Goal: Task Accomplishment & Management: Complete application form

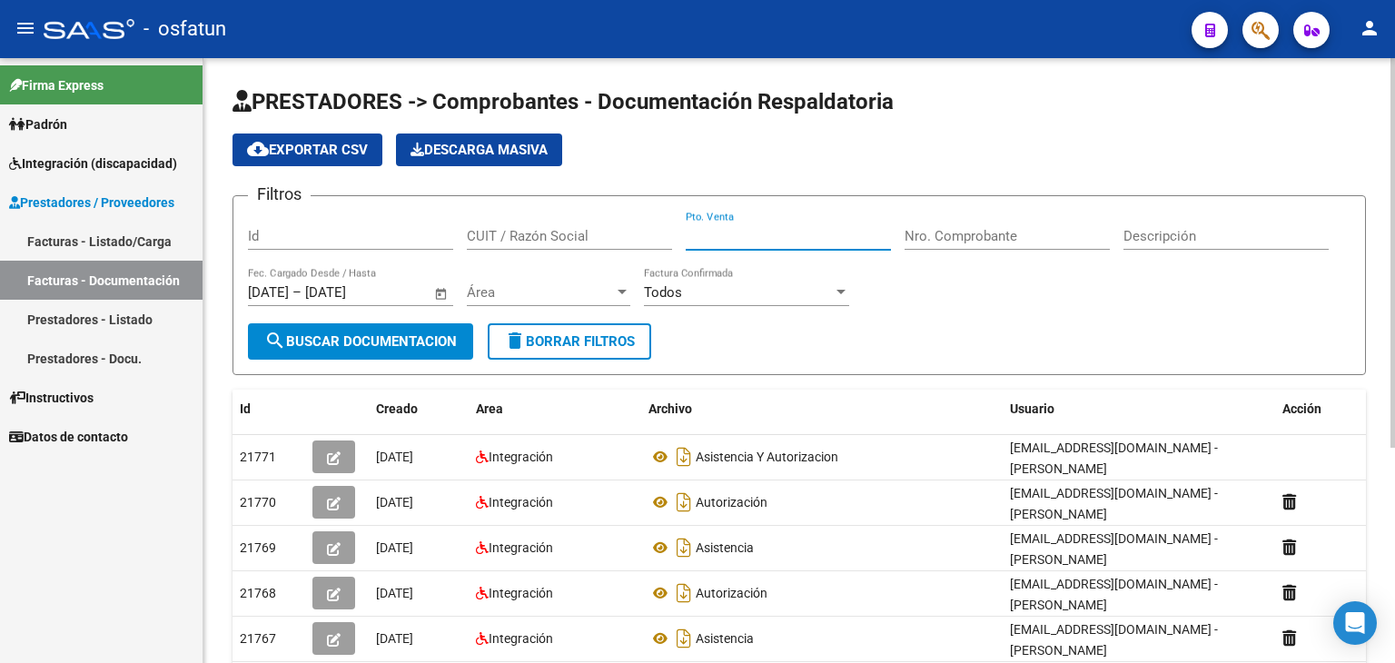
click at [709, 235] on input "Pto. Venta" at bounding box center [788, 236] width 205 height 16
type input "2"
click at [1031, 228] on input "Nro. Comprobante" at bounding box center [1007, 236] width 205 height 16
type input "5"
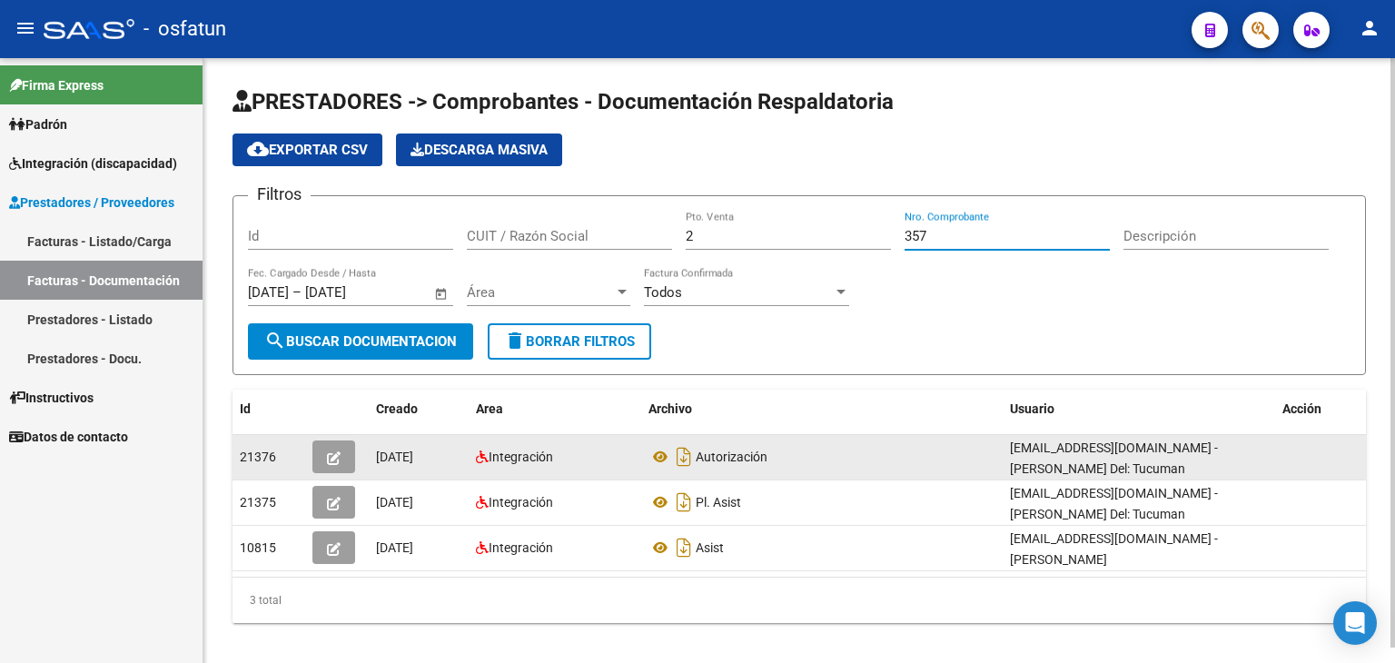
type input "357"
click at [320, 455] on button "button" at bounding box center [333, 457] width 43 height 33
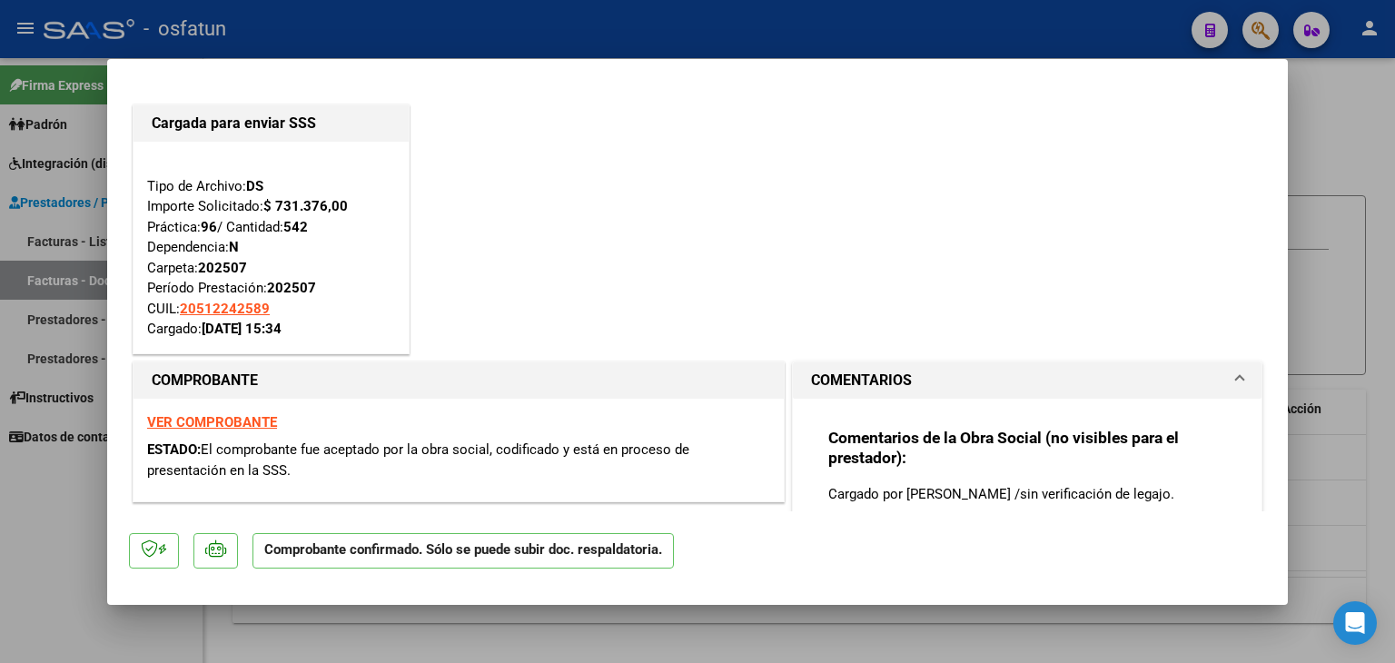
click at [709, 34] on div at bounding box center [697, 331] width 1395 height 663
type input "$ 0,00"
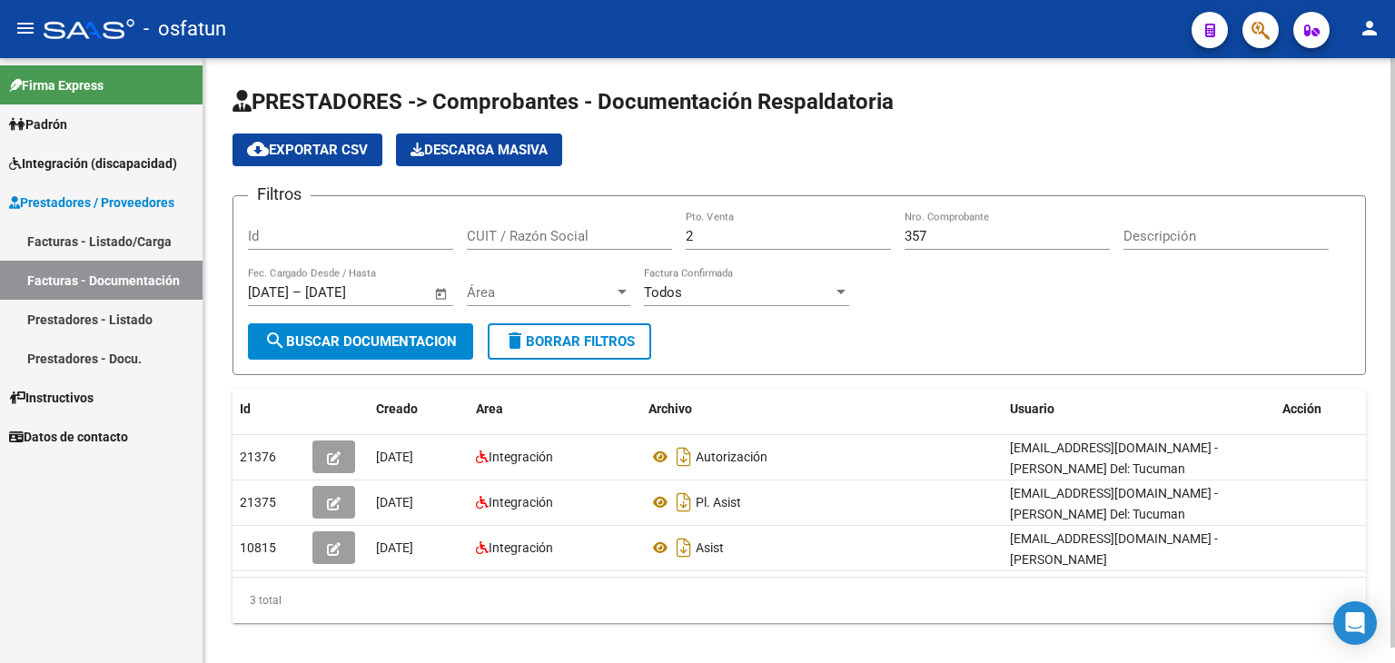
click at [962, 238] on input "357" at bounding box center [1007, 236] width 205 height 16
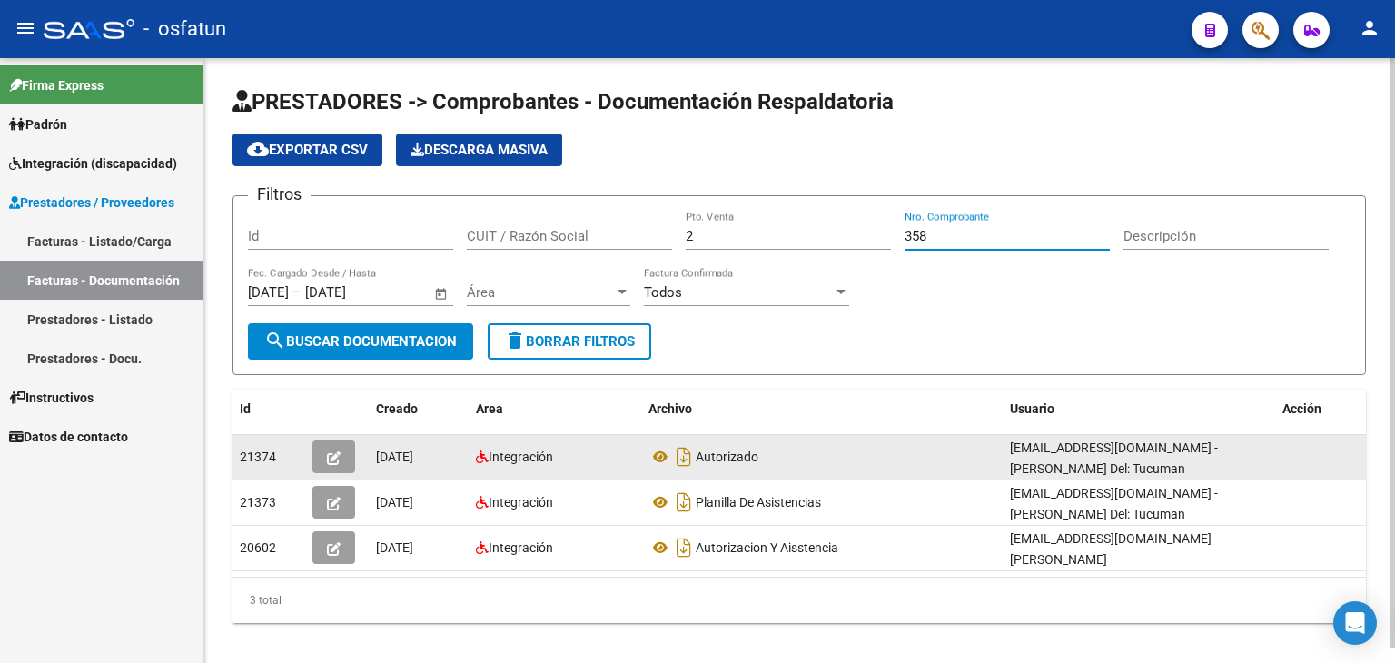
type input "358"
click at [321, 462] on button "button" at bounding box center [333, 457] width 43 height 33
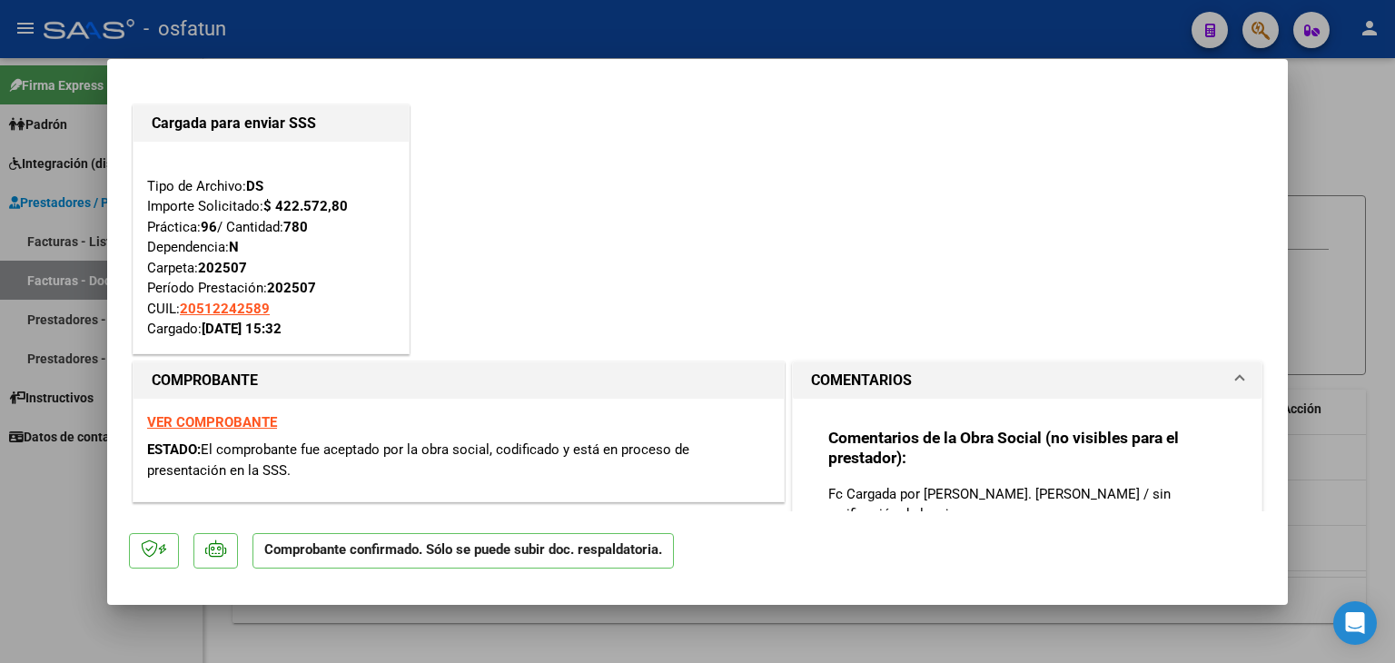
click at [588, 29] on div at bounding box center [697, 331] width 1395 height 663
type input "$ 0,00"
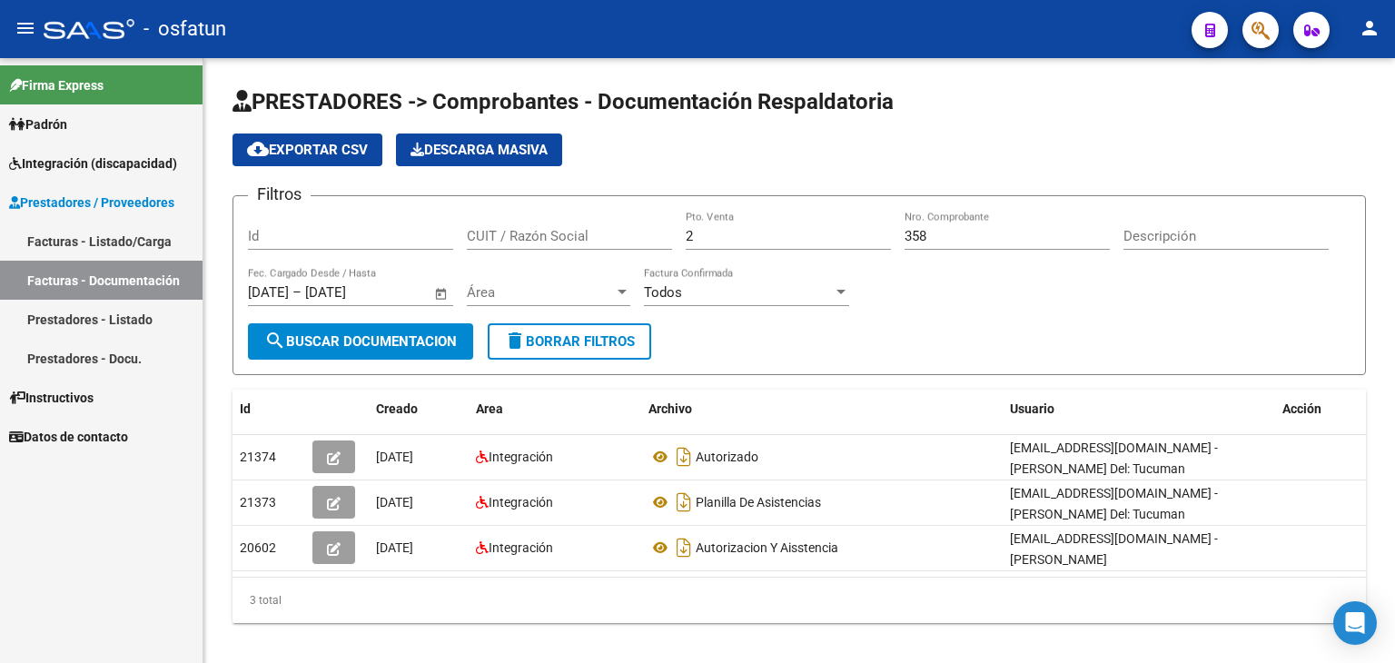
click at [119, 238] on link "Facturas - Listado/Carga" at bounding box center [101, 241] width 203 height 39
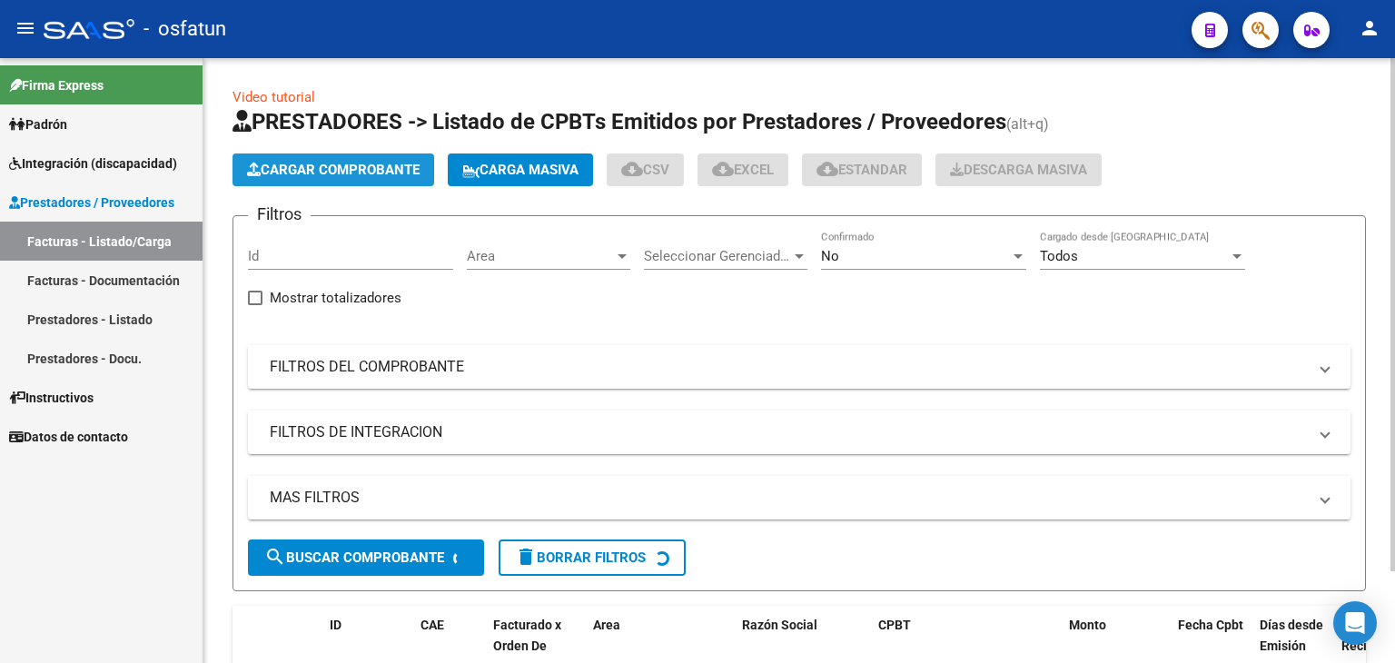
click at [334, 163] on span "Cargar Comprobante" at bounding box center [333, 170] width 173 height 16
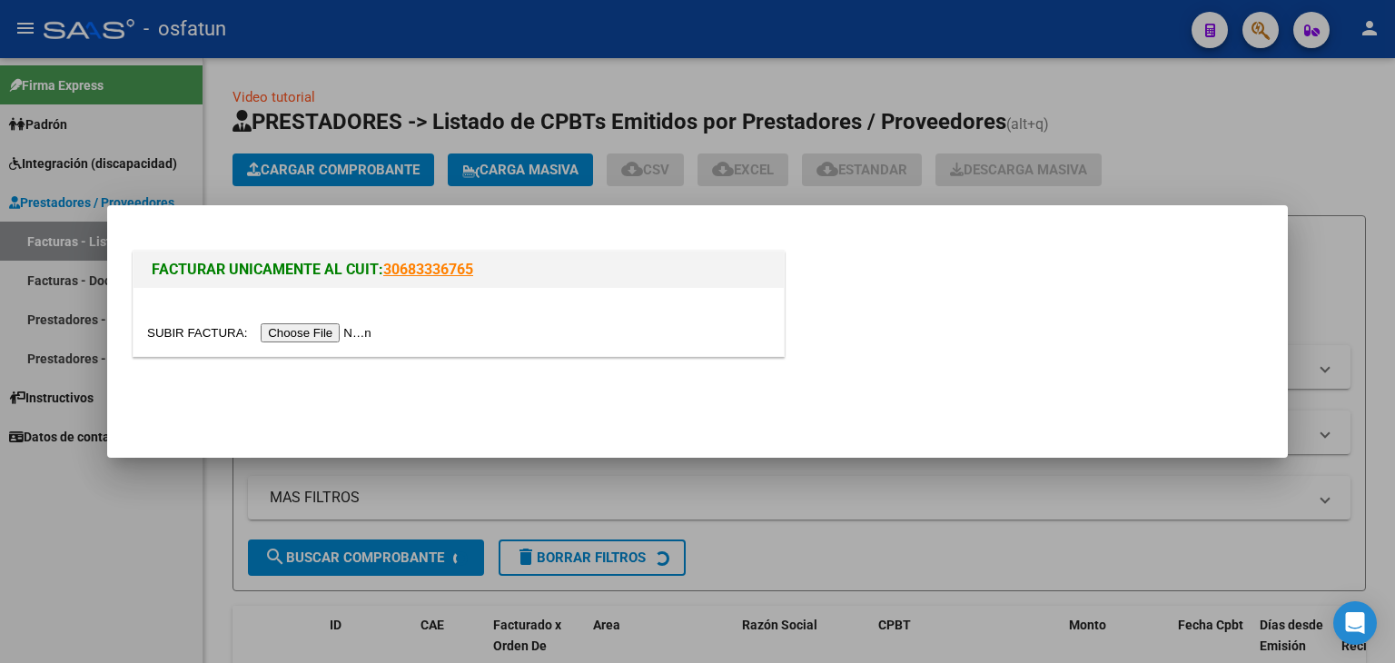
click at [354, 332] on input "file" at bounding box center [262, 332] width 230 height 19
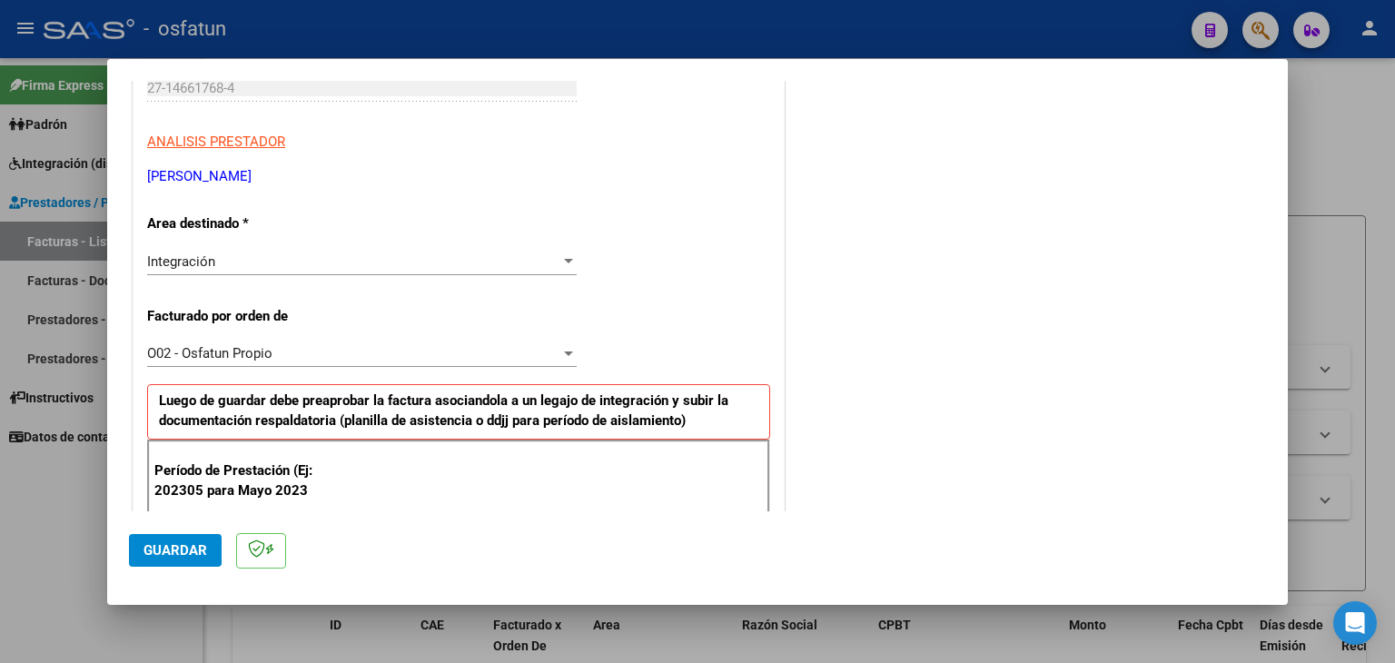
scroll to position [363, 0]
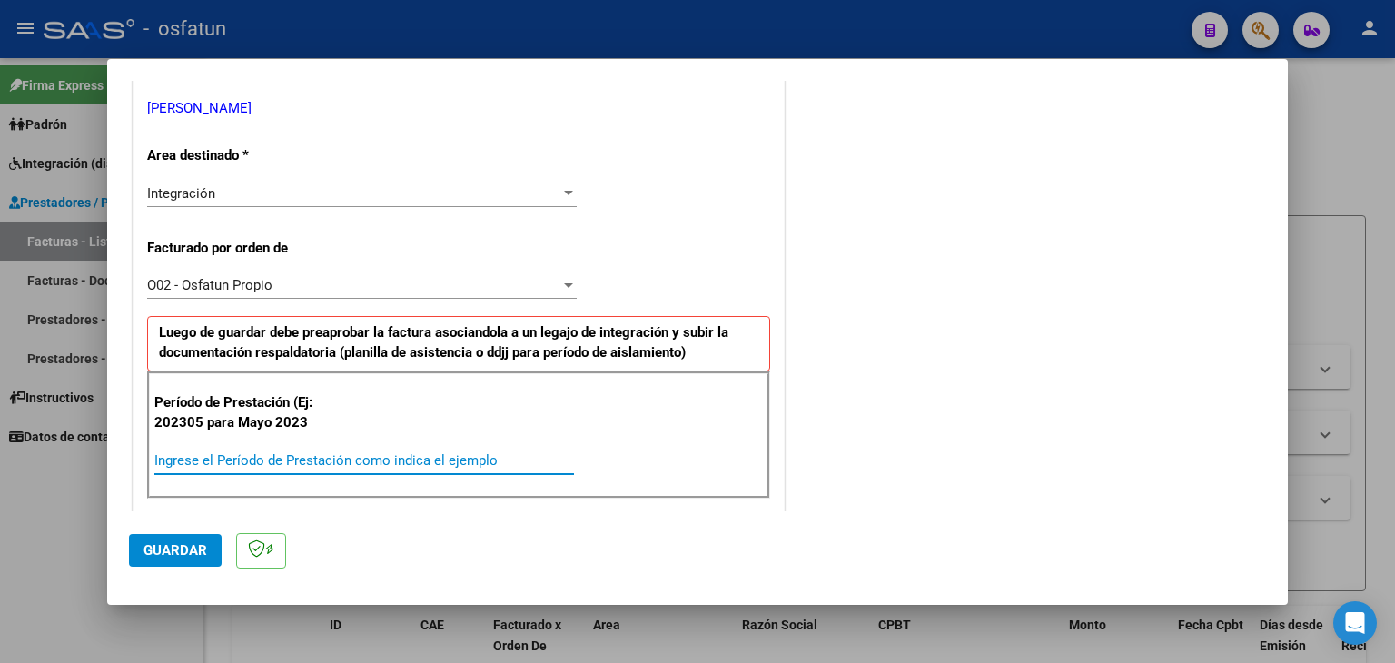
click at [283, 459] on input "Ingrese el Período de Prestación como indica el ejemplo" at bounding box center [364, 460] width 420 height 16
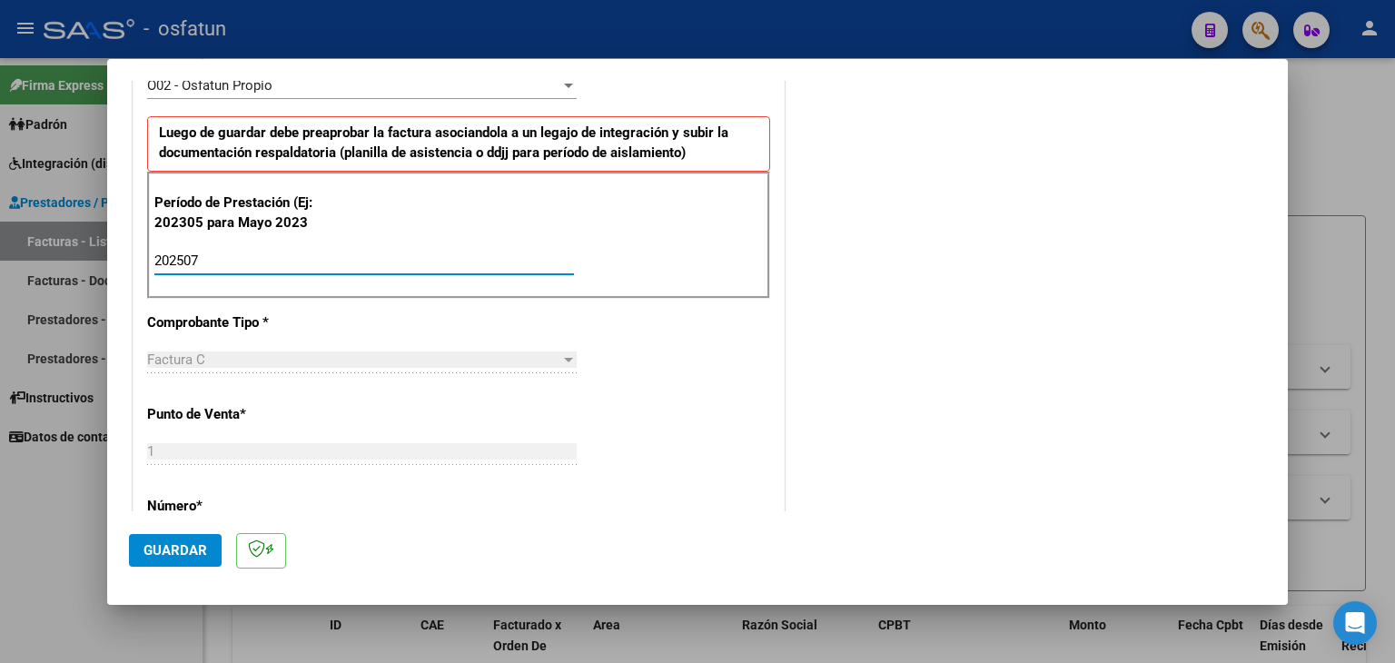
scroll to position [818, 0]
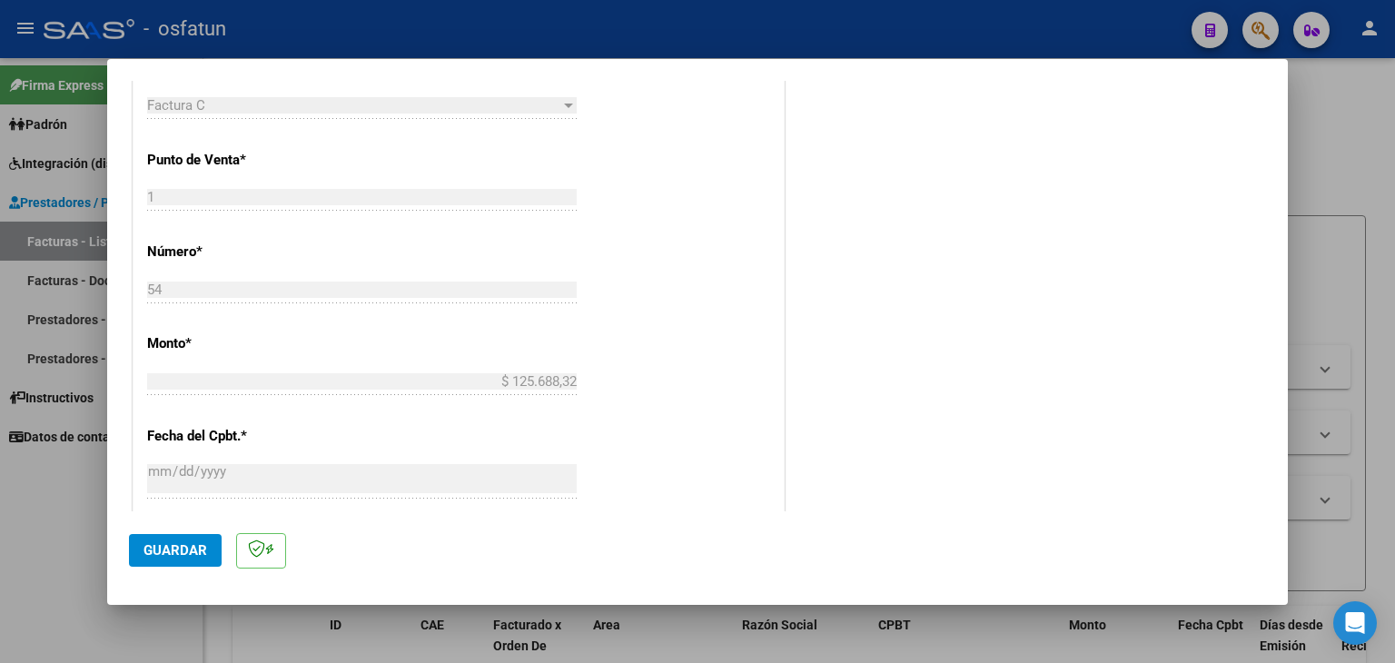
type input "202507"
click at [205, 542] on span "Guardar" at bounding box center [176, 550] width 64 height 16
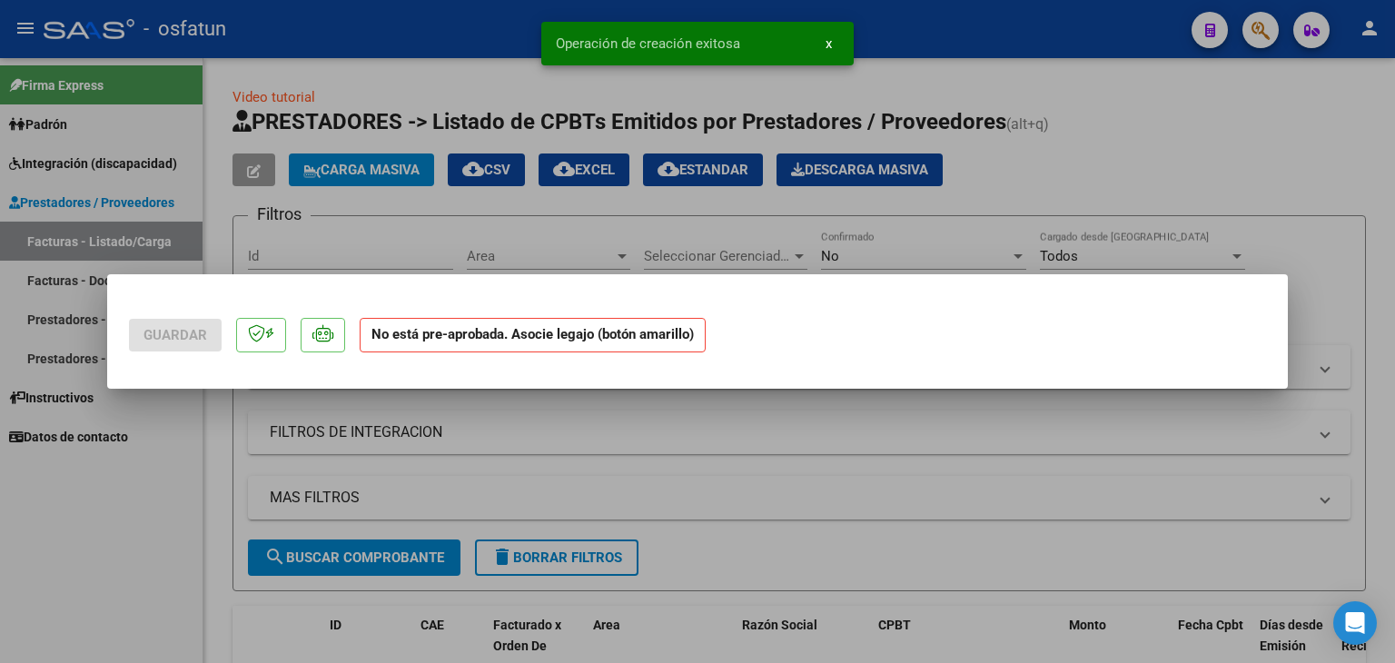
scroll to position [0, 0]
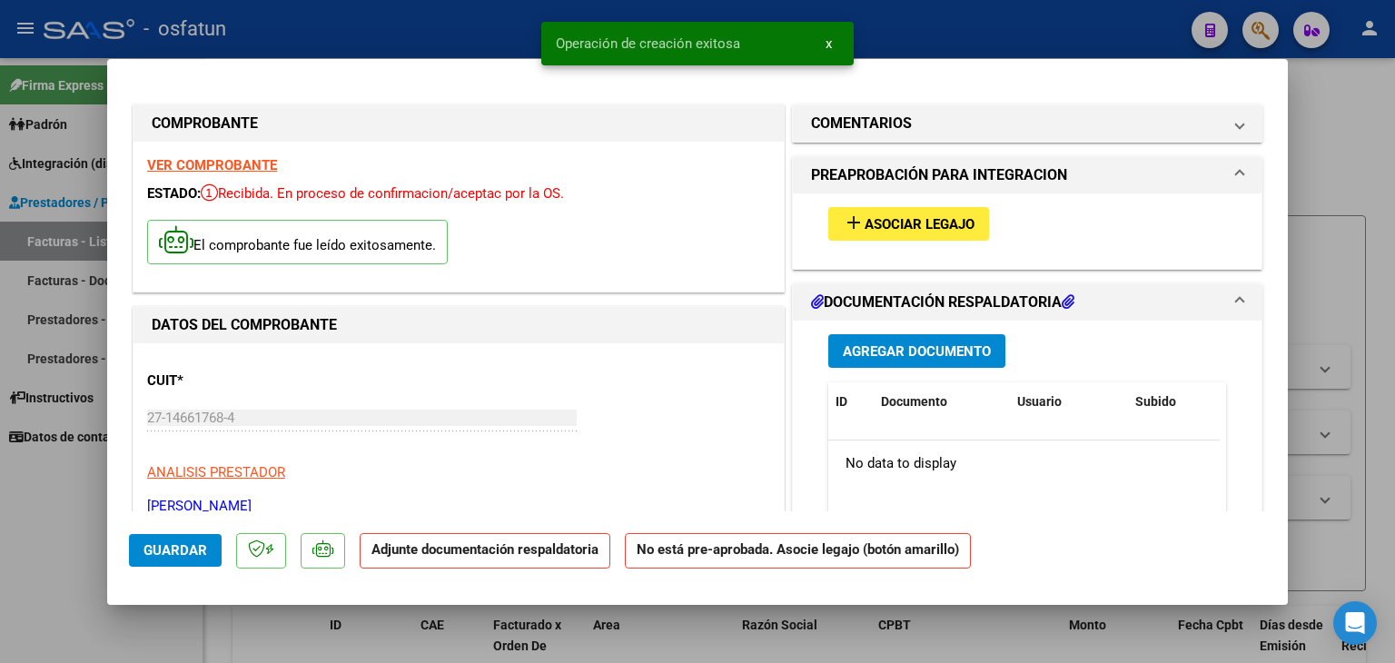
click at [877, 244] on div "add Asociar Legajo" at bounding box center [1027, 223] width 425 height 61
click at [881, 225] on span "Asociar Legajo" at bounding box center [920, 224] width 110 height 16
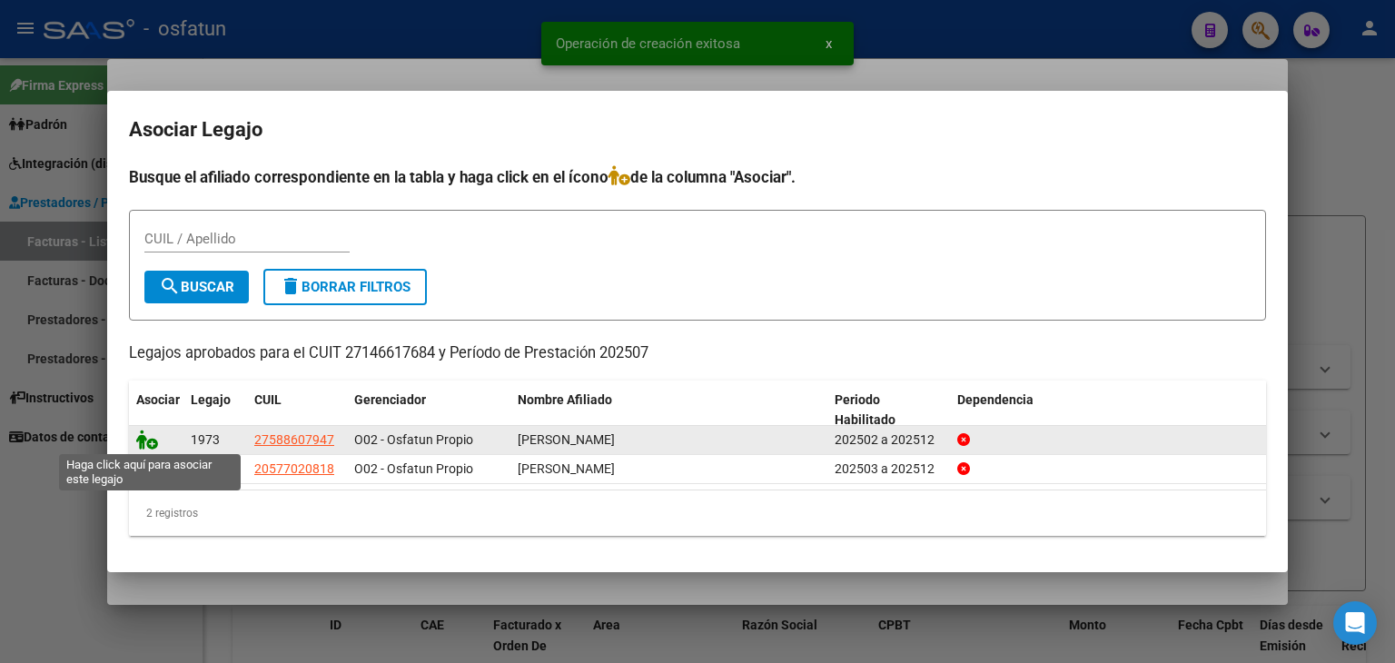
click at [142, 445] on icon at bounding box center [147, 440] width 22 height 20
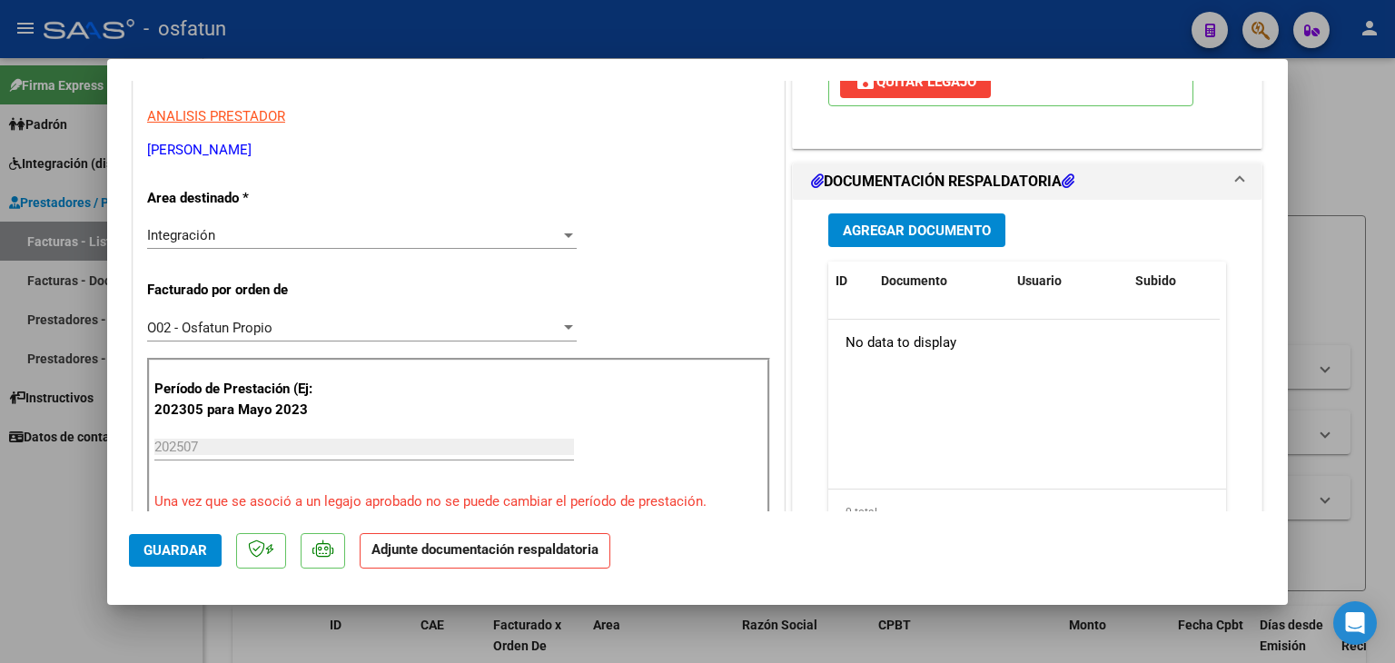
scroll to position [363, 0]
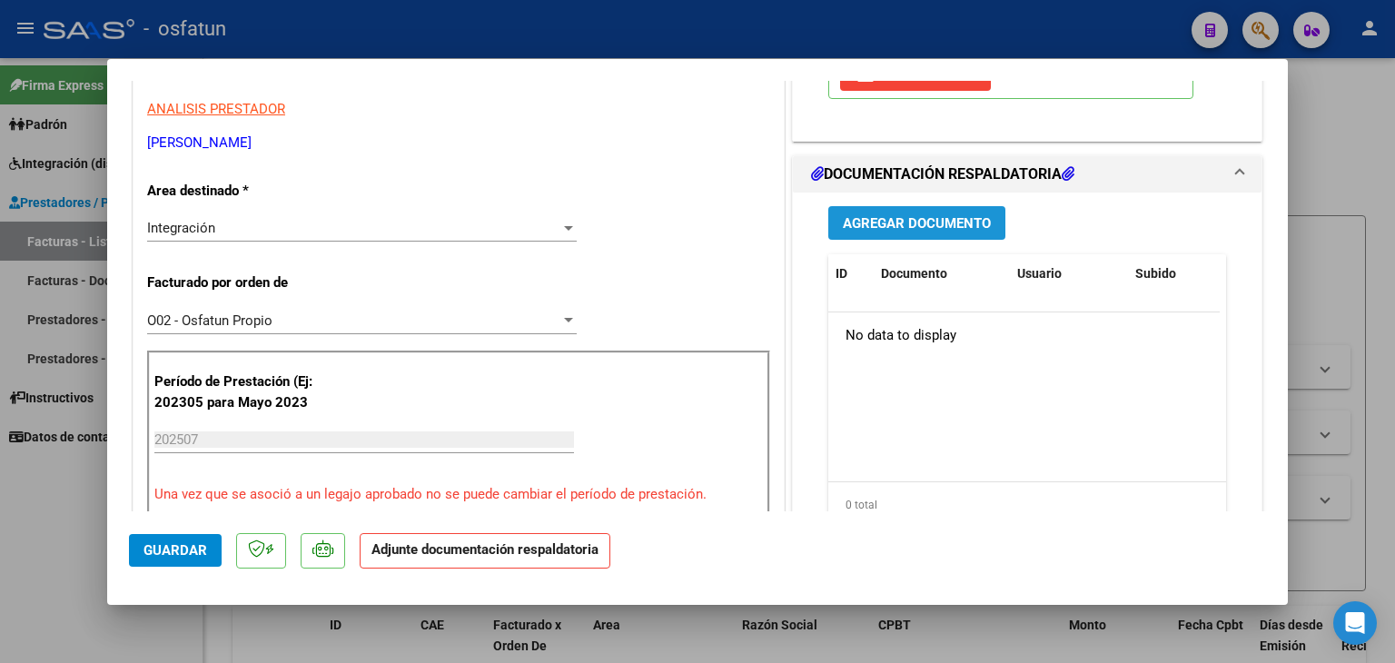
click at [879, 223] on span "Agregar Documento" at bounding box center [917, 223] width 148 height 16
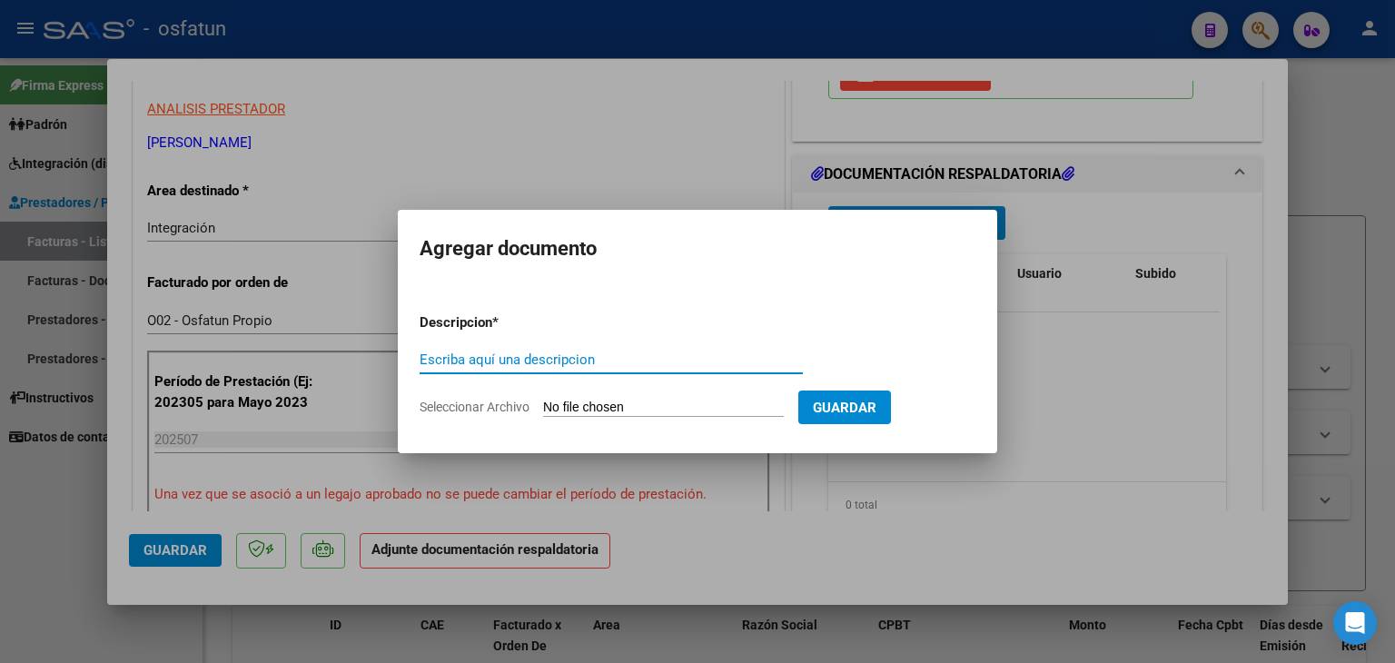
click at [569, 361] on input "Escriba aquí una descripcion" at bounding box center [611, 360] width 383 height 16
type input "P"
type input "ASISTENCIA"
click at [598, 408] on input "Seleccionar Archivo" at bounding box center [663, 408] width 241 height 17
type input "C:\fakepath\PLANILLA ASISTENCIA - TRANSP A TERAPIA - [DATE].pdf"
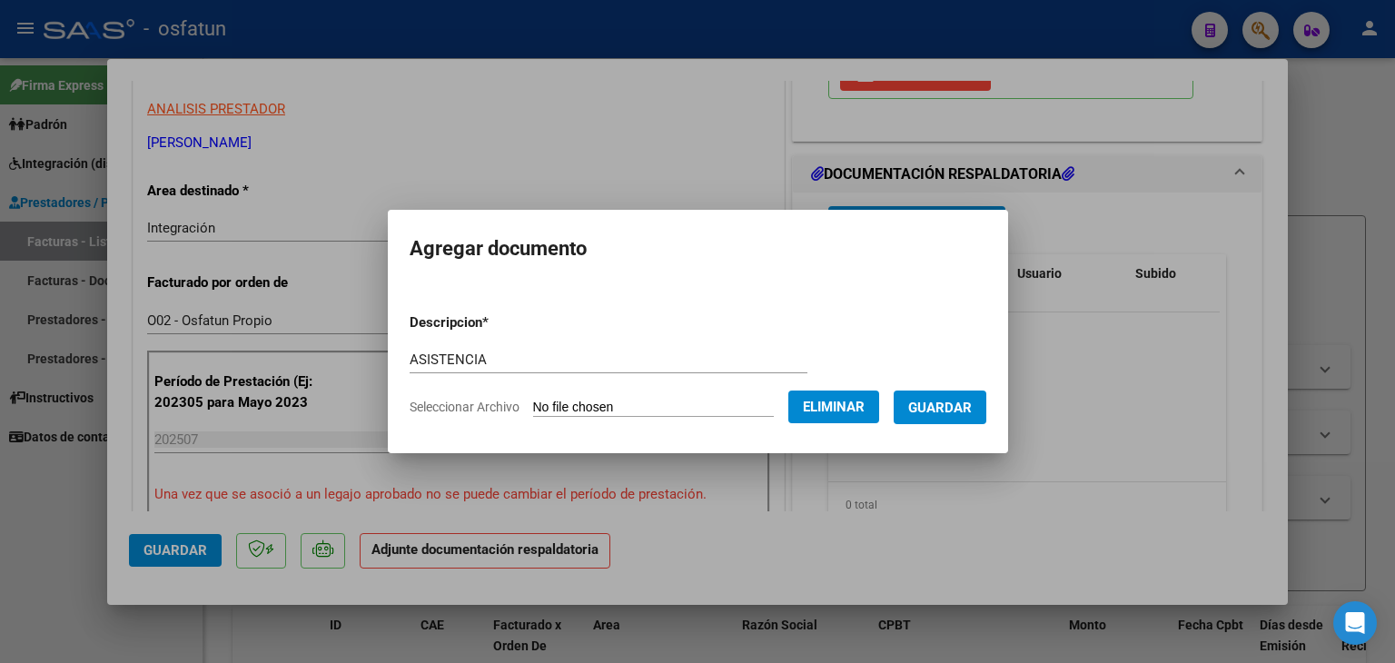
click at [956, 402] on span "Guardar" at bounding box center [940, 408] width 64 height 16
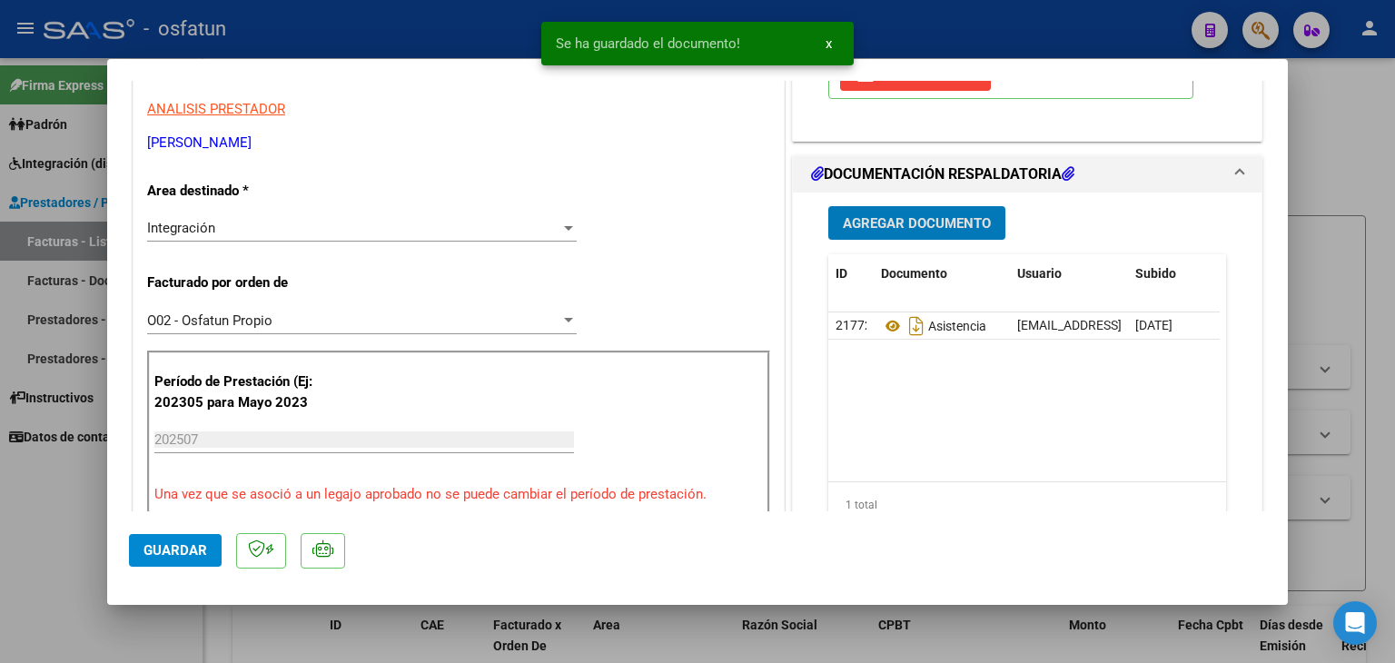
click at [901, 223] on span "Agregar Documento" at bounding box center [917, 223] width 148 height 16
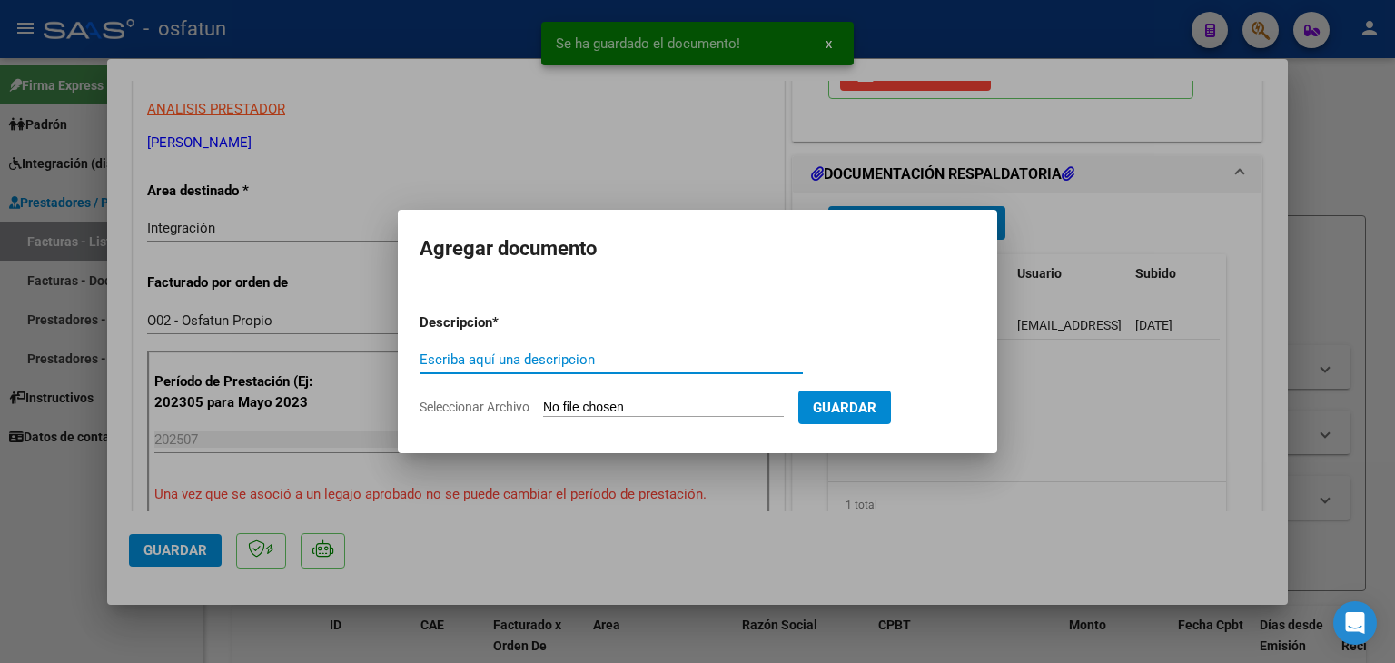
click at [560, 363] on input "Escriba aquí una descripcion" at bounding box center [611, 360] width 383 height 16
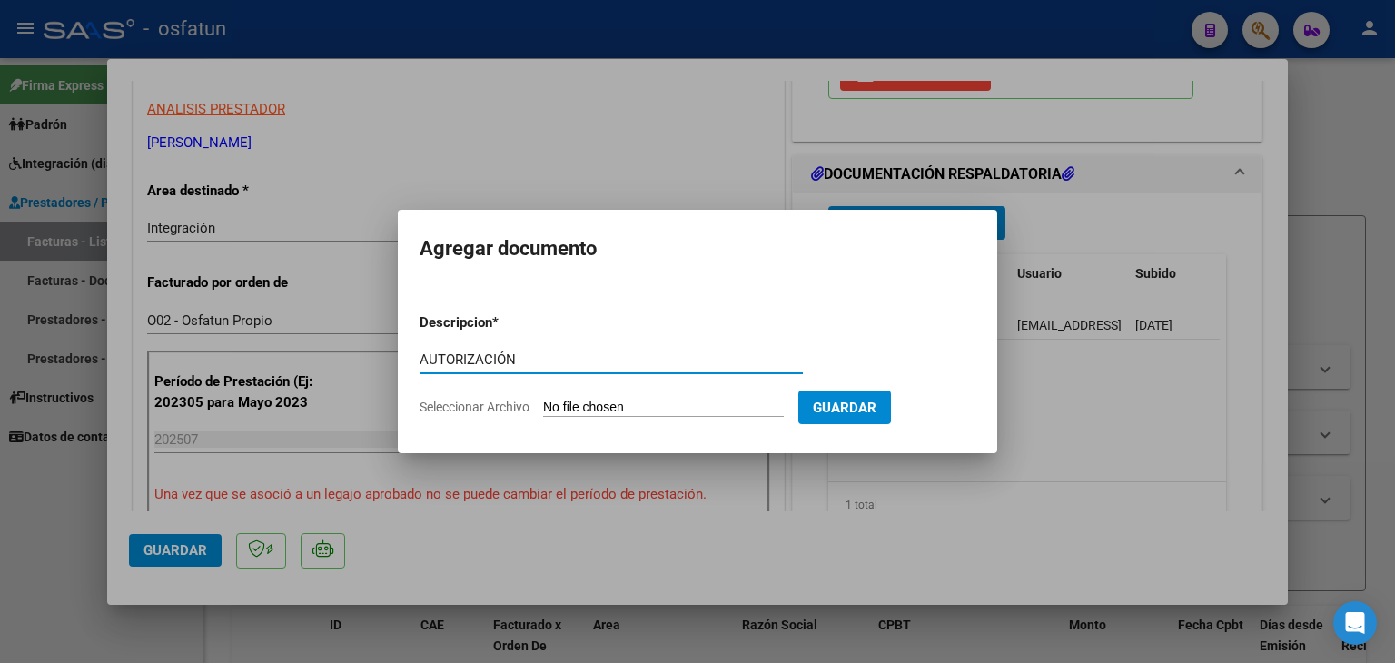
type input "AUTORIZACIÓN"
click at [583, 412] on input "Seleccionar Archivo" at bounding box center [663, 408] width 241 height 17
type input "C:\fakepath\PRESUPUESTO AUTORIZADO - TRANSP A TERAPIA - 2025.pdf"
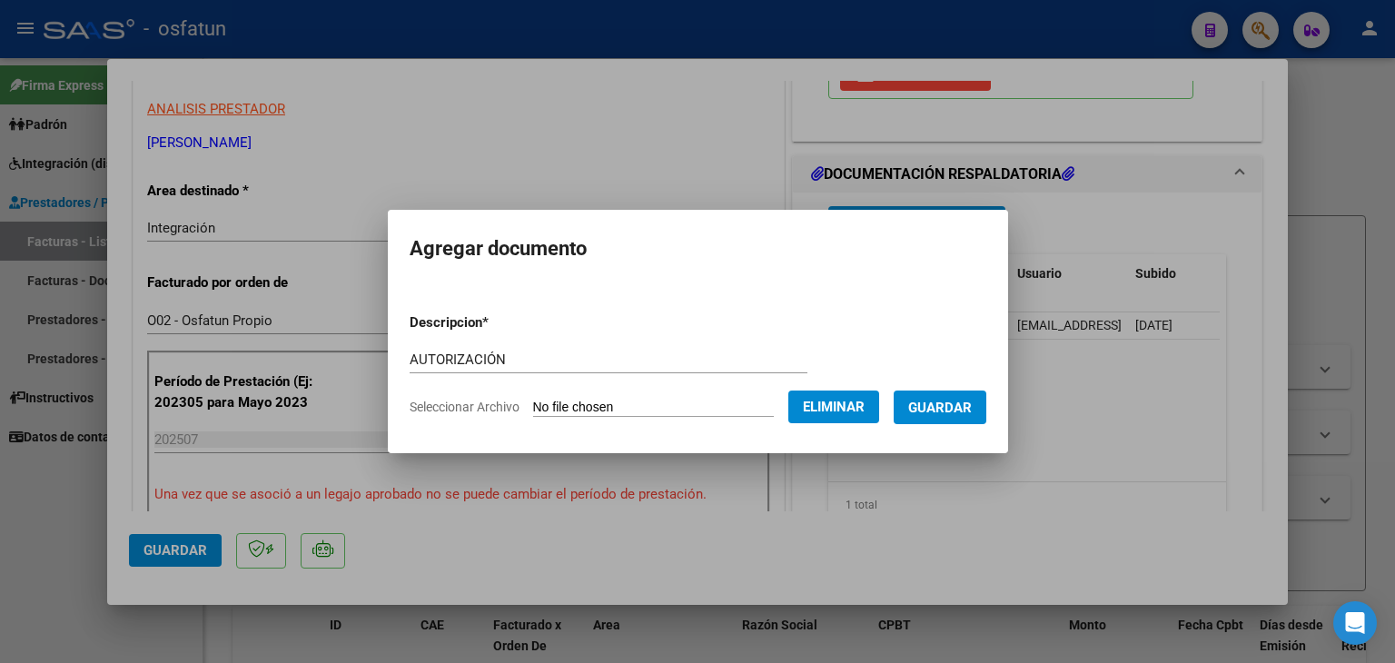
click at [947, 408] on span "Guardar" at bounding box center [940, 408] width 64 height 16
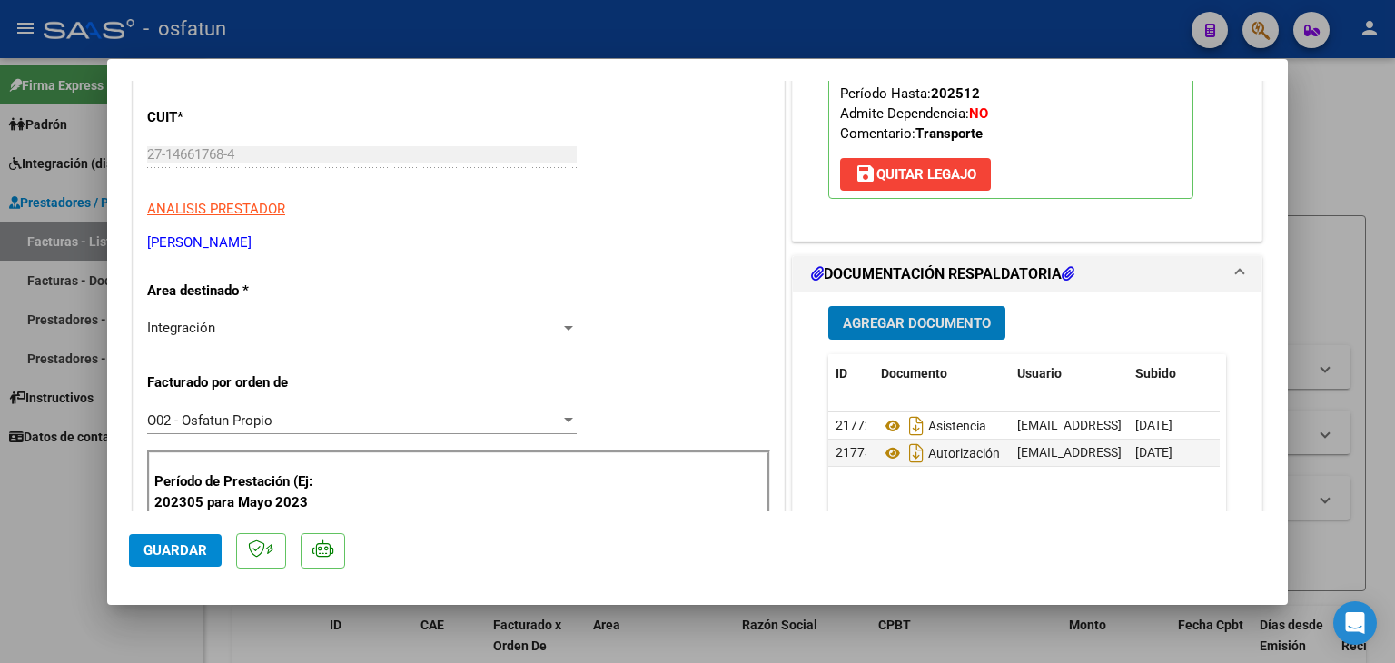
scroll to position [0, 0]
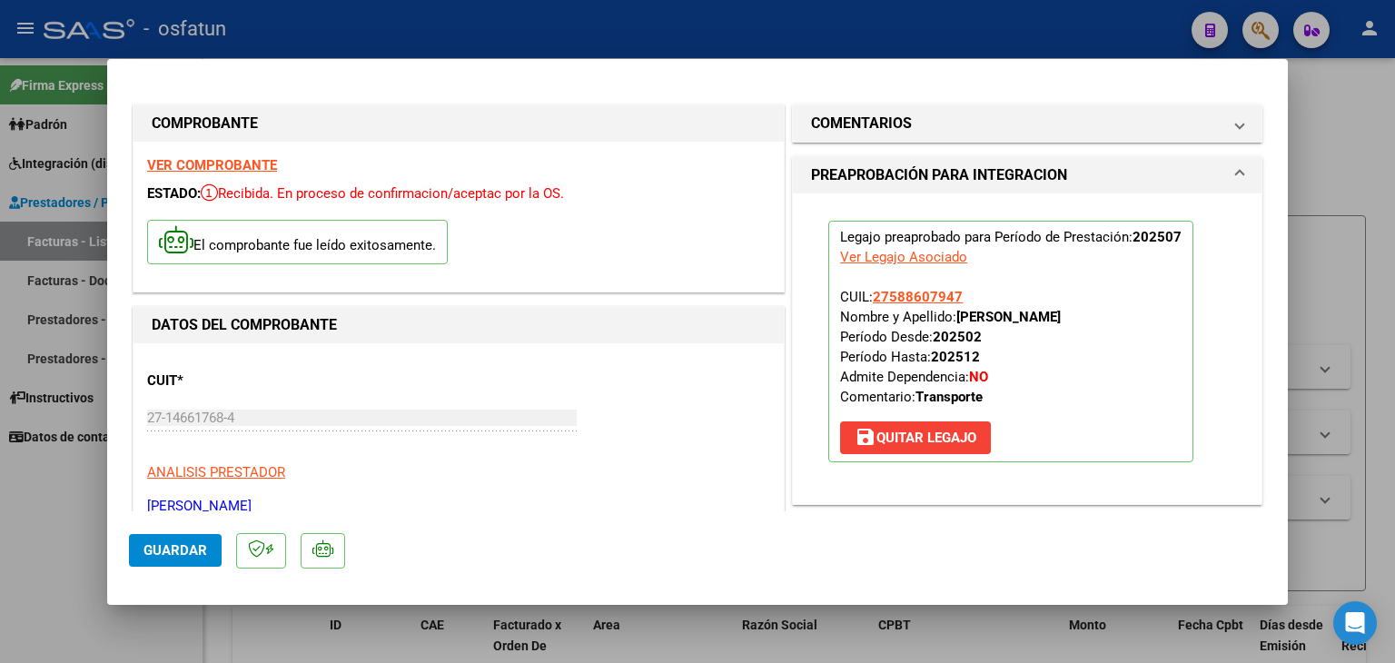
click at [701, 33] on div at bounding box center [697, 331] width 1395 height 663
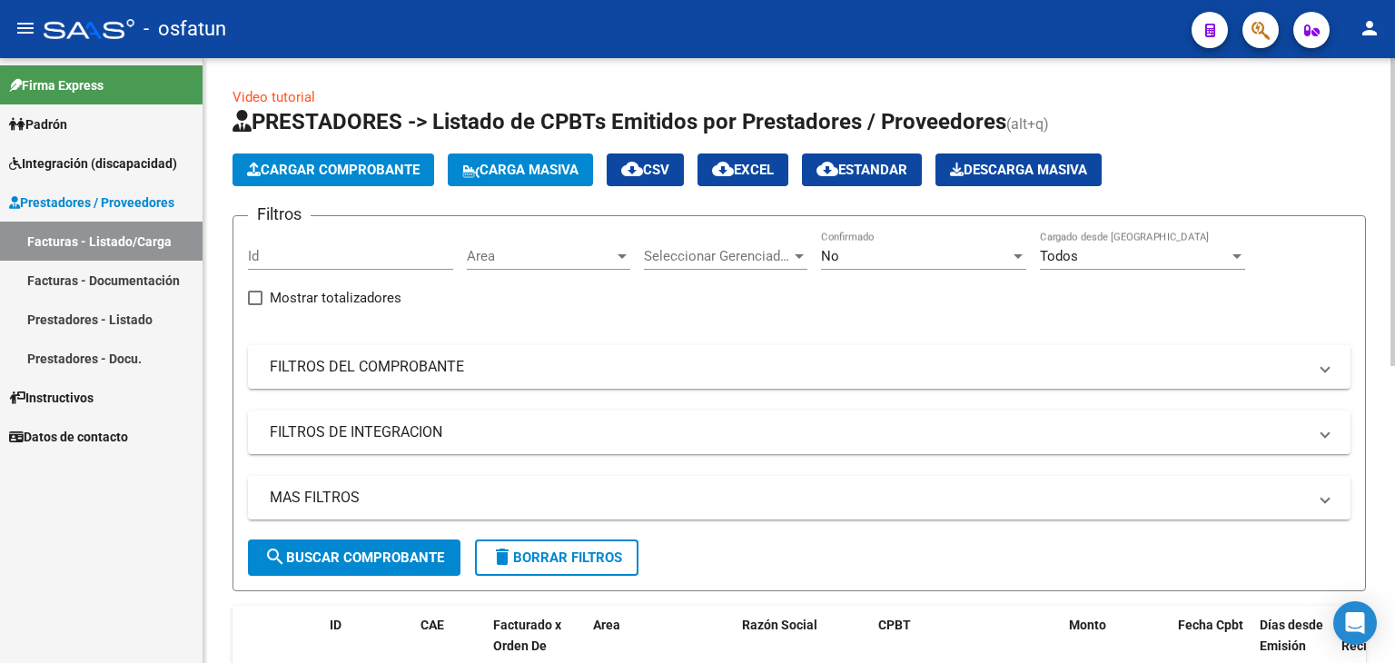
click at [312, 174] on span "Cargar Comprobante" at bounding box center [333, 170] width 173 height 16
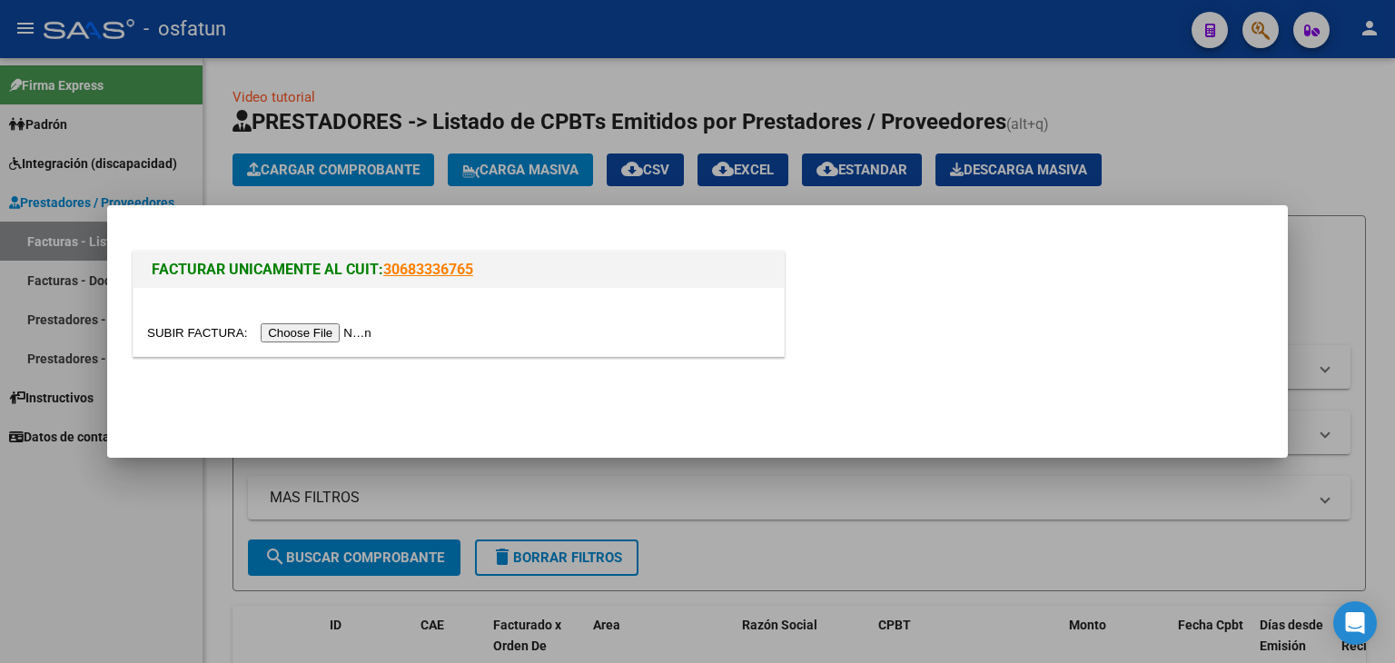
click at [349, 340] on input "file" at bounding box center [262, 332] width 230 height 19
click at [636, 35] on div at bounding box center [697, 331] width 1395 height 663
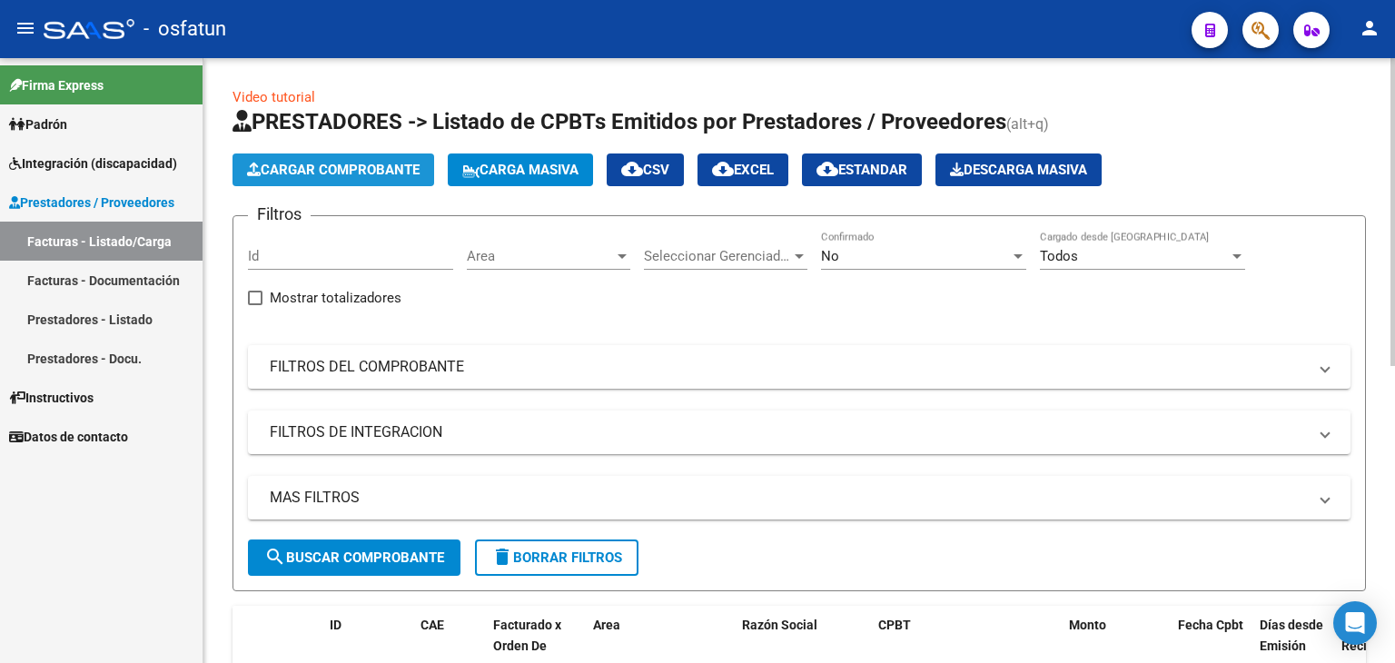
click at [411, 172] on span "Cargar Comprobante" at bounding box center [333, 170] width 173 height 16
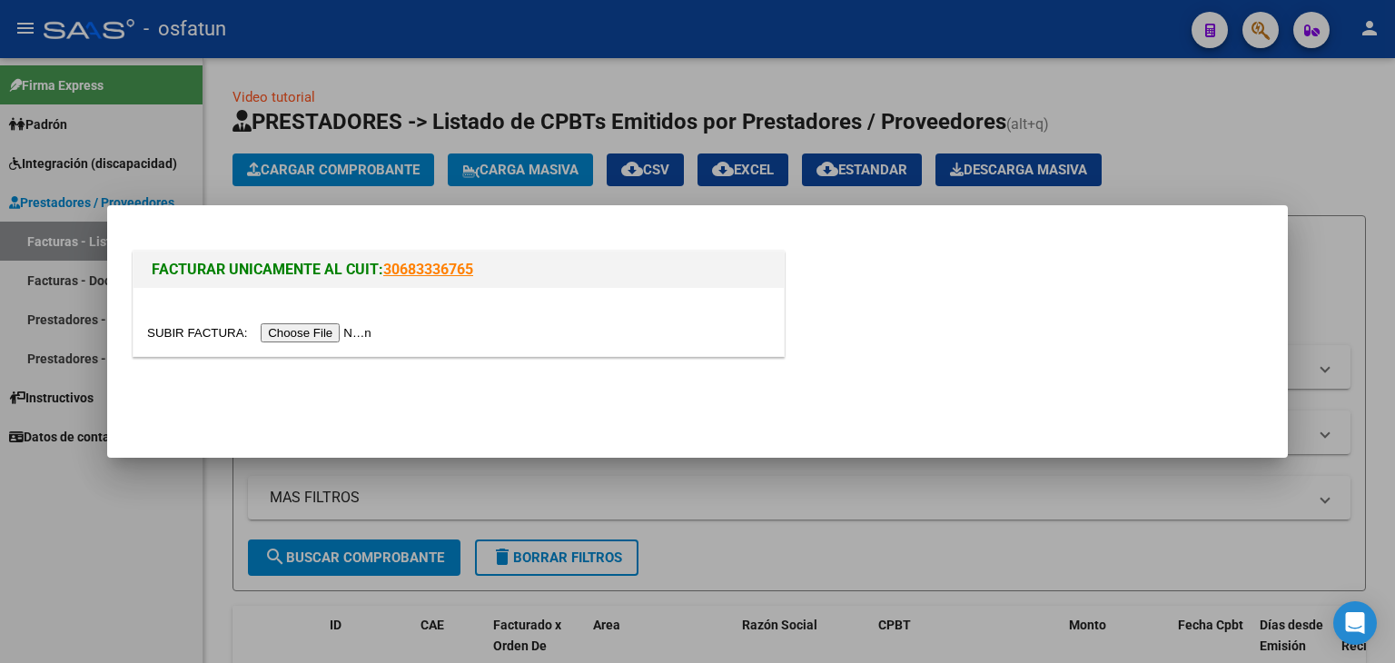
click at [306, 332] on input "file" at bounding box center [262, 332] width 230 height 19
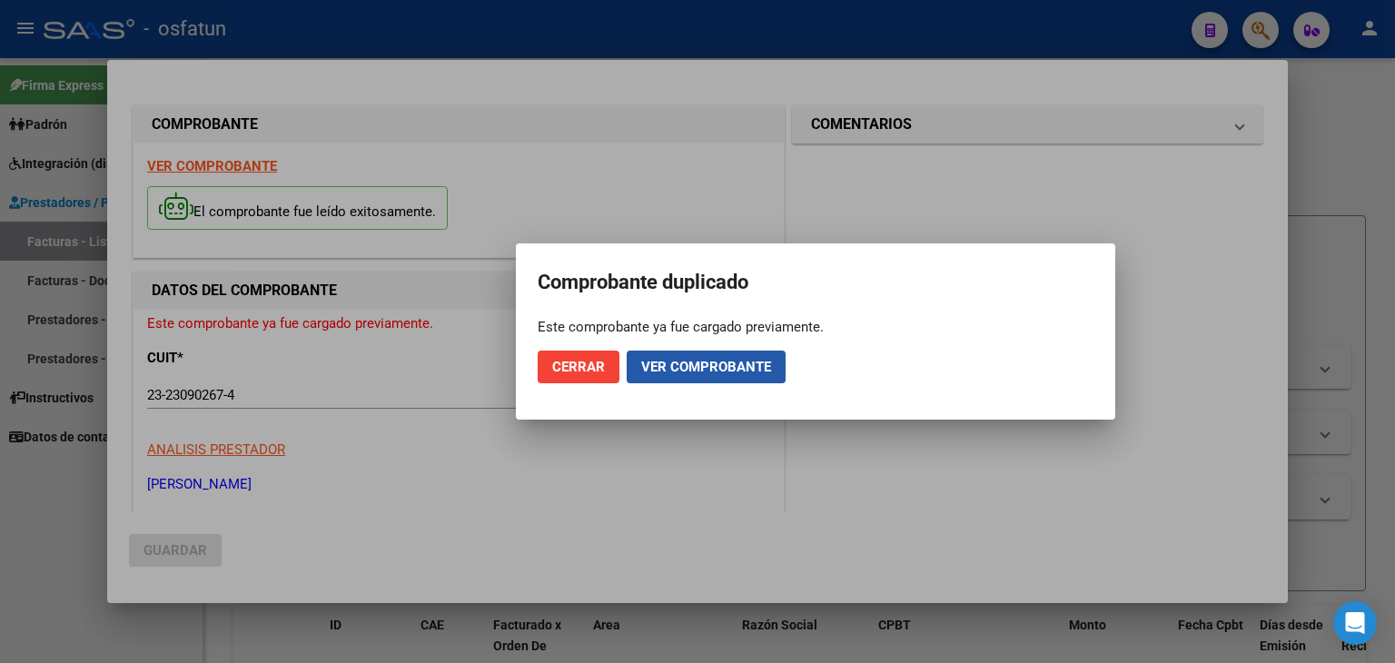
click at [698, 361] on span "Ver comprobante" at bounding box center [706, 367] width 130 height 16
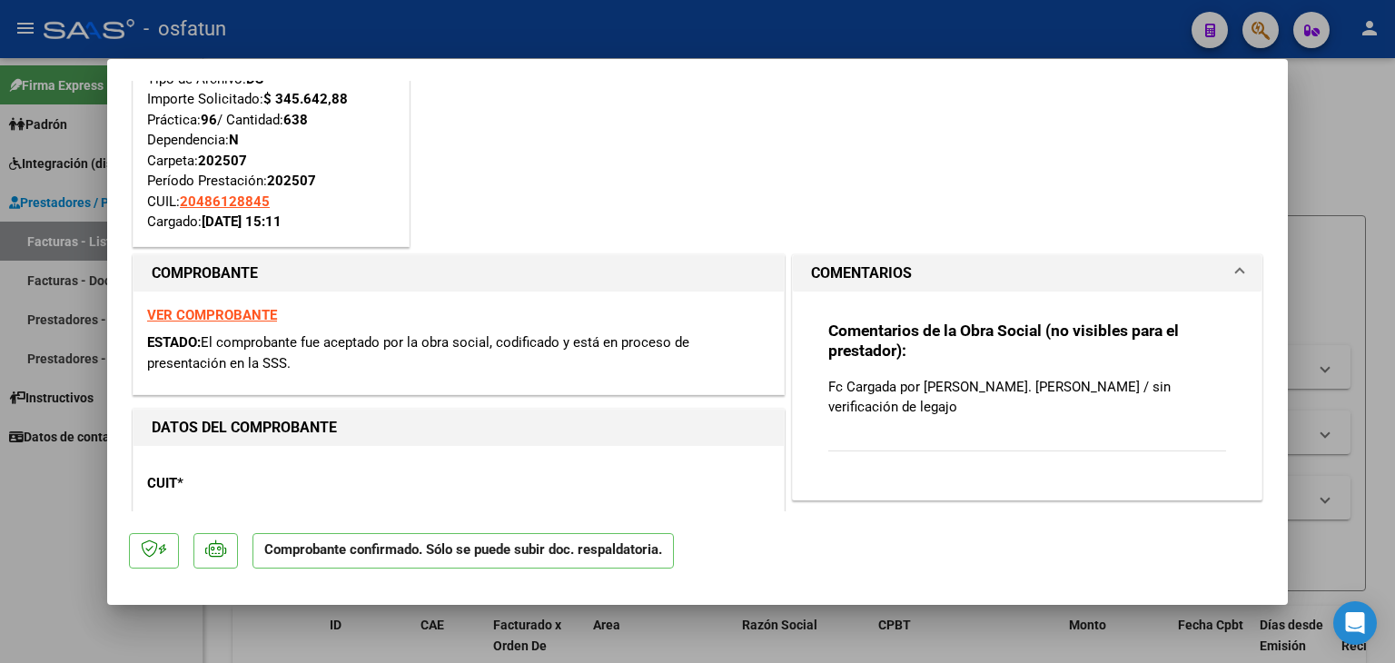
scroll to position [91, 0]
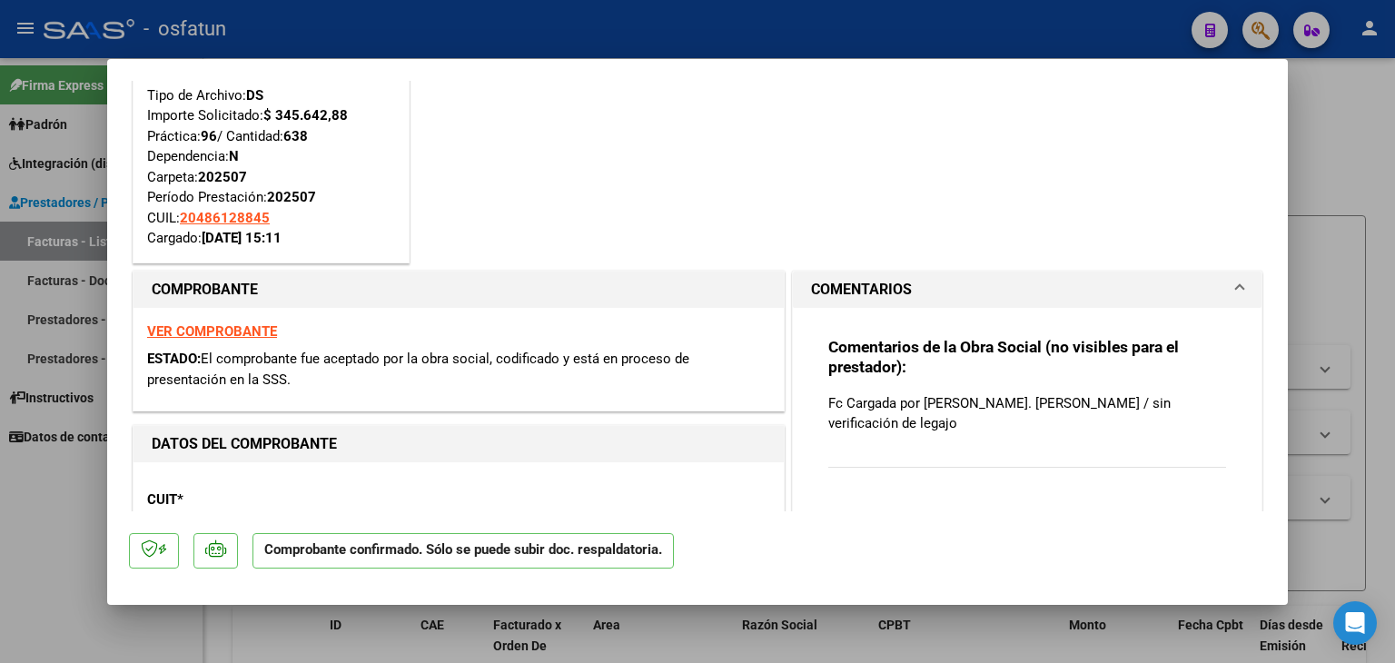
click at [598, 25] on div at bounding box center [697, 331] width 1395 height 663
type input "$ 0,00"
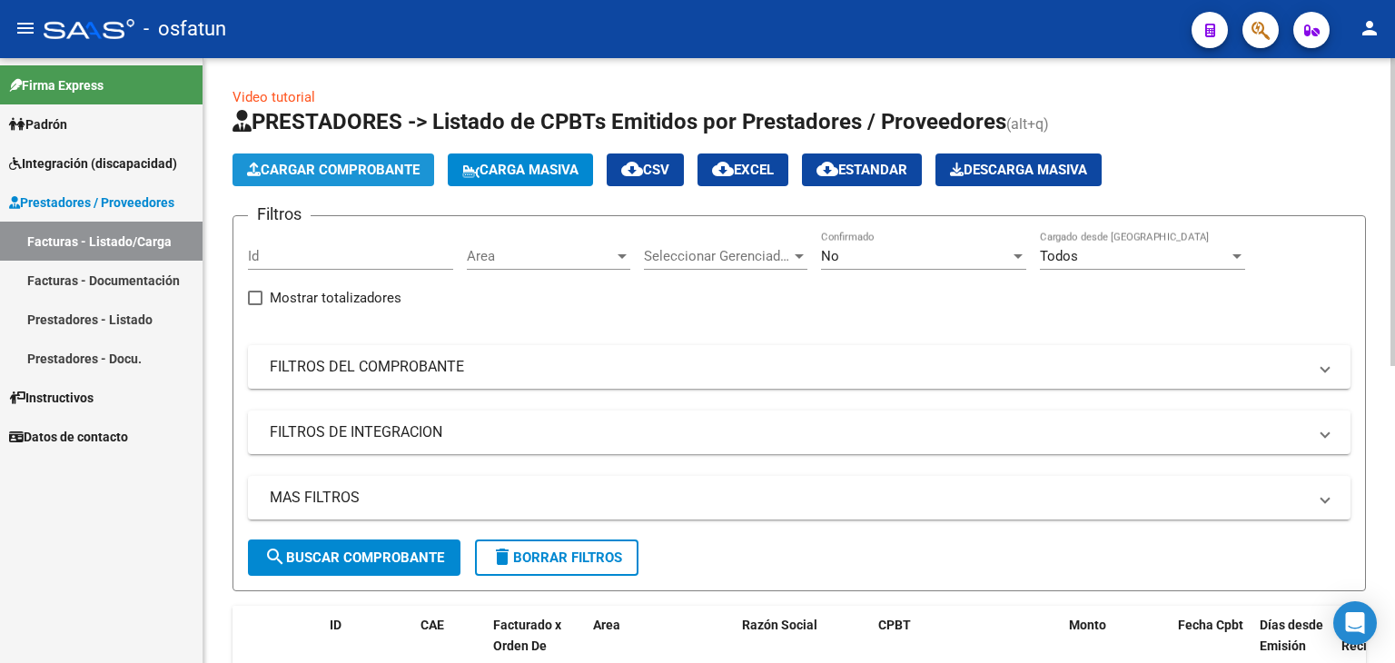
click at [363, 169] on span "Cargar Comprobante" at bounding box center [333, 170] width 173 height 16
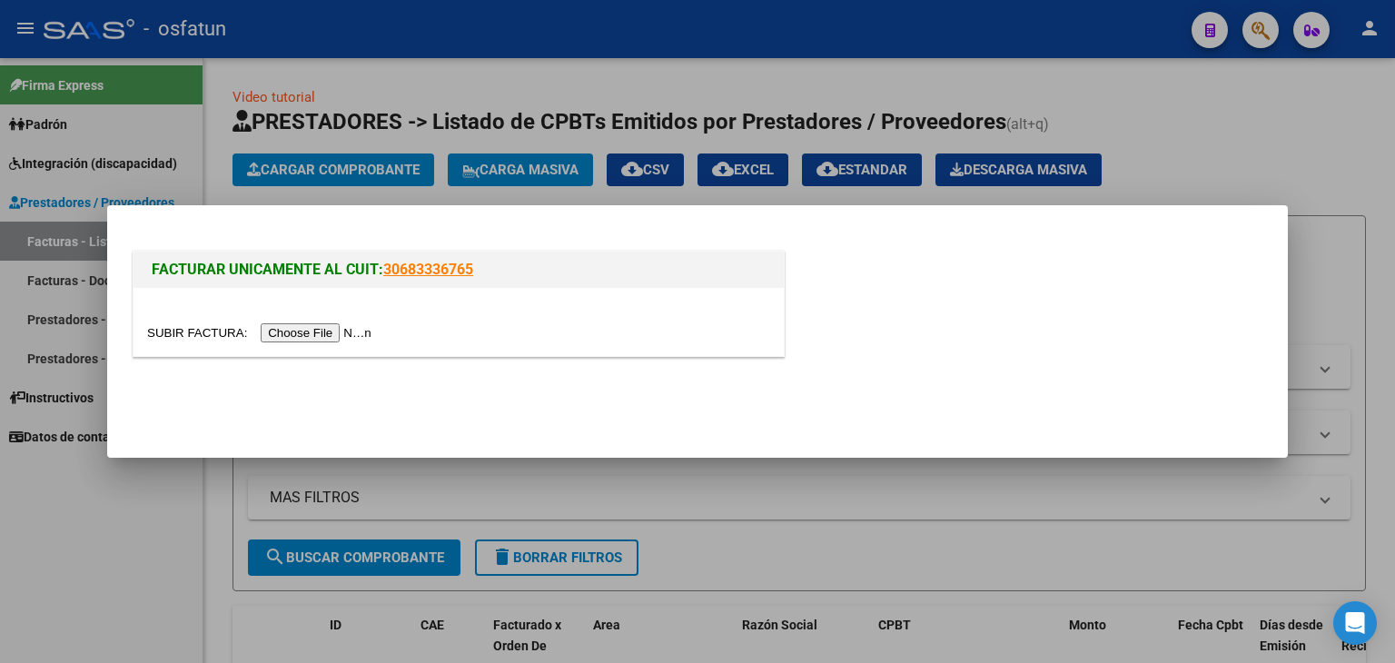
click at [351, 324] on input "file" at bounding box center [262, 332] width 230 height 19
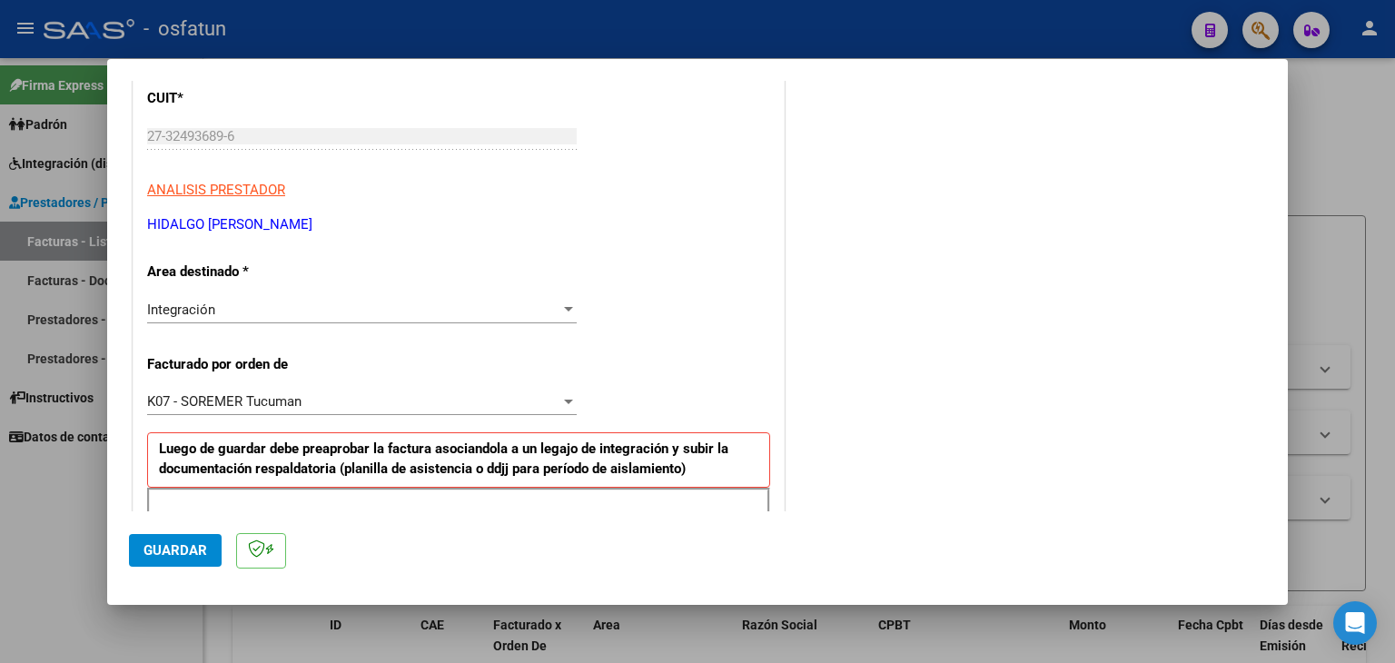
scroll to position [273, 0]
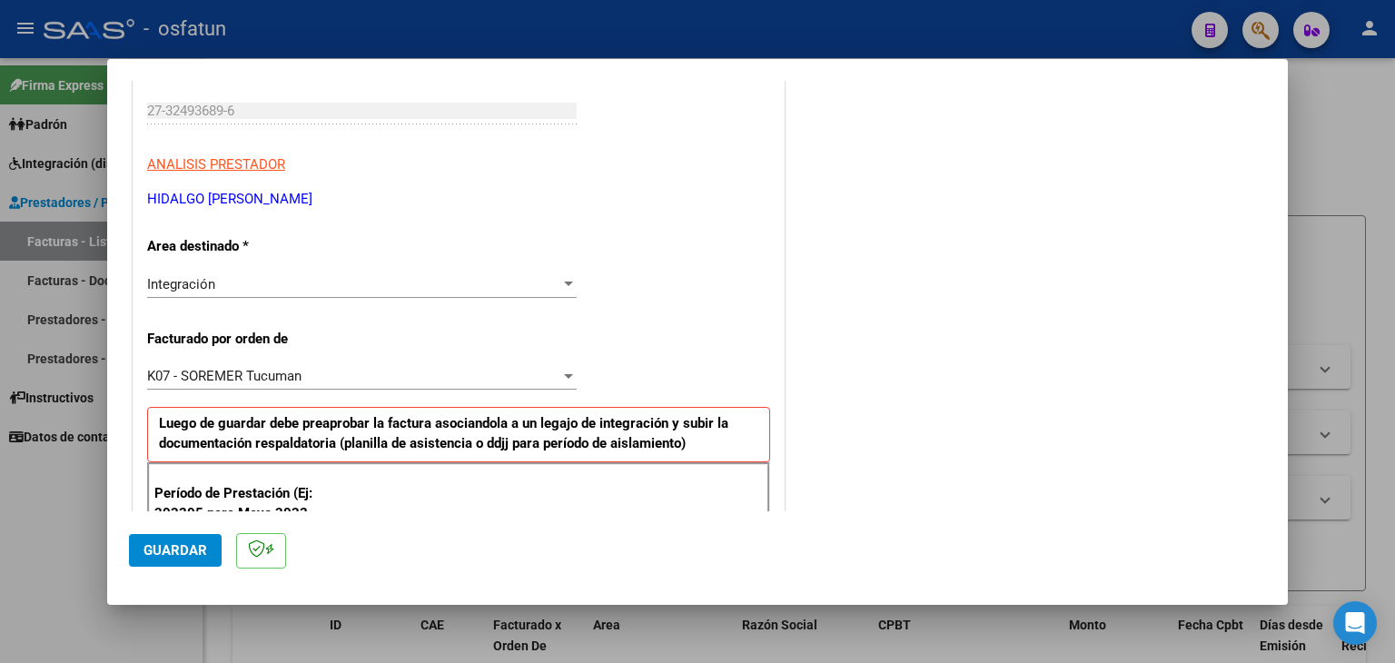
click at [507, 292] on div "Integración Seleccionar Area" at bounding box center [362, 284] width 430 height 27
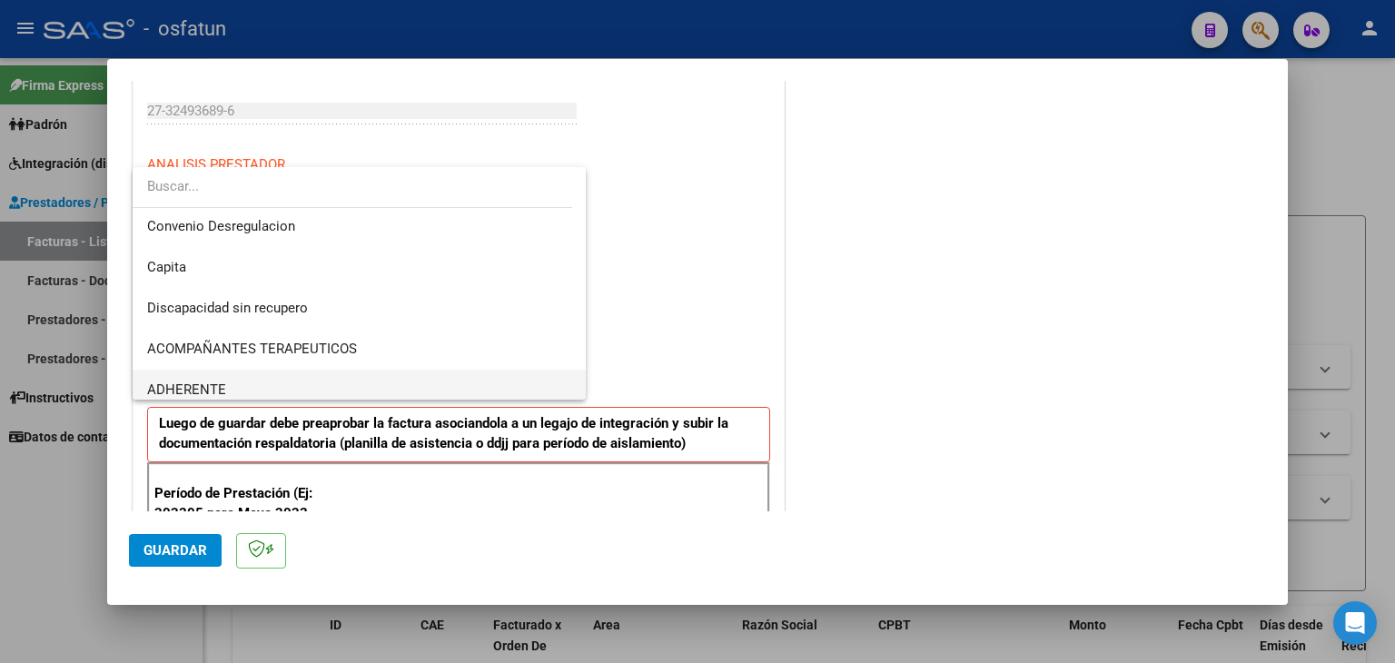
scroll to position [298, 0]
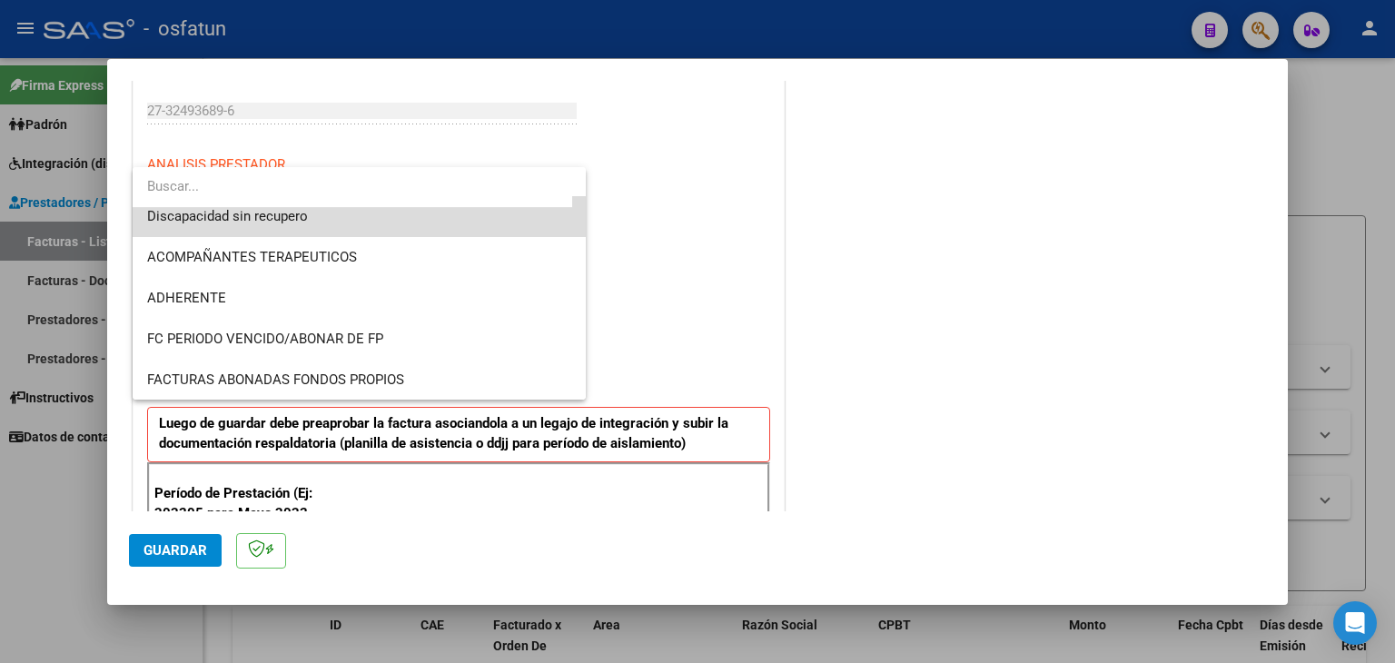
click at [457, 226] on span "Discapacidad sin recupero" at bounding box center [359, 216] width 425 height 41
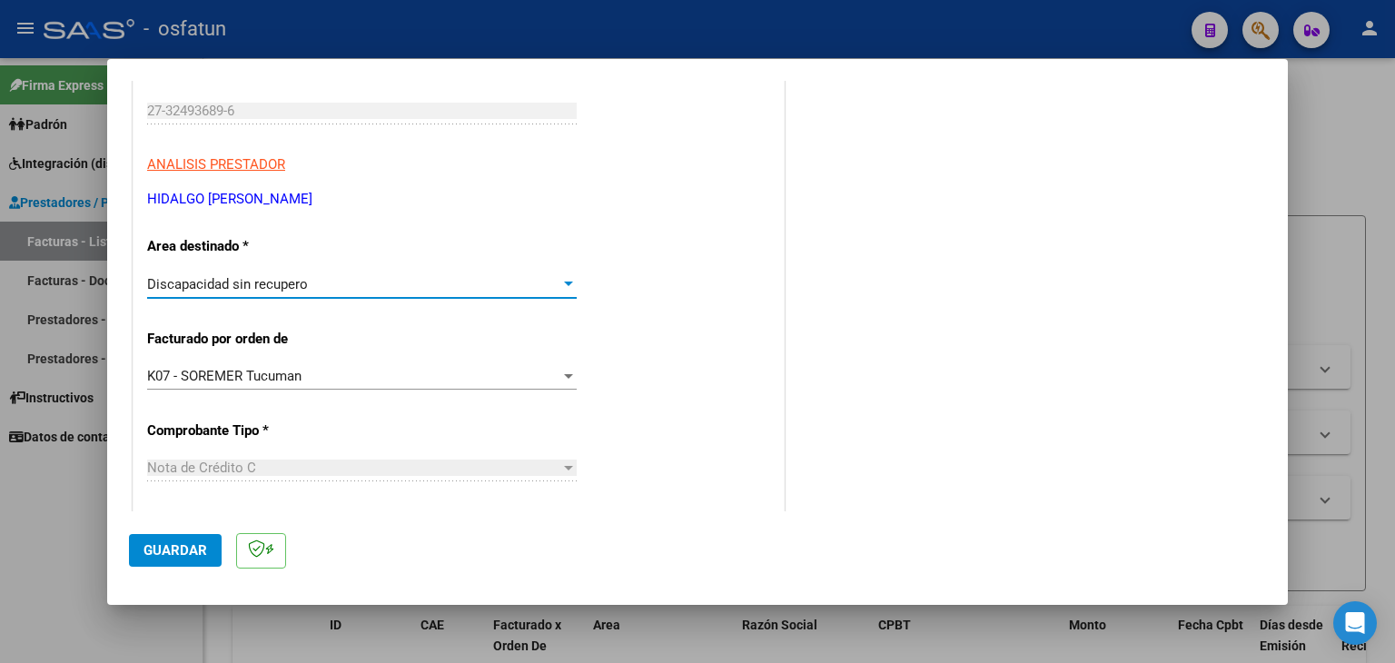
scroll to position [454, 0]
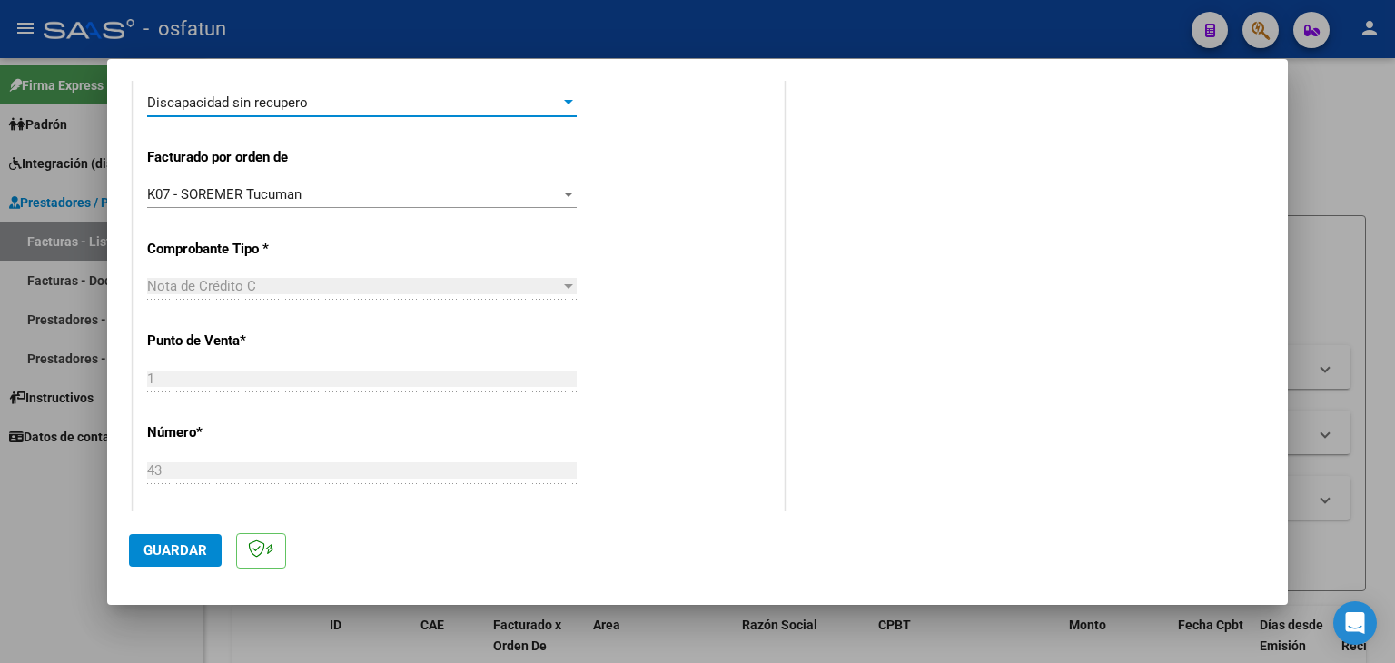
click at [531, 198] on div "K07 - SOREMER Tucuman" at bounding box center [353, 194] width 413 height 16
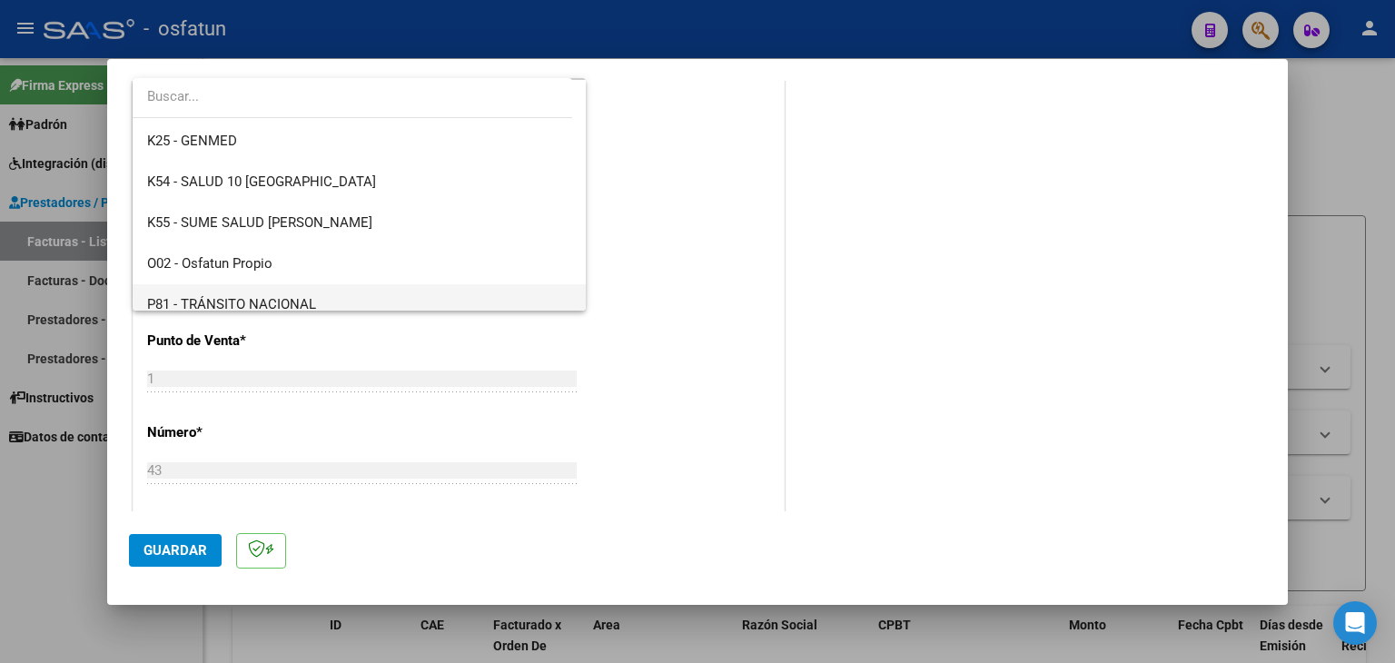
scroll to position [952, 0]
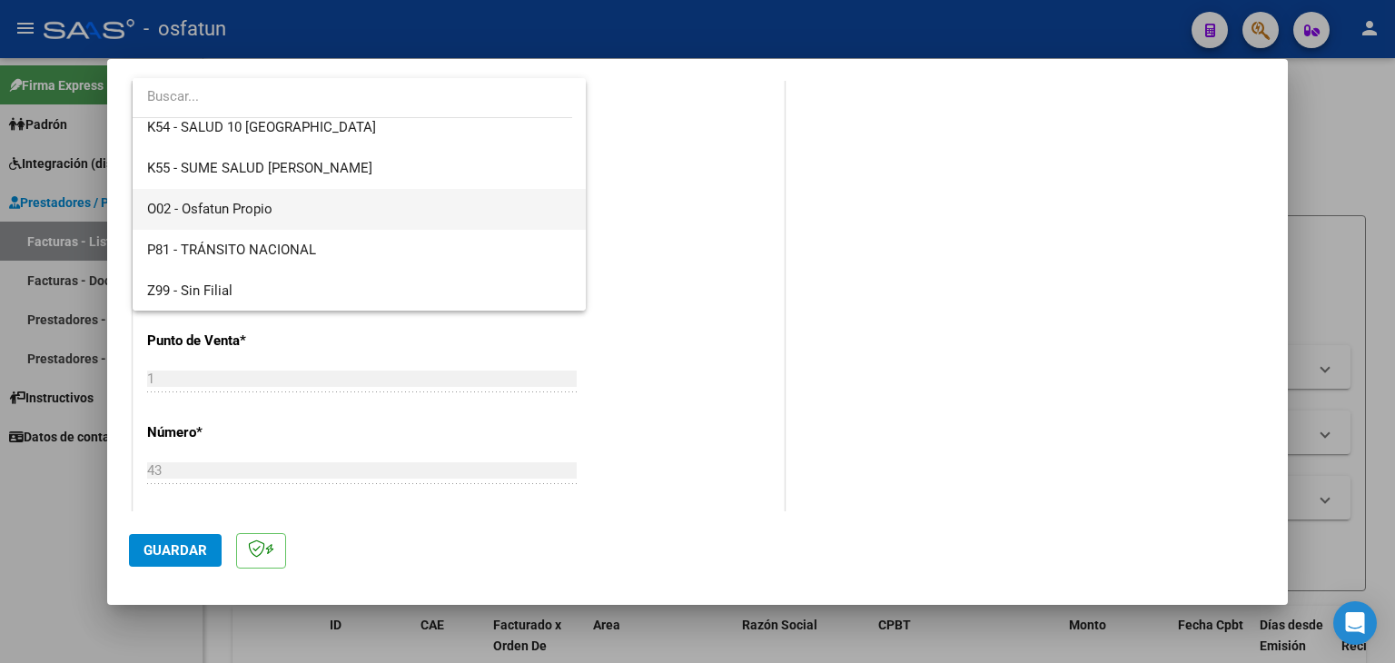
click at [435, 204] on span "O02 - Osfatun Propio" at bounding box center [359, 209] width 425 height 41
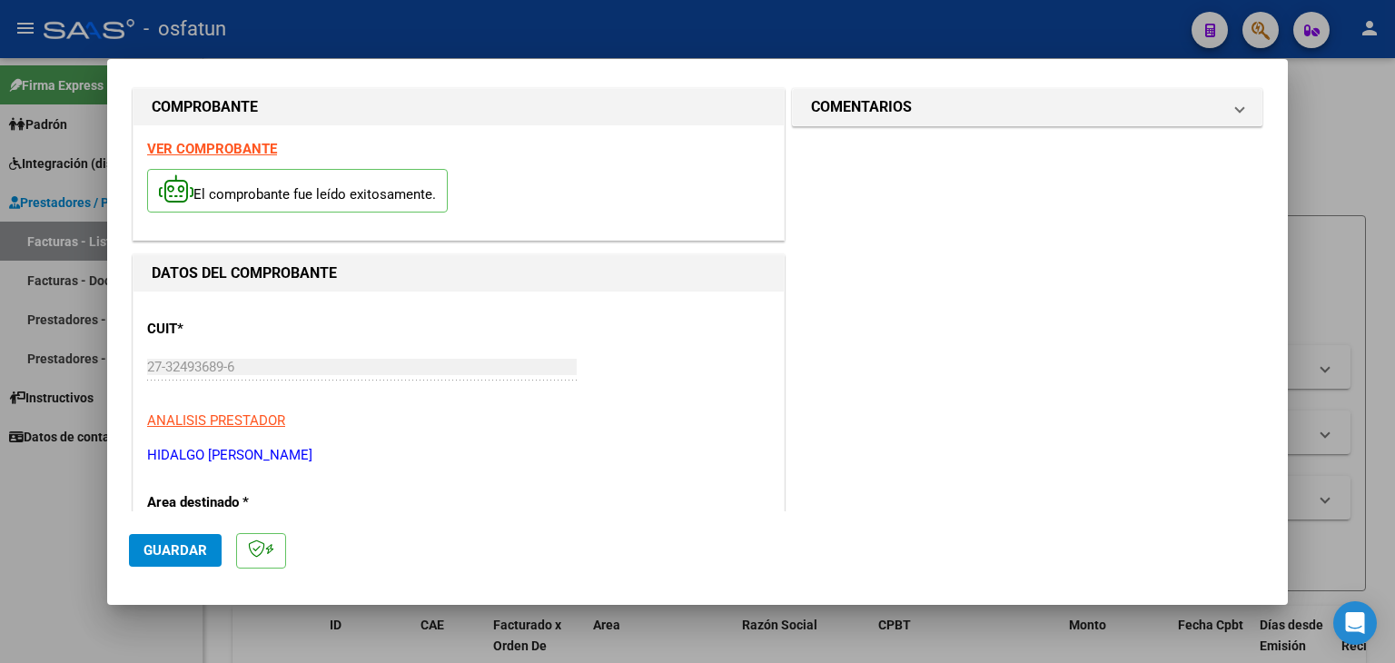
scroll to position [0, 0]
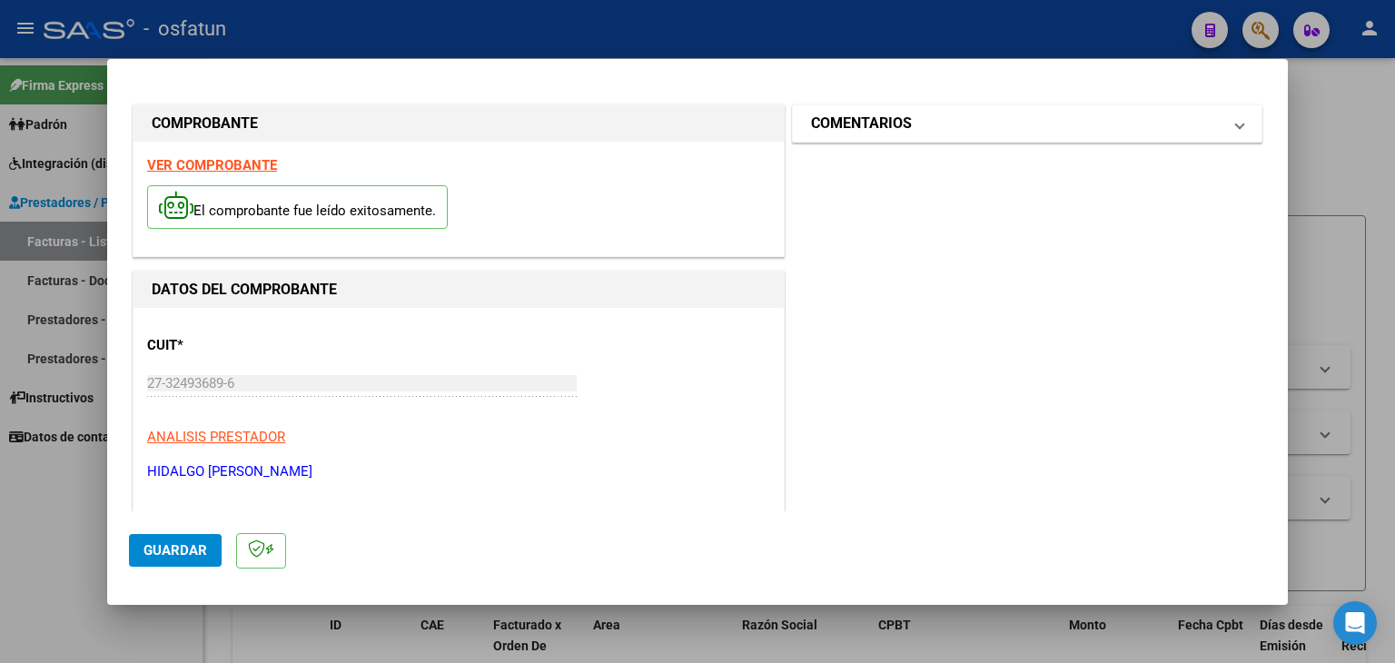
click at [1100, 117] on mat-panel-title "COMENTARIOS" at bounding box center [1016, 124] width 411 height 22
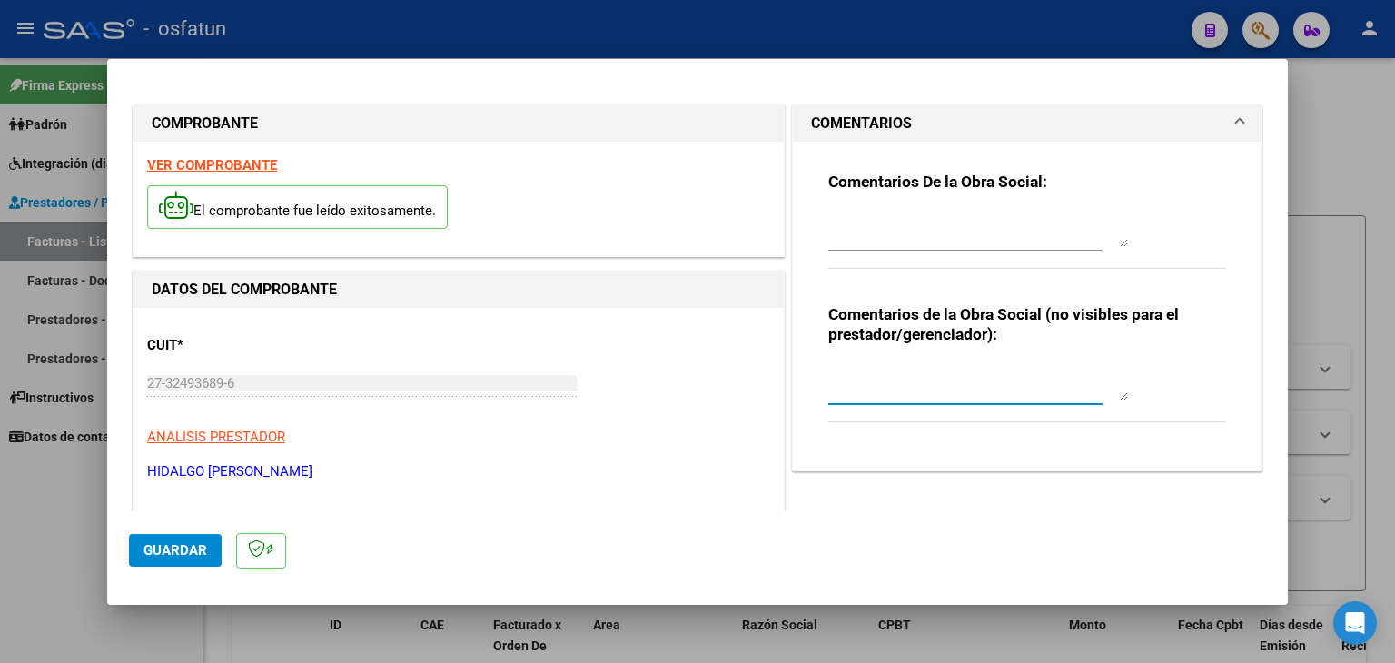
click at [1000, 391] on textarea at bounding box center [978, 382] width 300 height 36
click at [966, 391] on textarea at bounding box center [978, 382] width 300 height 36
type textarea "F"
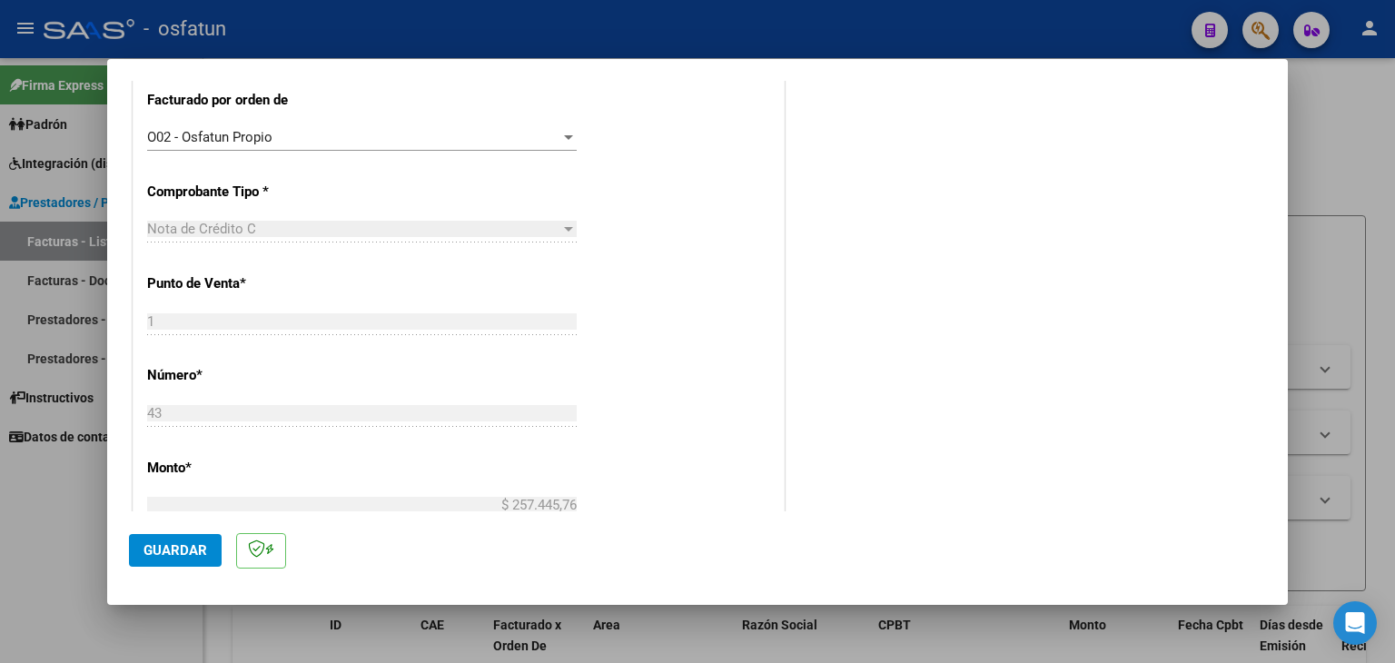
scroll to position [545, 0]
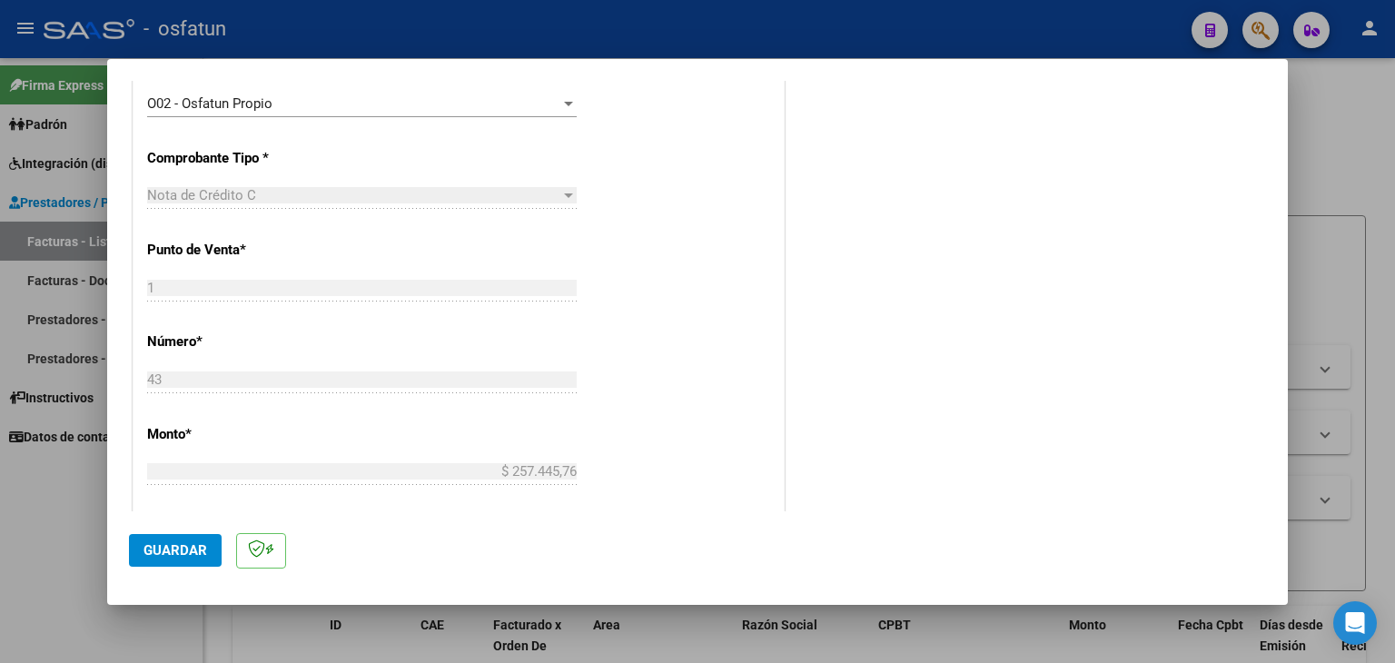
type textarea "ANULA FC N° 1-378 CON DEPENDENCIA"
click at [196, 542] on span "Guardar" at bounding box center [176, 550] width 64 height 16
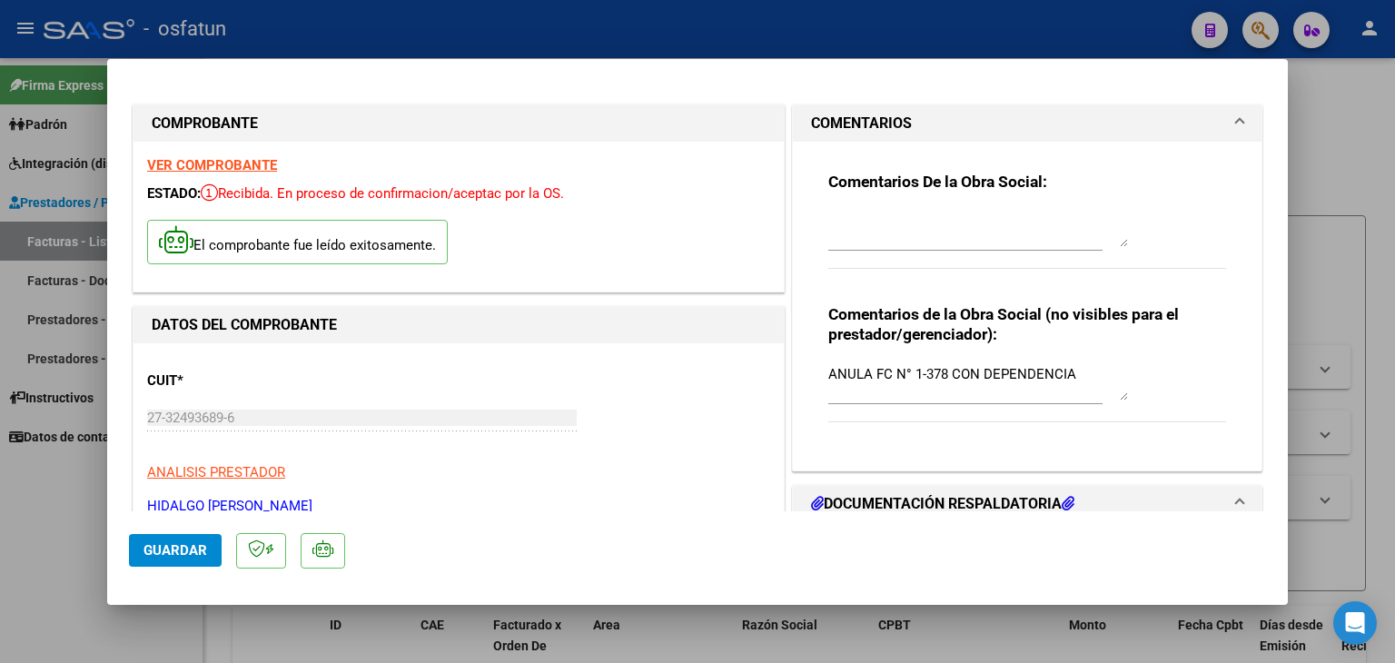
scroll to position [182, 0]
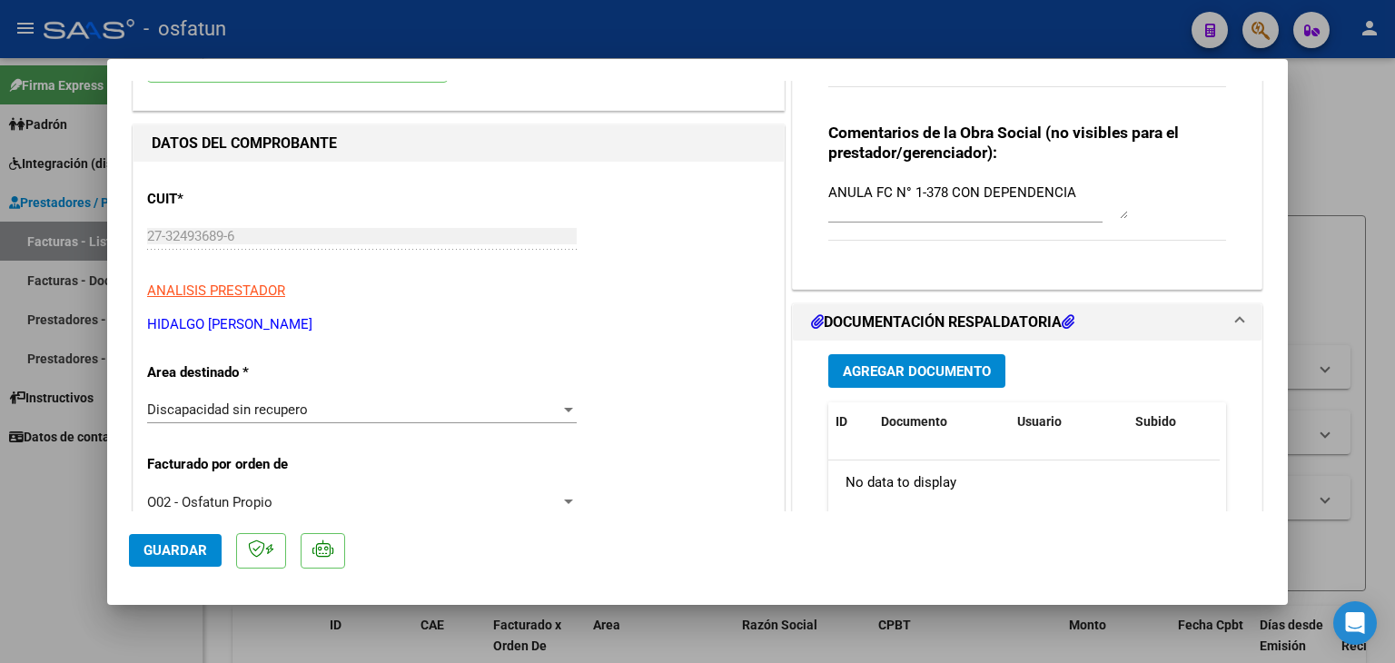
drag, startPoint x: 665, startPoint y: 37, endPoint x: 647, endPoint y: 184, distance: 148.3
click at [665, 37] on div at bounding box center [697, 331] width 1395 height 663
type input "$ 0,00"
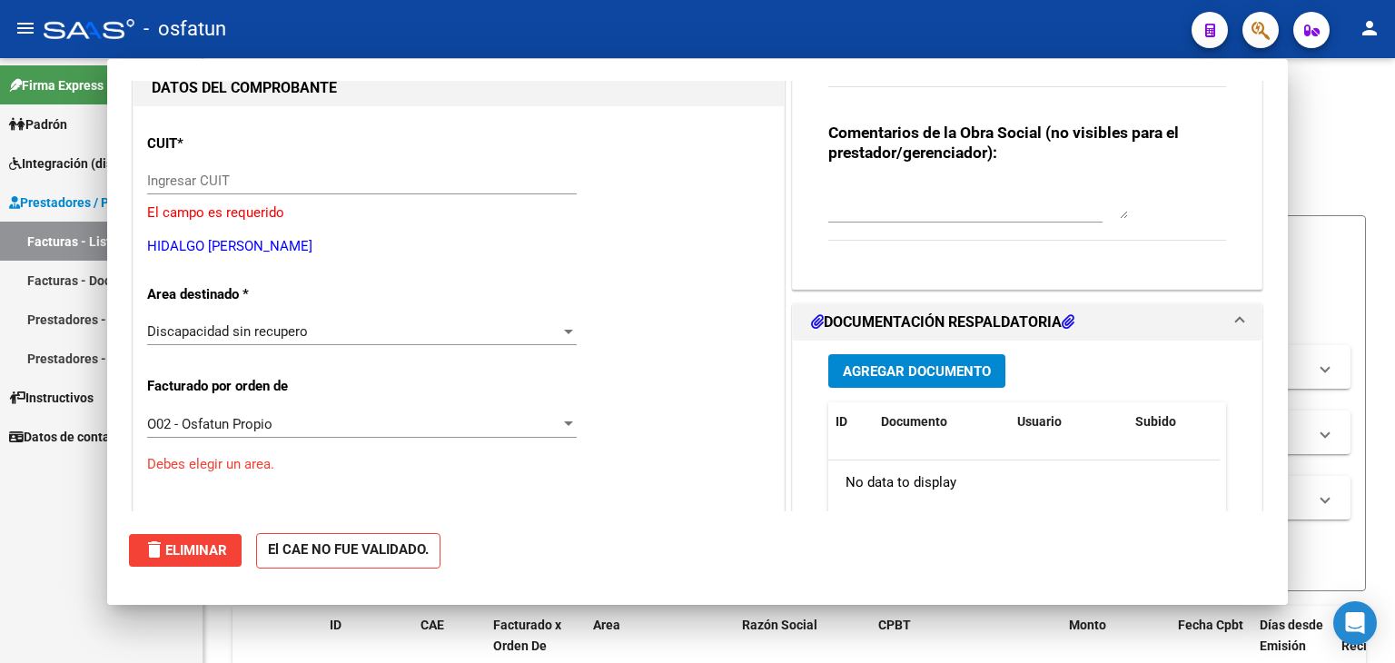
scroll to position [193, 0]
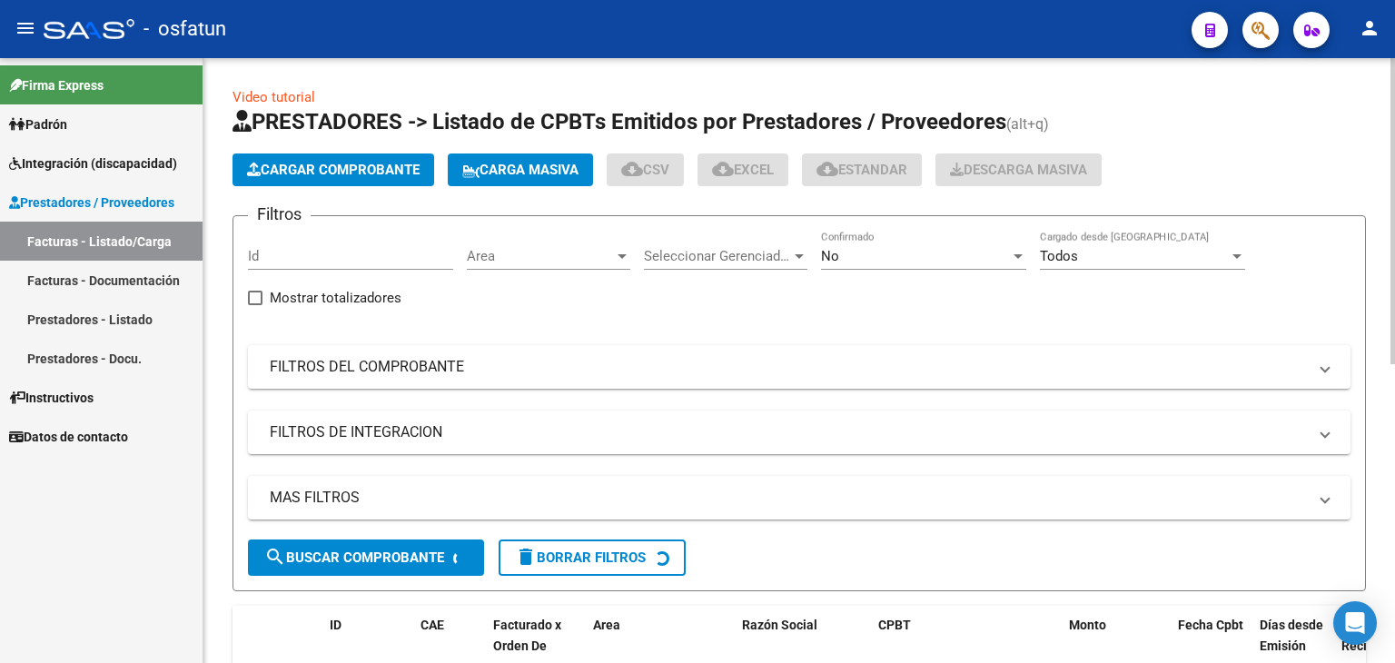
click at [354, 164] on span "Cargar Comprobante" at bounding box center [333, 170] width 173 height 16
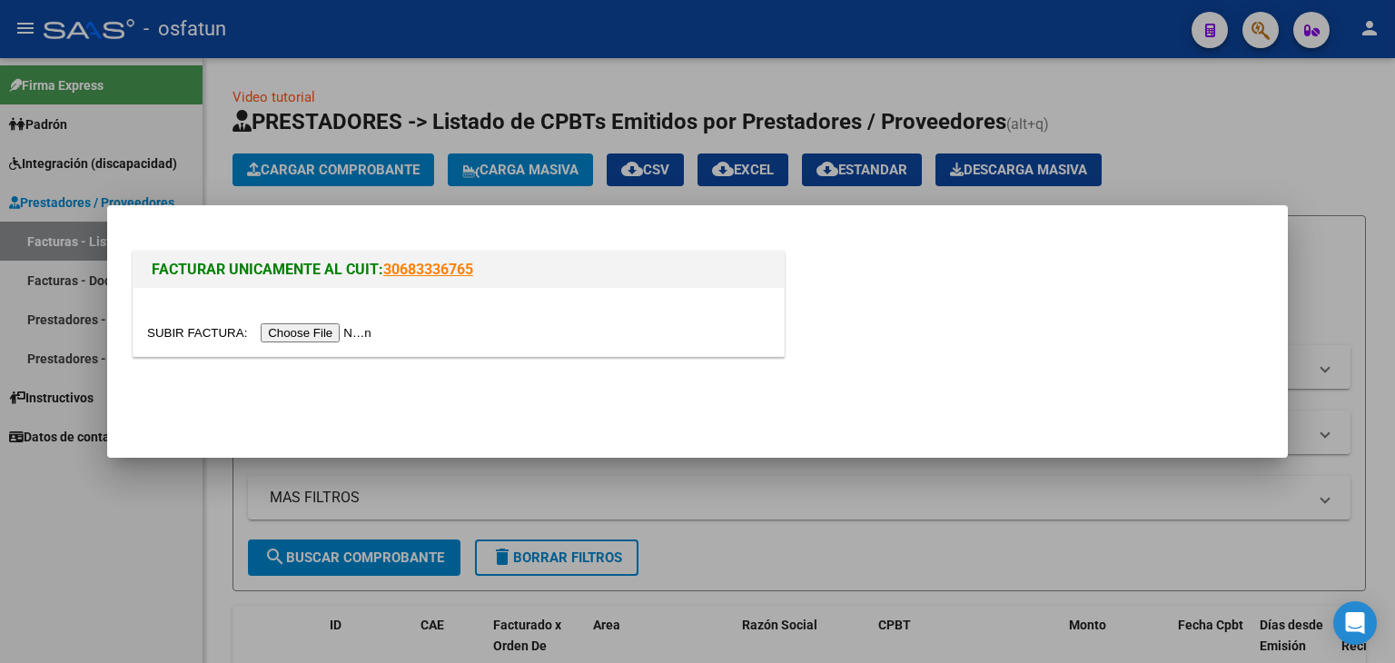
click at [339, 334] on input "file" at bounding box center [262, 332] width 230 height 19
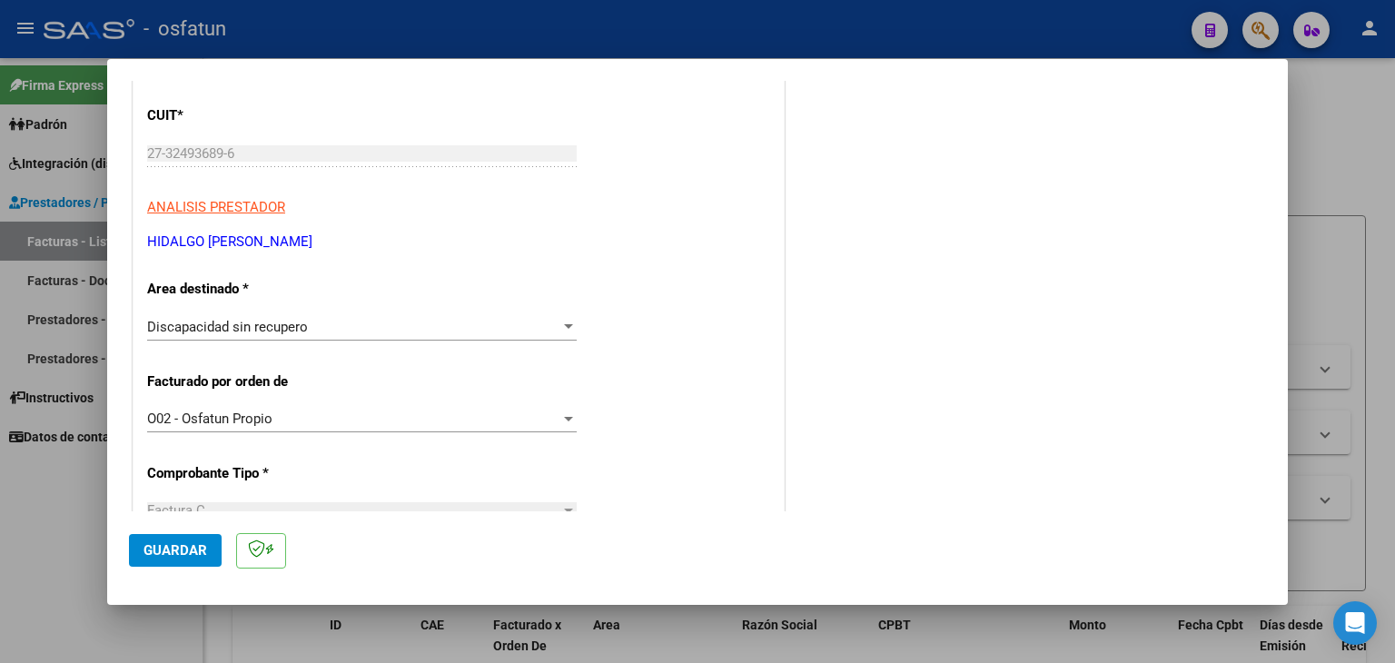
scroll to position [273, 0]
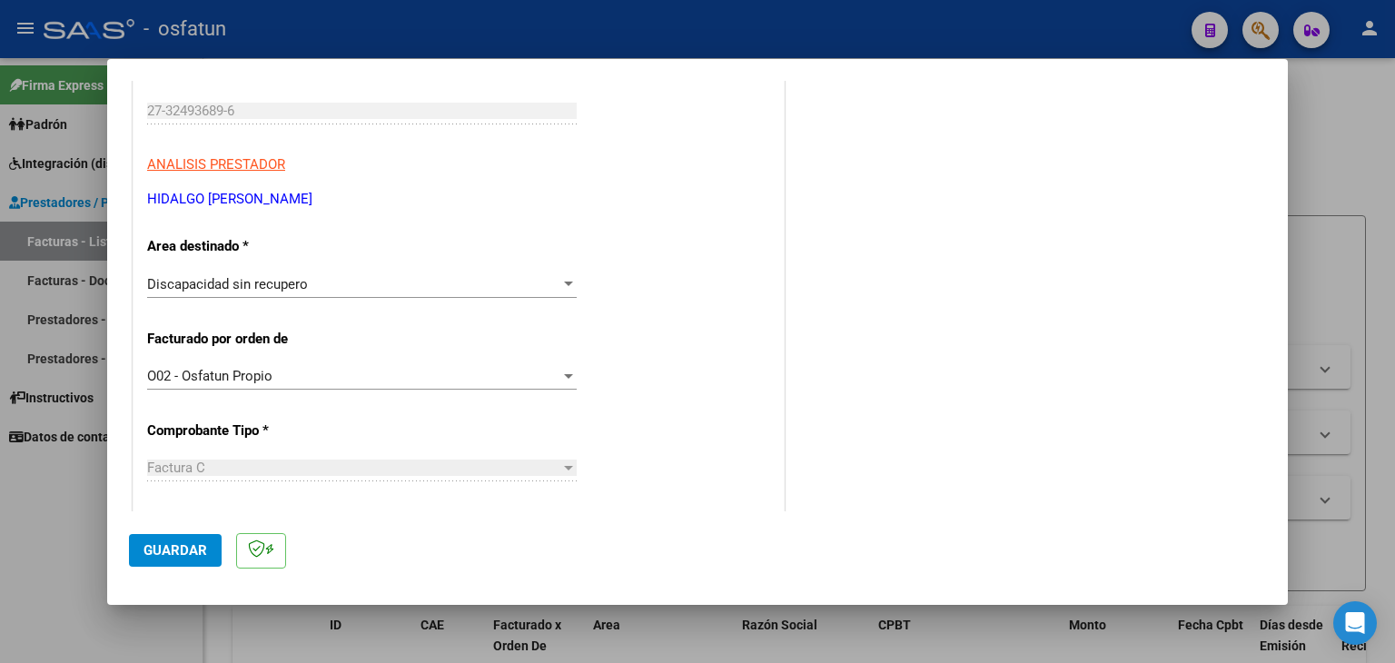
click at [432, 290] on div "Discapacidad sin recupero" at bounding box center [353, 284] width 413 height 16
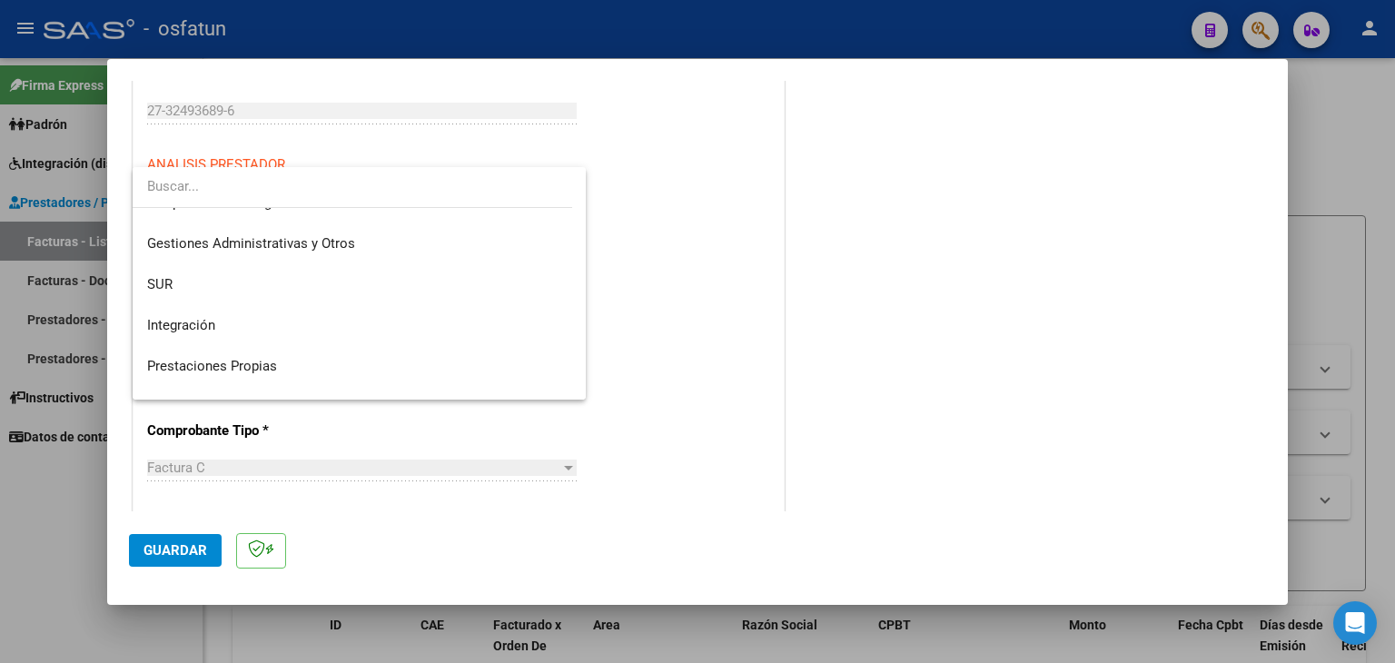
scroll to position [0, 0]
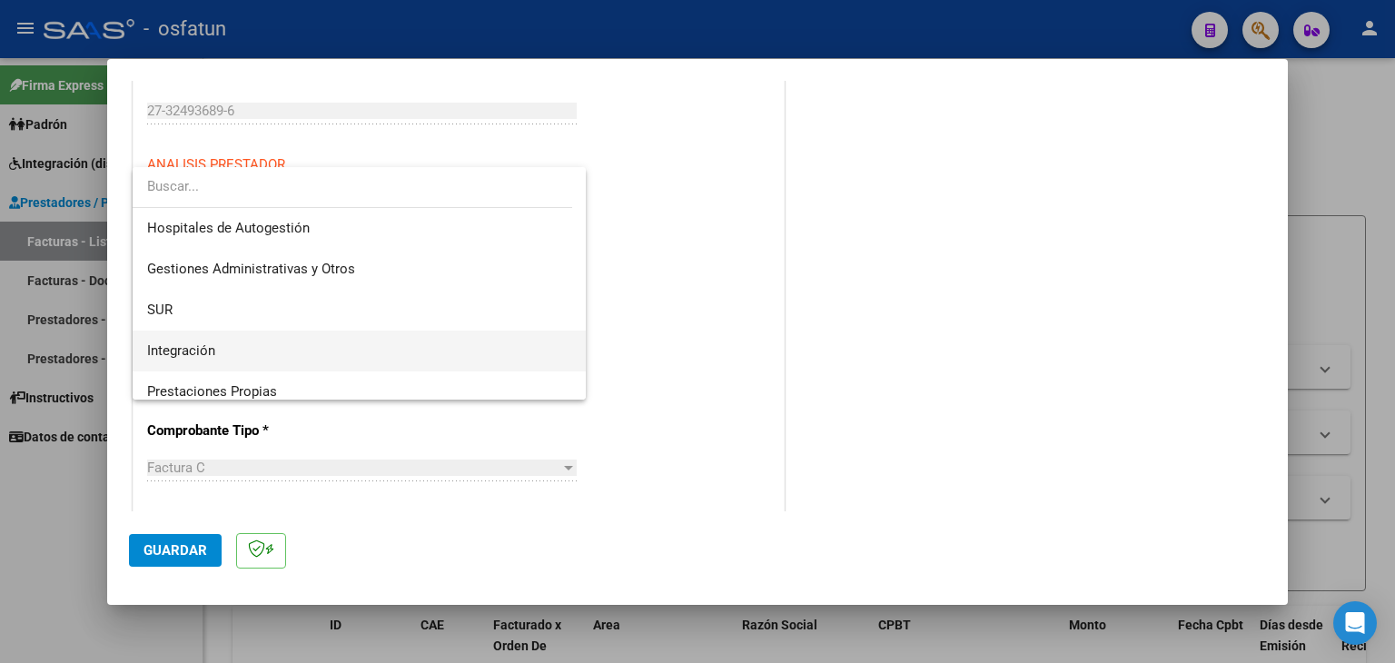
click at [430, 345] on span "Integración" at bounding box center [359, 351] width 425 height 41
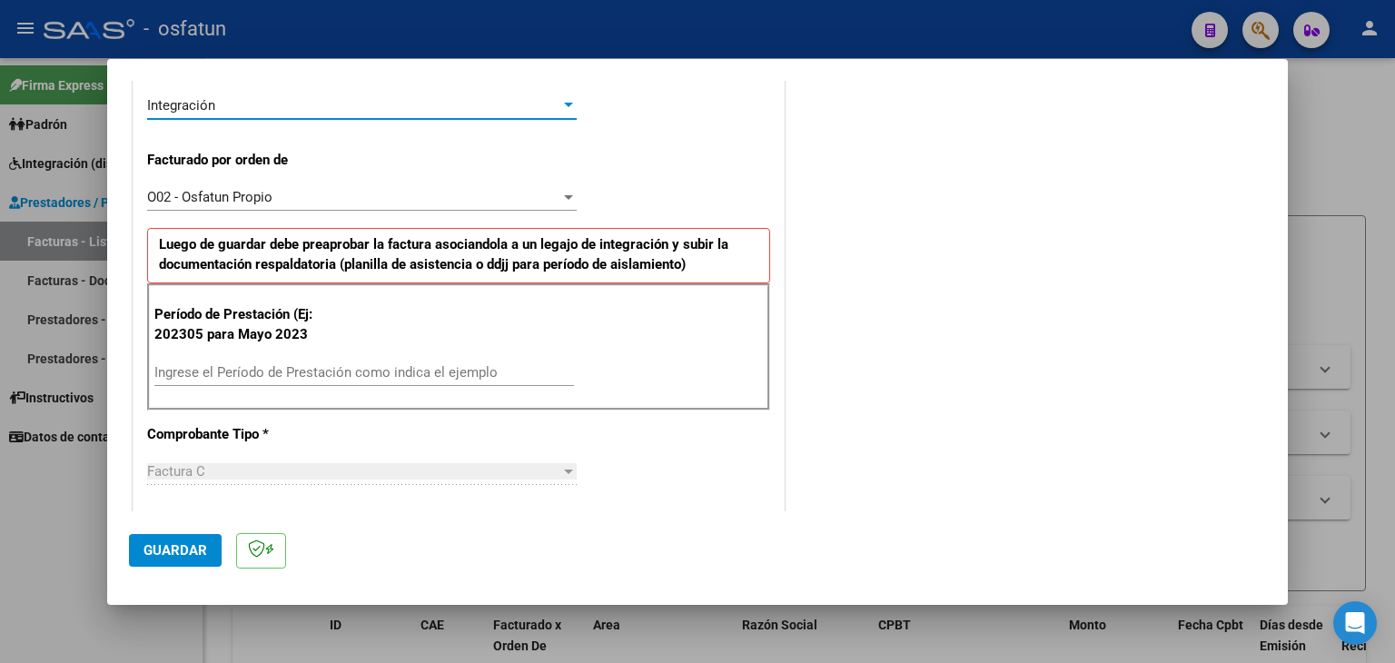
scroll to position [454, 0]
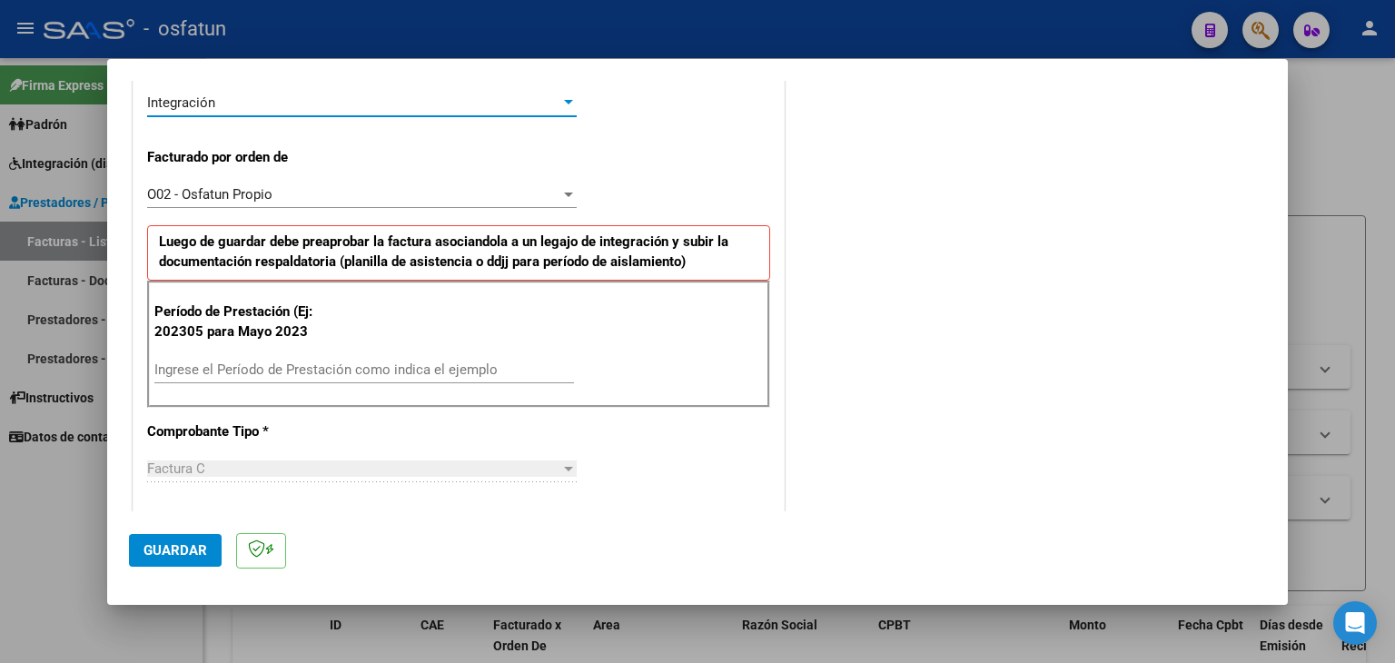
click at [400, 362] on input "Ingrese el Período de Prestación como indica el ejemplo" at bounding box center [364, 370] width 420 height 16
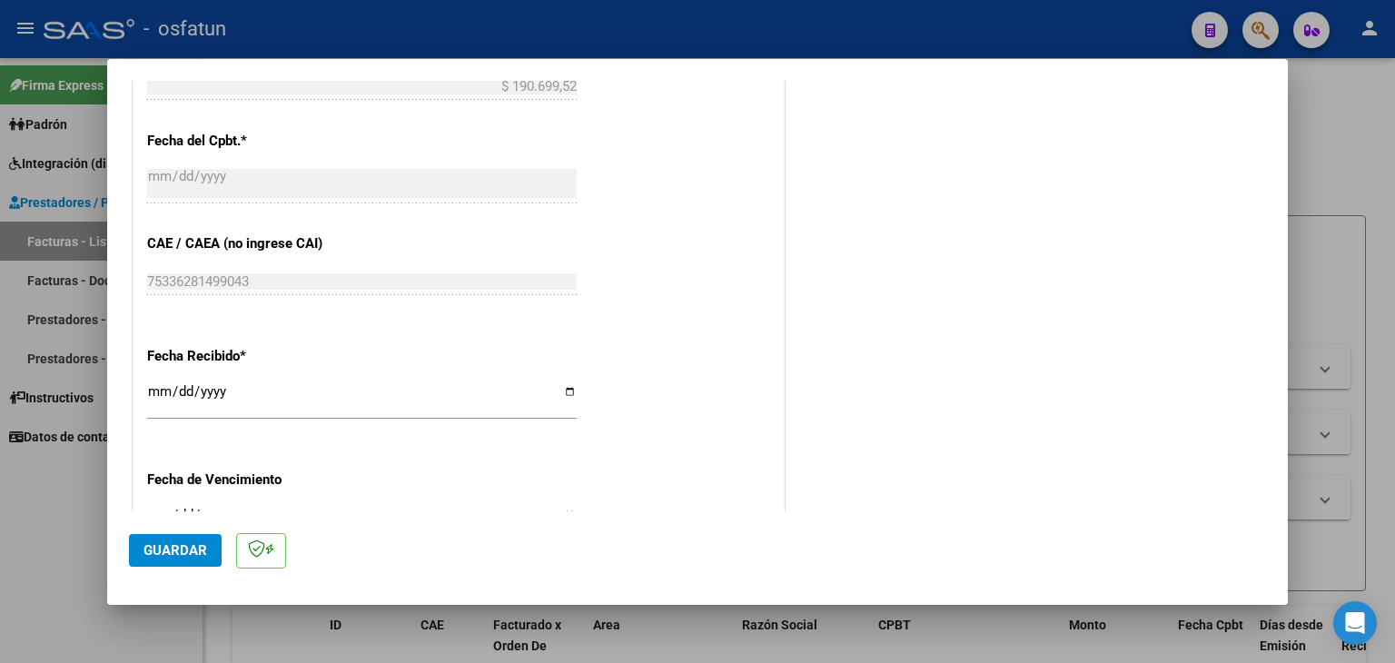
scroll to position [1181, 0]
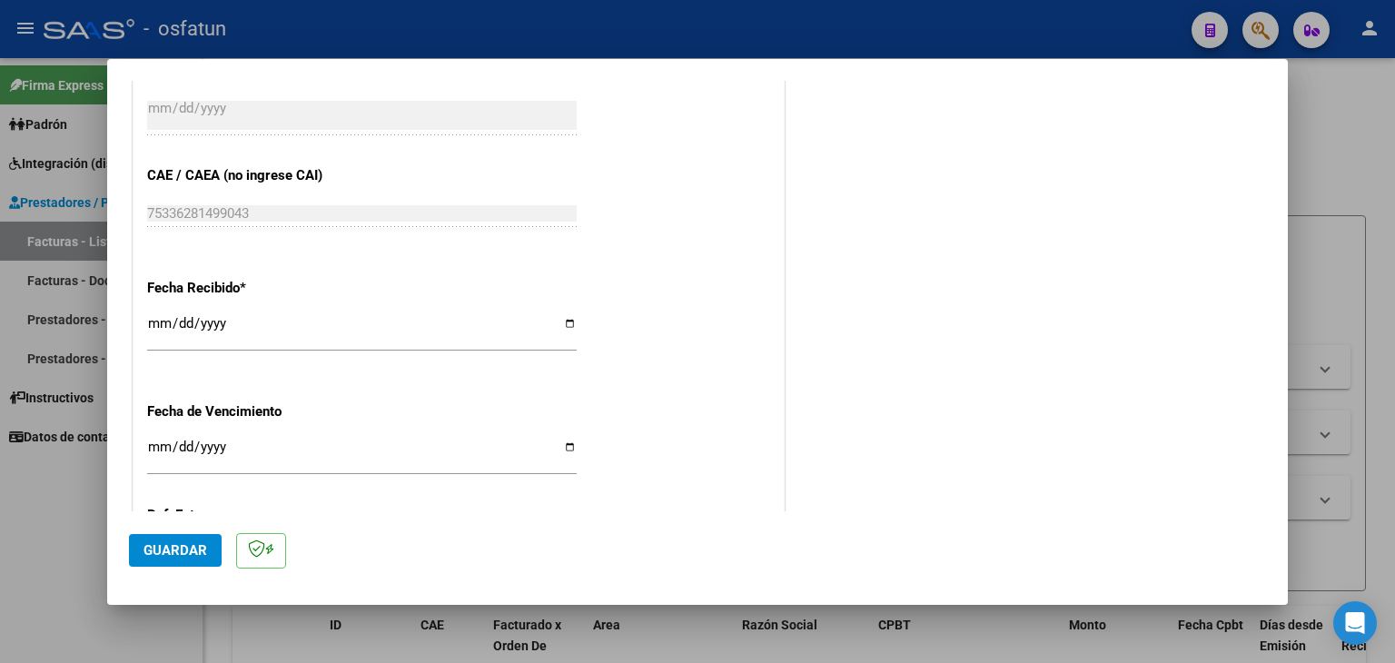
type input "202507"
click at [191, 546] on span "Guardar" at bounding box center [176, 550] width 64 height 16
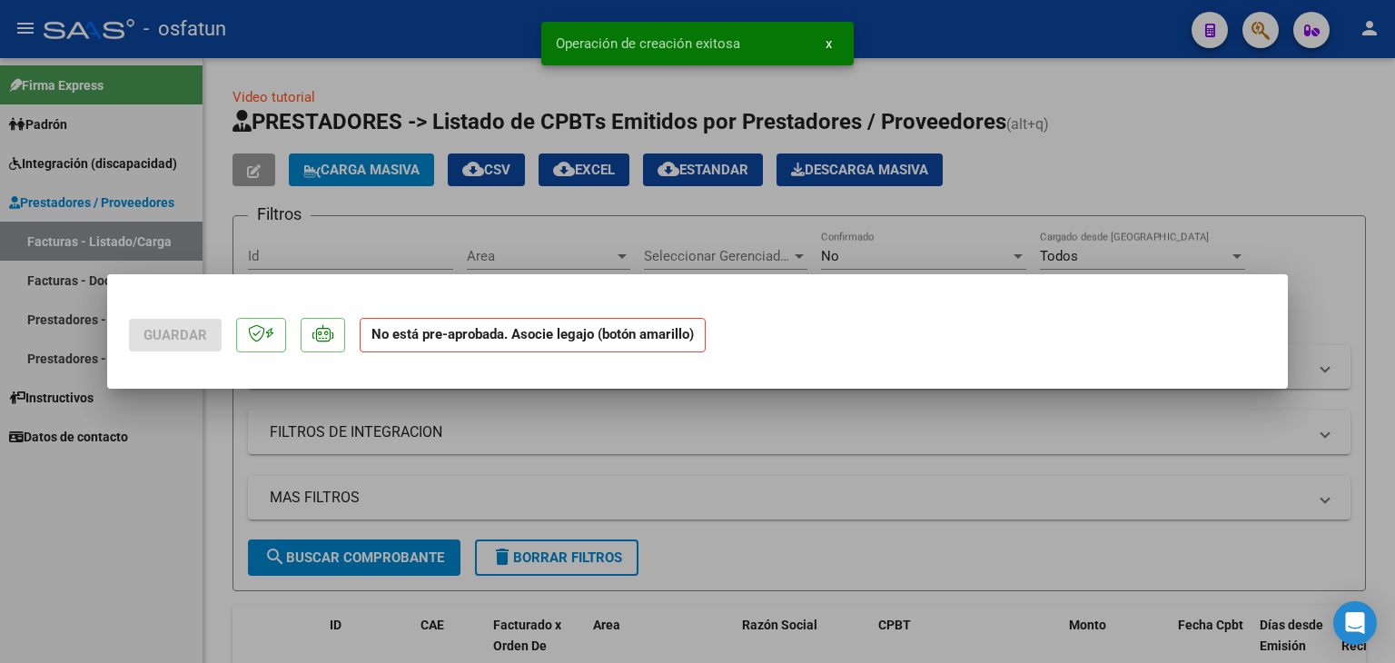
scroll to position [0, 0]
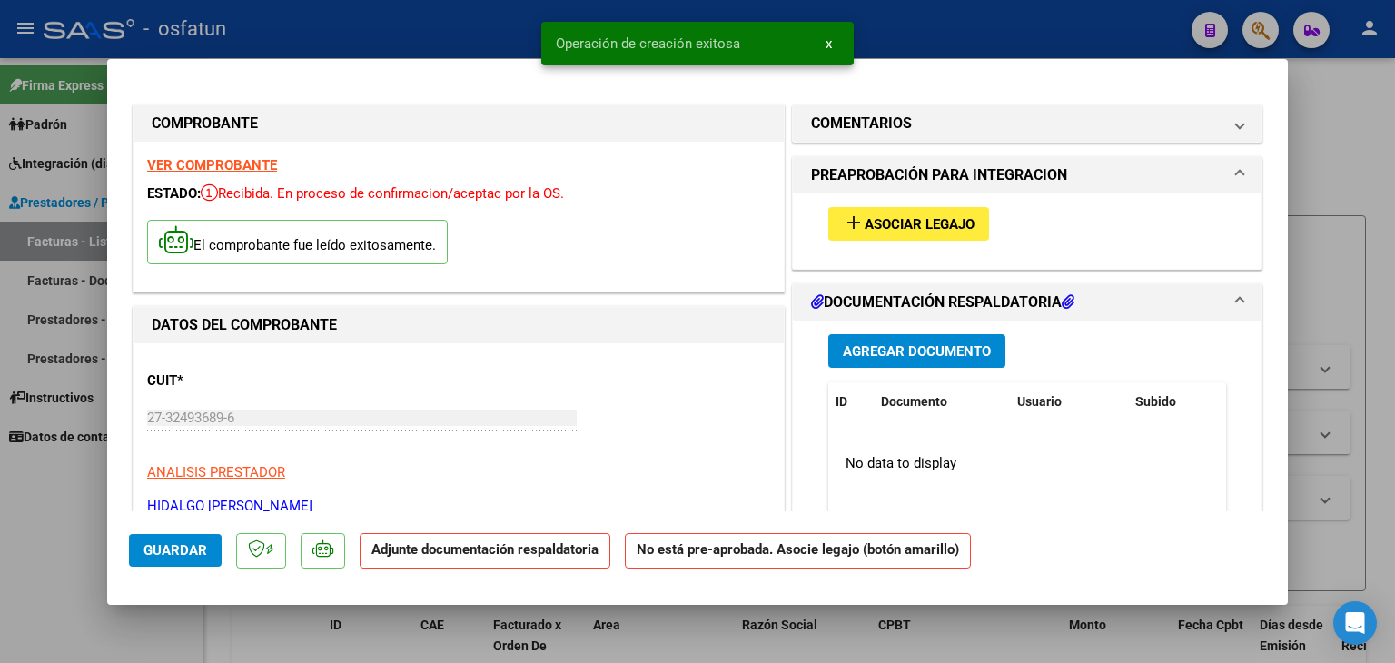
click at [899, 227] on span "Asociar Legajo" at bounding box center [920, 224] width 110 height 16
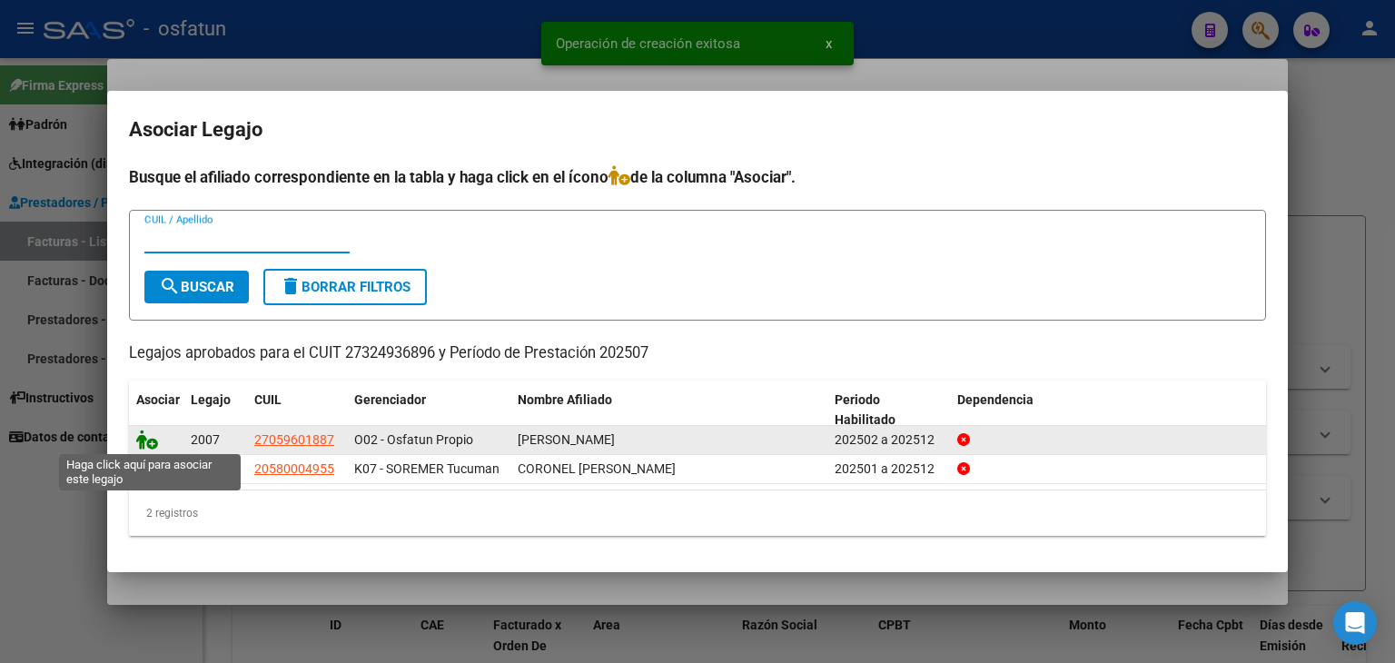
click at [144, 445] on icon at bounding box center [147, 440] width 22 height 20
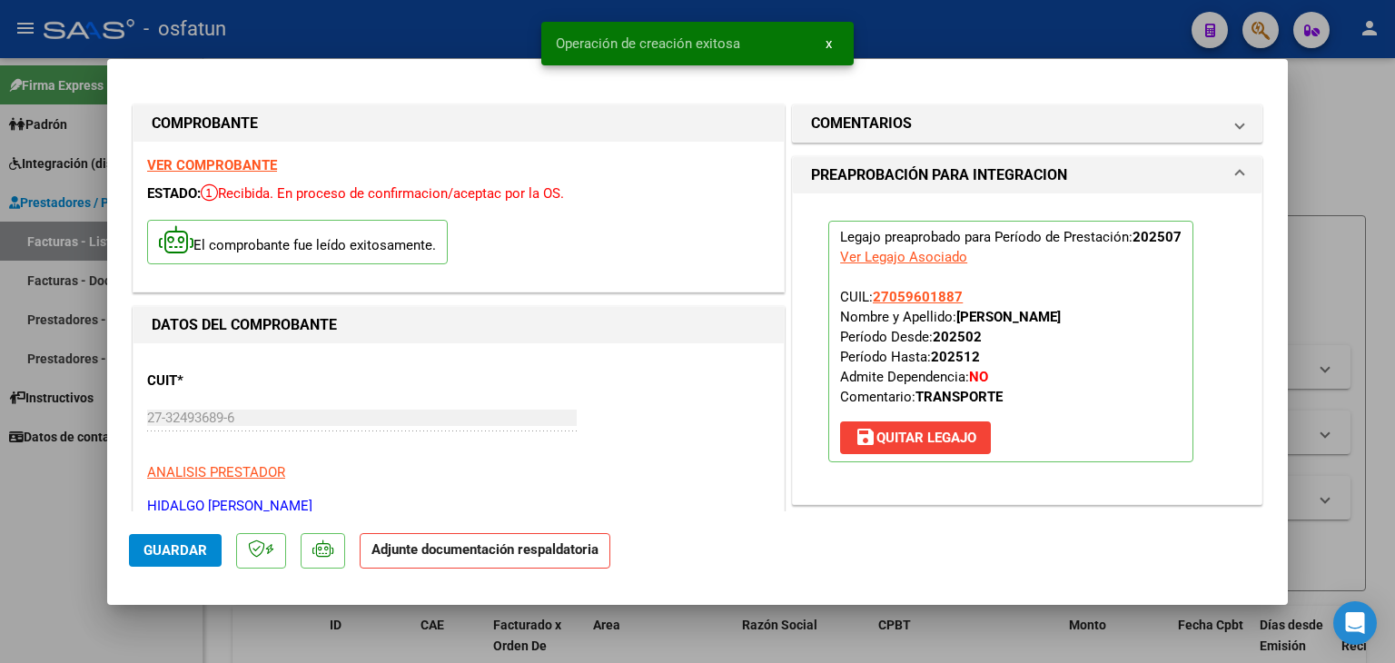
scroll to position [182, 0]
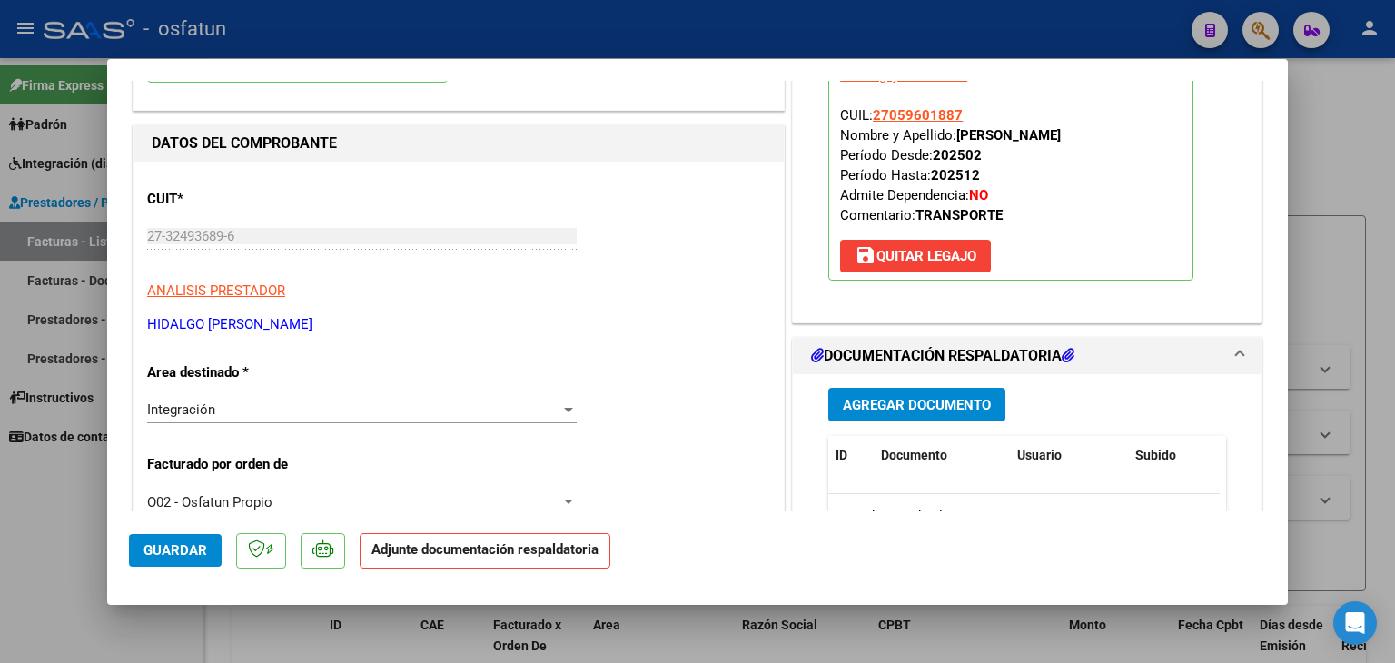
click at [867, 404] on span "Agregar Documento" at bounding box center [917, 405] width 148 height 16
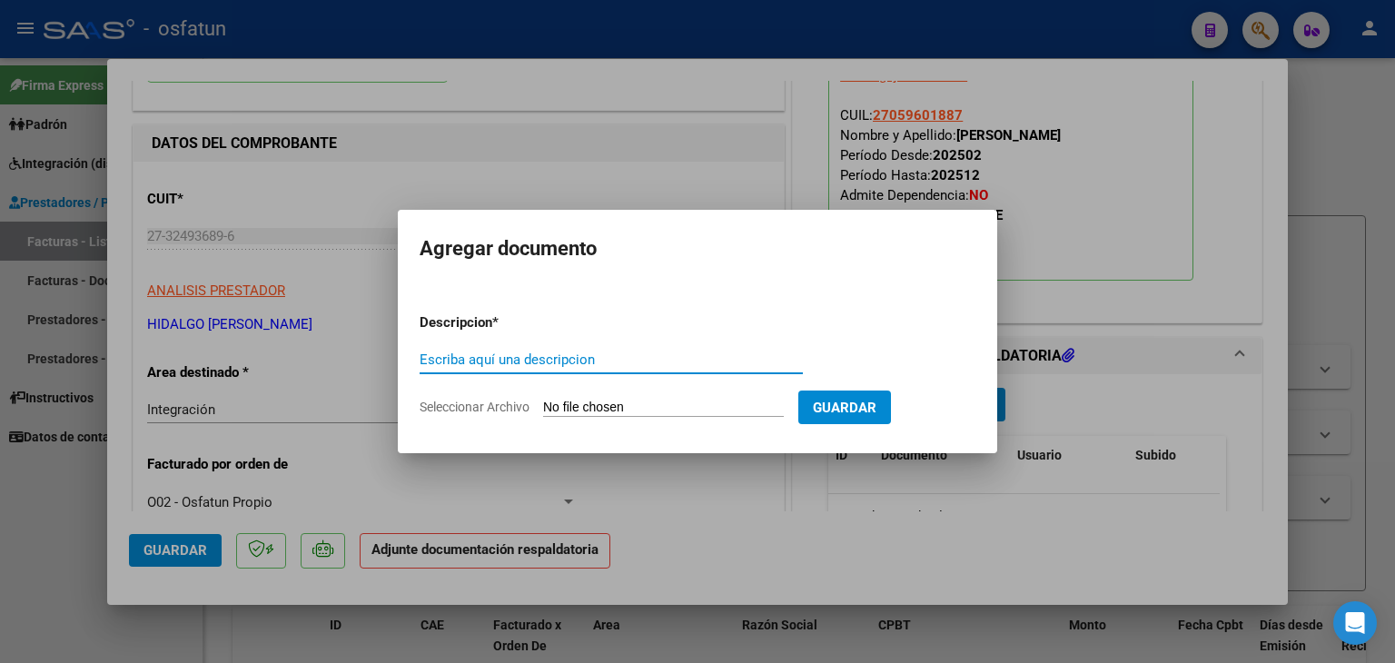
click at [475, 362] on input "Escriba aquí una descripcion" at bounding box center [611, 360] width 383 height 16
type input "AUTORIZACIÓN"
click at [619, 394] on form "Descripcion * AUTORIZACIÓN Escriba aquí una descripcion Seleccionar Archivo Gua…" at bounding box center [698, 365] width 556 height 133
click at [611, 411] on input "Seleccionar Archivo" at bounding box center [663, 408] width 241 height 17
type input "C:\fakepath\PRESUPUESTO AUTORIZADO - TRANSP A TERAPIA - 2025.pdf"
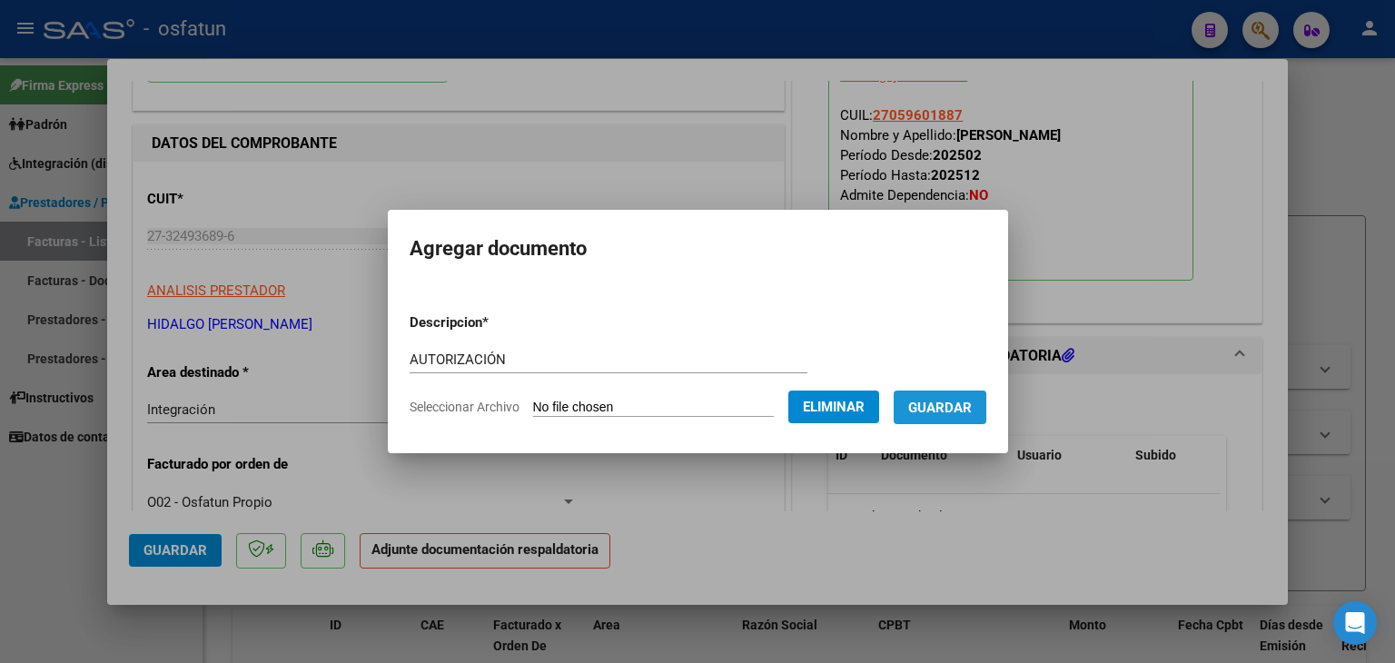
click at [935, 420] on button "Guardar" at bounding box center [940, 408] width 93 height 34
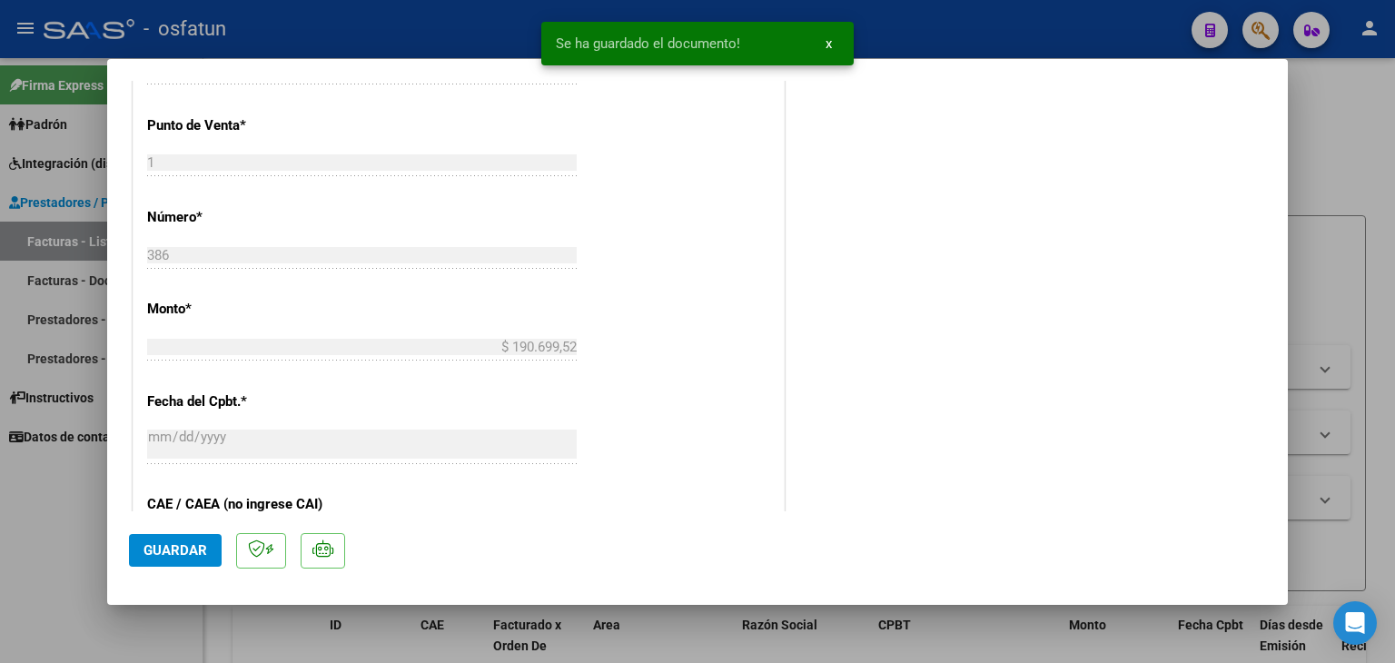
scroll to position [999, 0]
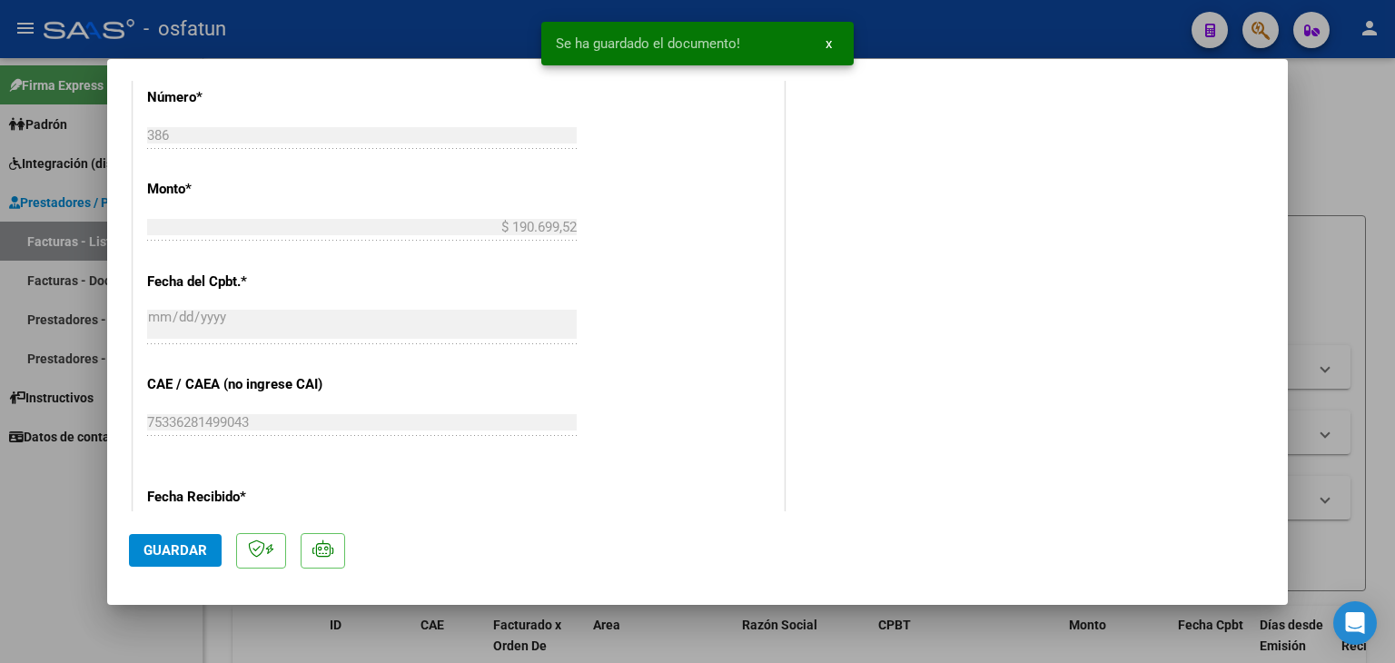
click at [174, 553] on span "Guardar" at bounding box center [176, 550] width 64 height 16
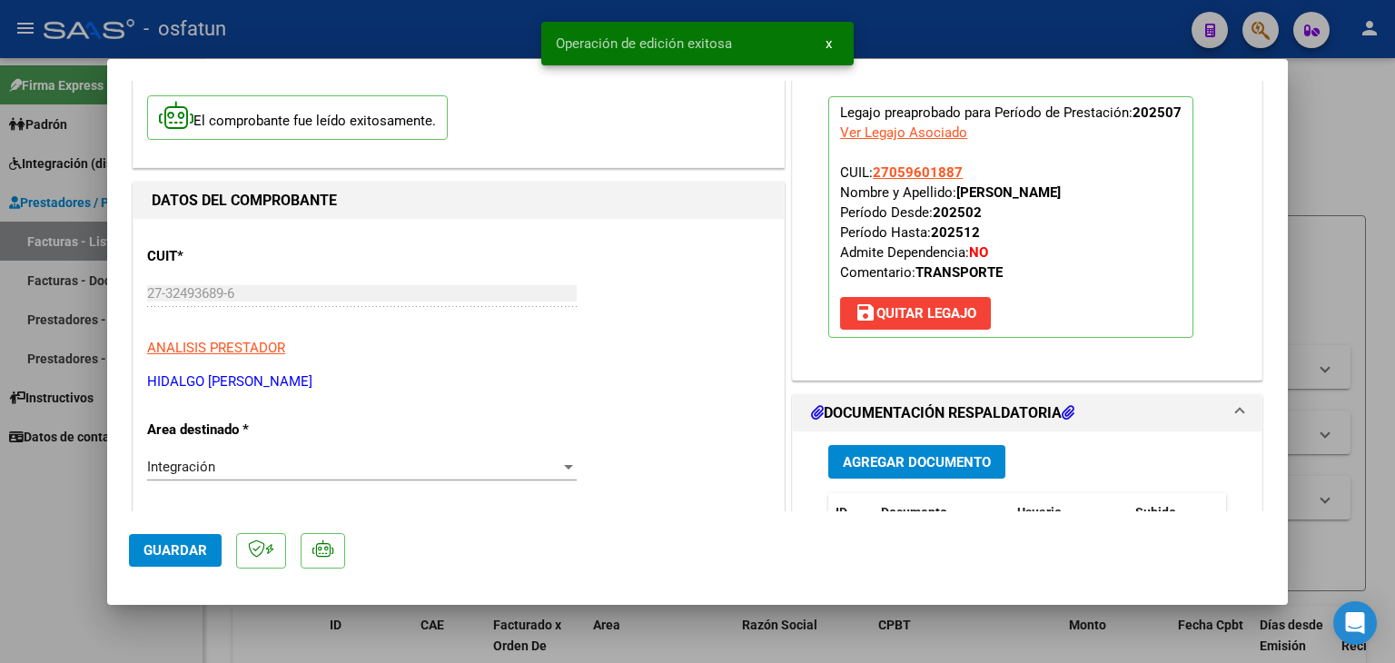
scroll to position [0, 0]
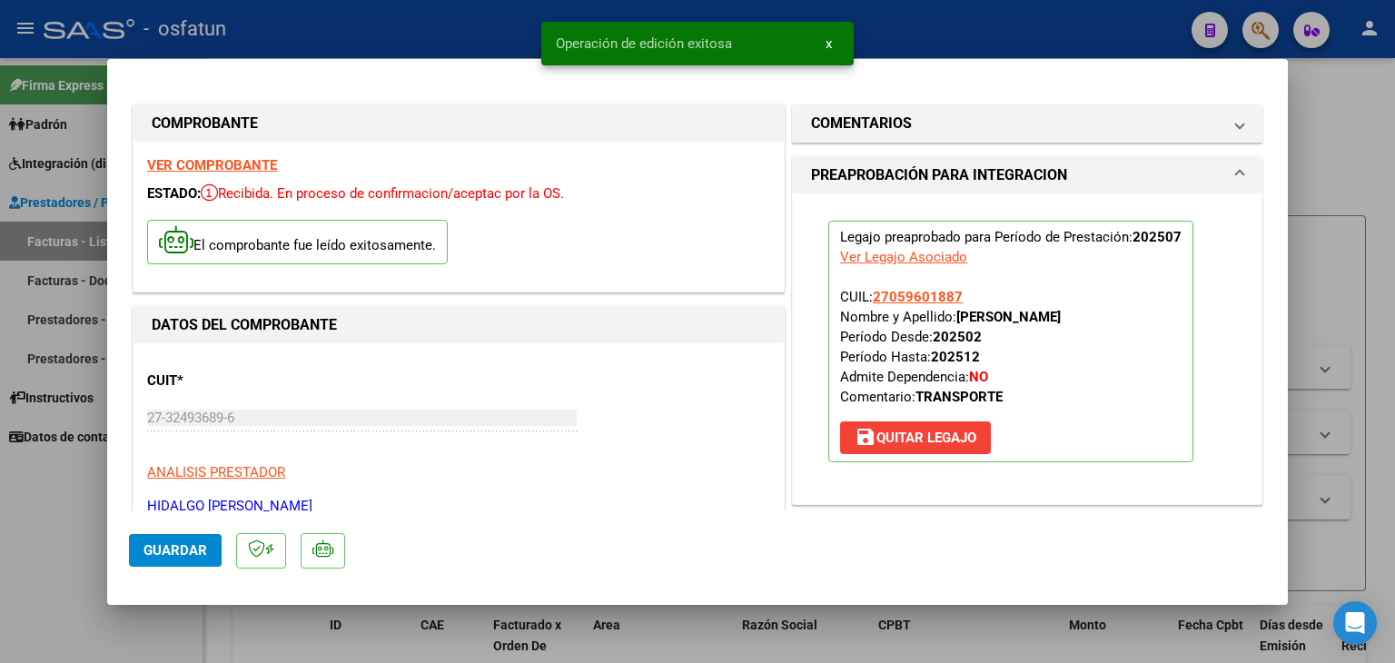
click at [919, 18] on div at bounding box center [697, 331] width 1395 height 663
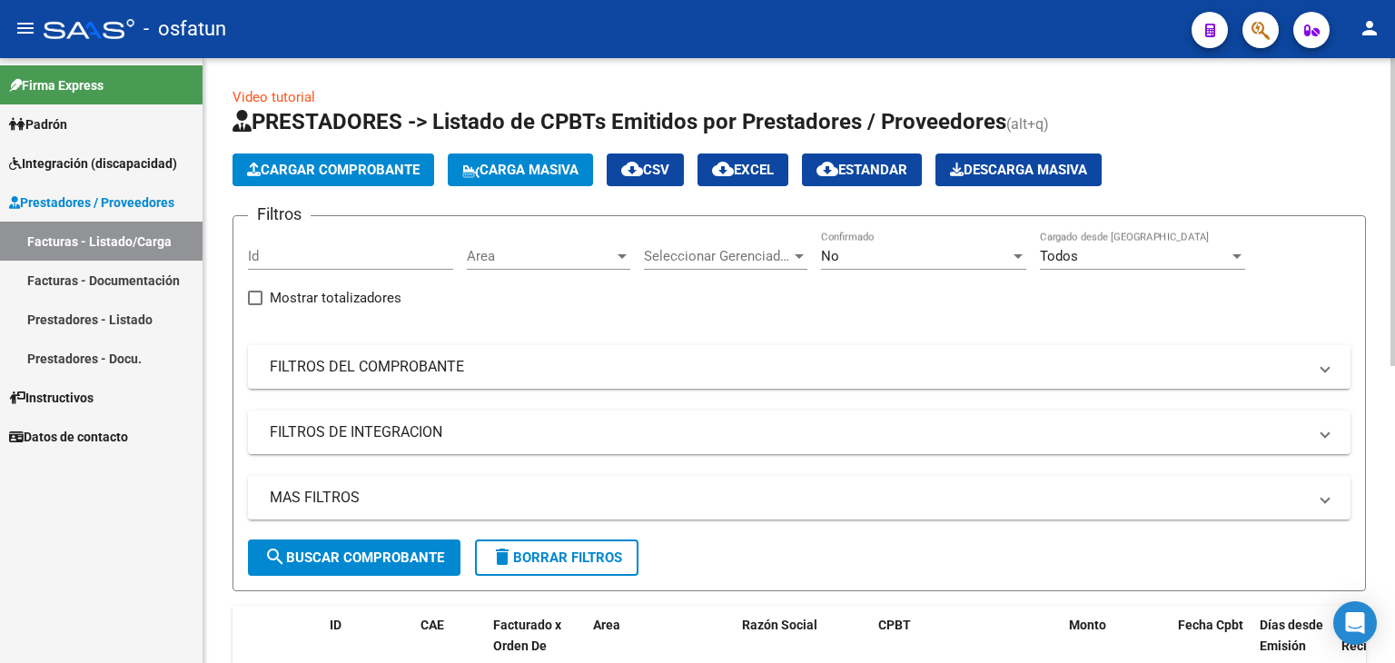
click at [357, 164] on span "Cargar Comprobante" at bounding box center [333, 170] width 173 height 16
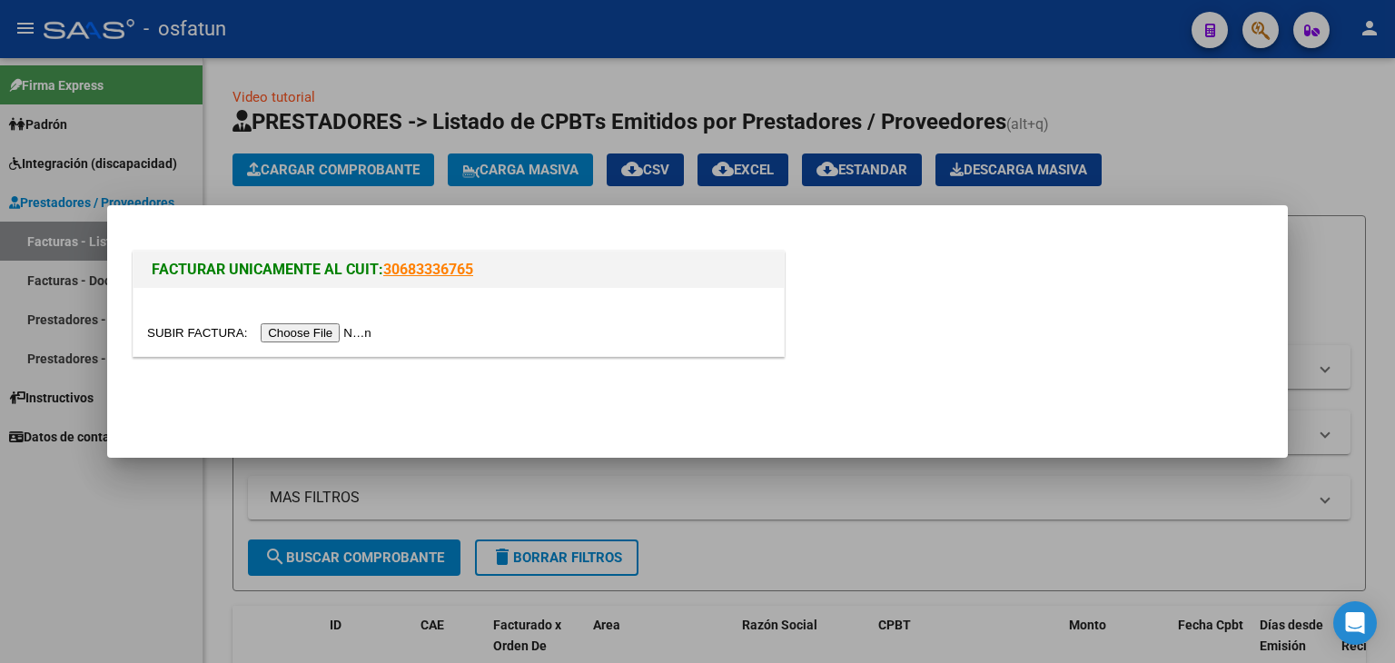
click at [314, 48] on div at bounding box center [697, 331] width 1395 height 663
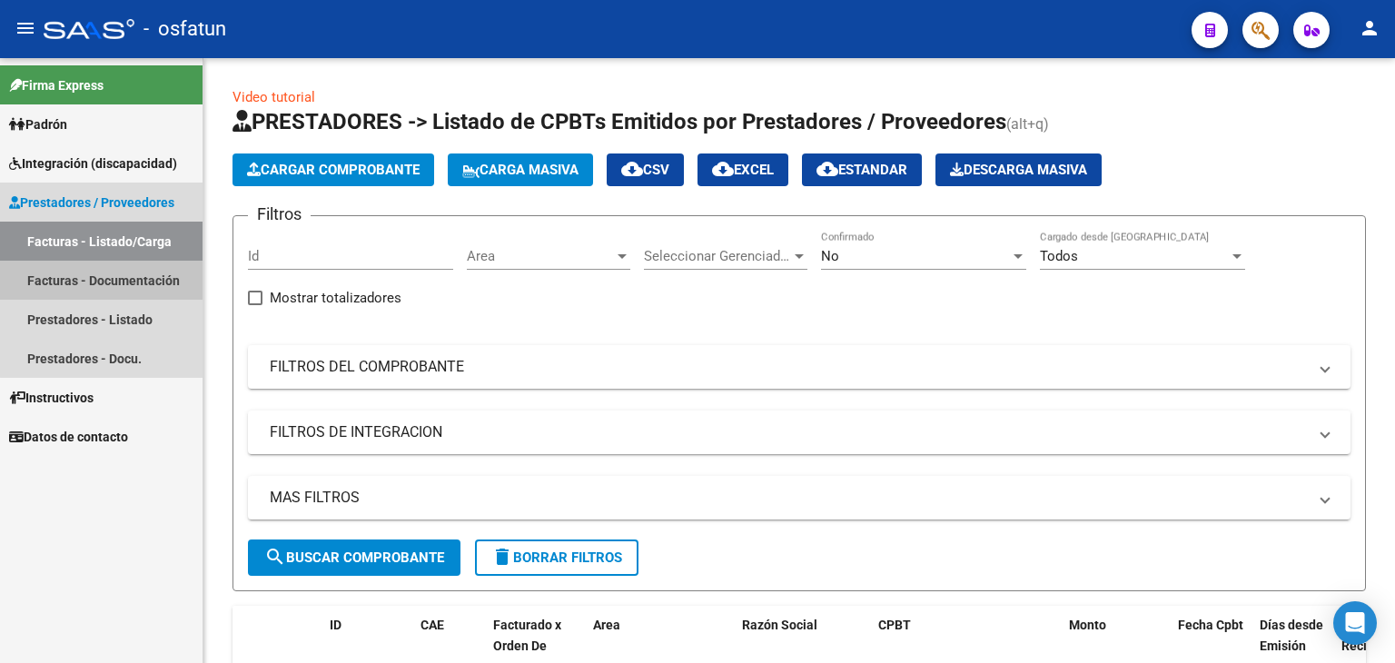
click at [116, 276] on link "Facturas - Documentación" at bounding box center [101, 280] width 203 height 39
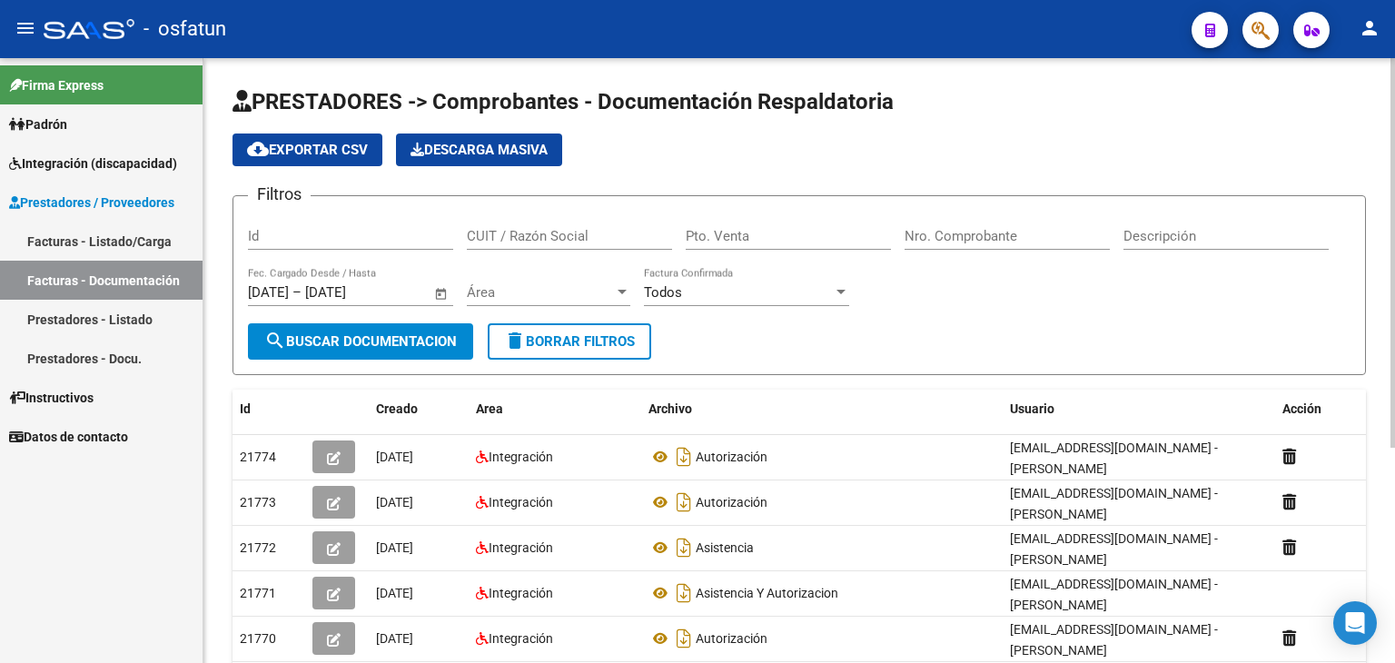
click at [324, 236] on input "Id" at bounding box center [350, 236] width 205 height 16
type input "91858"
click at [368, 353] on button "search Buscar Documentacion" at bounding box center [360, 341] width 225 height 36
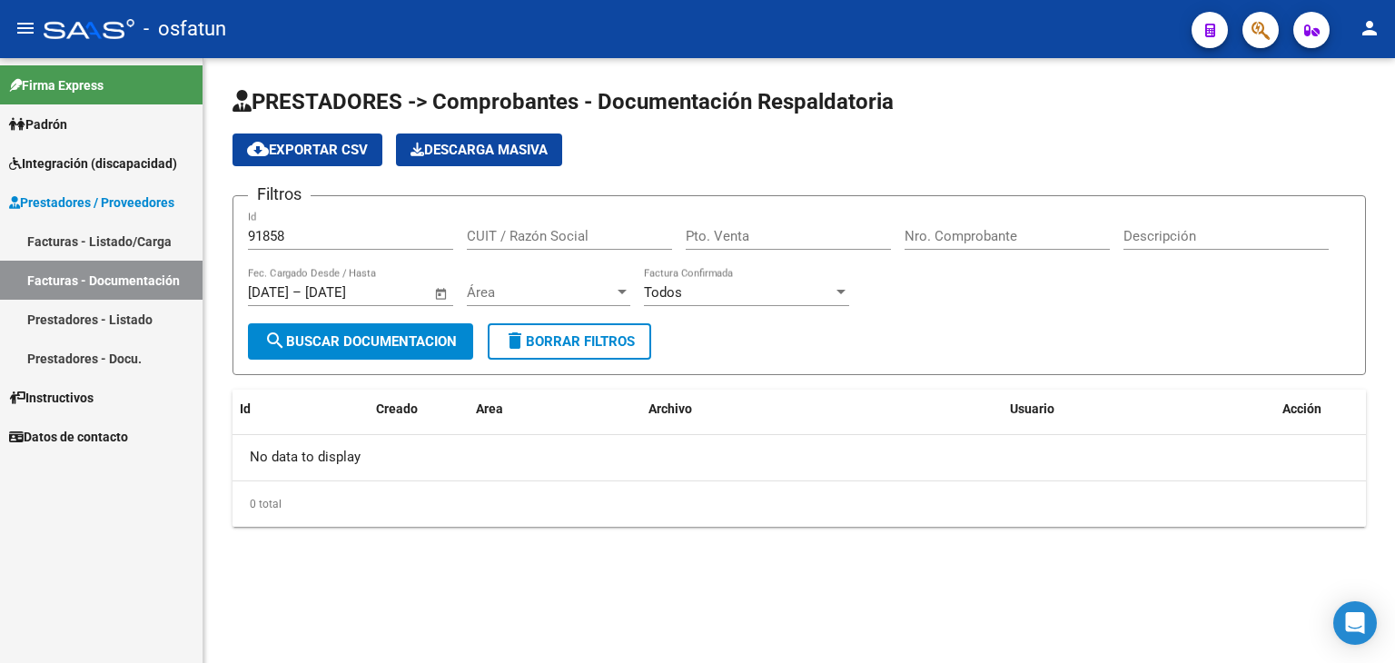
click at [347, 341] on span "search Buscar Documentacion" at bounding box center [360, 341] width 193 height 16
click at [418, 333] on span "search Buscar Documentacion" at bounding box center [360, 341] width 193 height 16
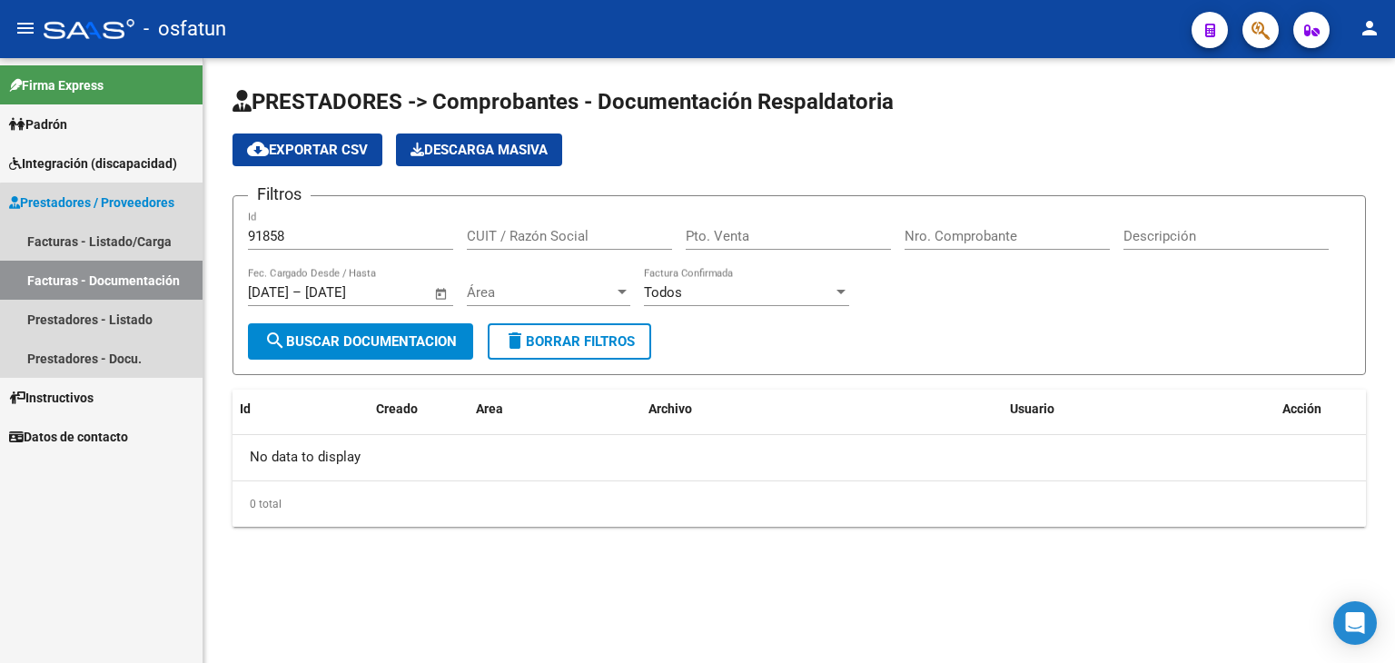
click at [129, 286] on link "Facturas - Documentación" at bounding box center [101, 280] width 203 height 39
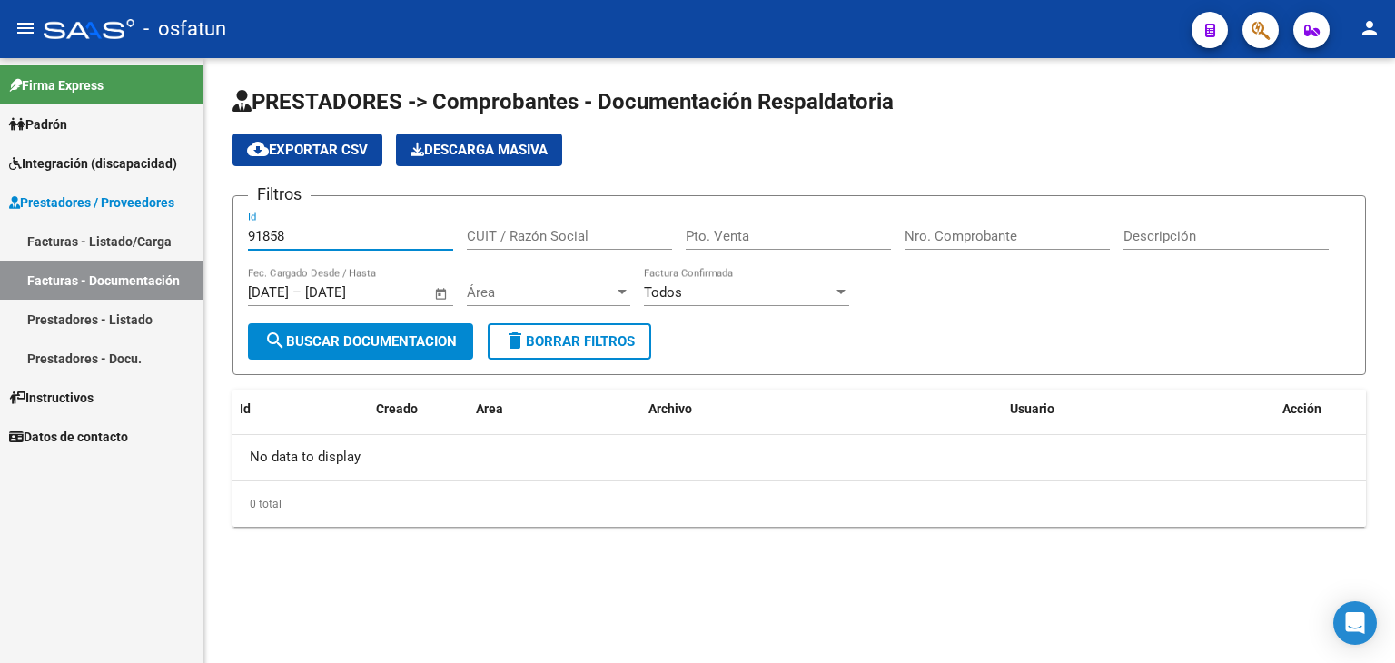
drag, startPoint x: 290, startPoint y: 230, endPoint x: 207, endPoint y: 257, distance: 87.0
click at [207, 257] on div "PRESTADORES -> Comprobantes - Documentación Respaldatoria cloud_download Export…" at bounding box center [799, 321] width 1192 height 527
click at [743, 225] on div "Pto. Venta" at bounding box center [788, 230] width 205 height 39
type input "6"
click at [983, 239] on input "Nro. Comprobante" at bounding box center [1007, 236] width 205 height 16
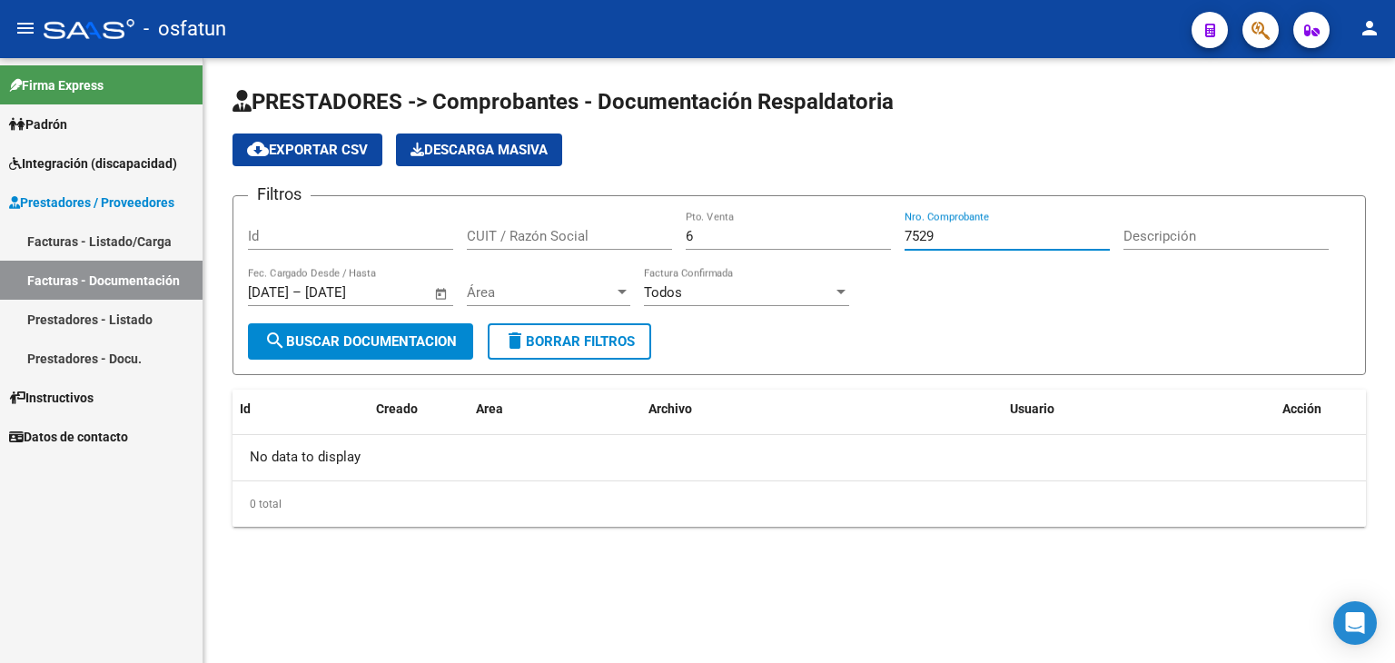
type input "7529"
click at [382, 346] on span "search Buscar Documentacion" at bounding box center [360, 341] width 193 height 16
click at [159, 240] on link "Facturas - Listado/Carga" at bounding box center [101, 241] width 203 height 39
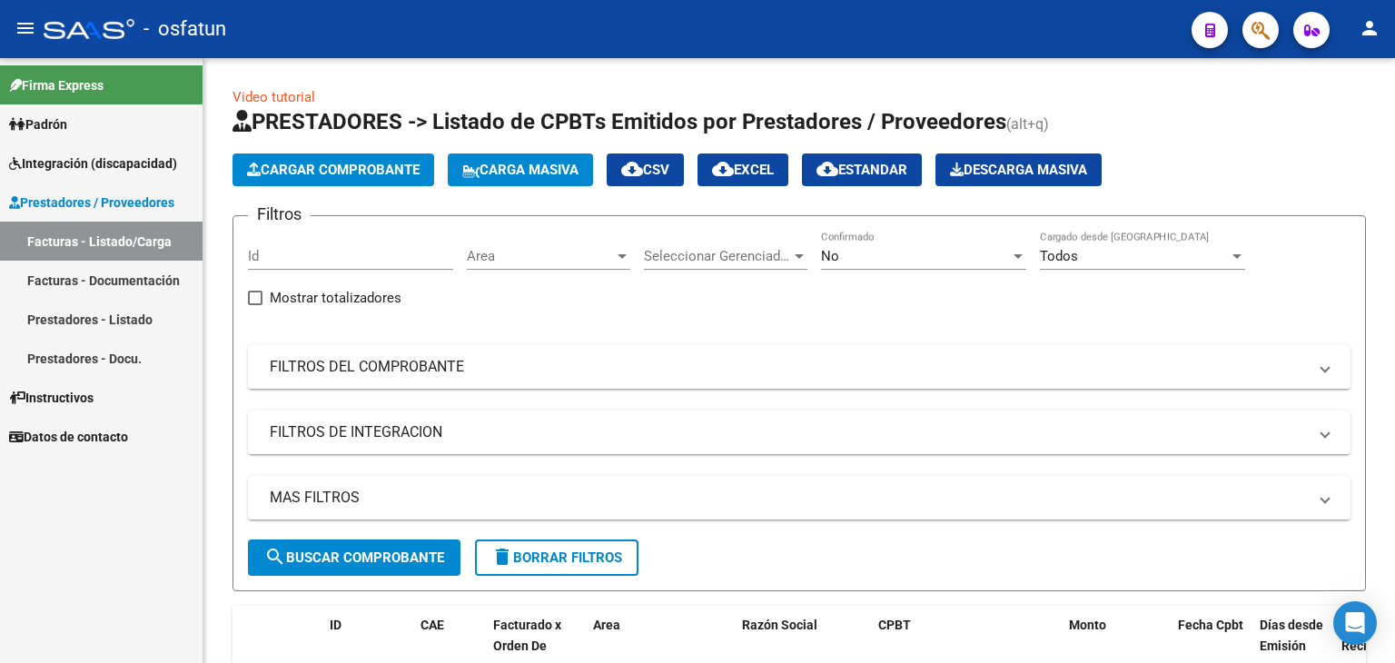
click at [111, 289] on link "Facturas - Documentación" at bounding box center [101, 280] width 203 height 39
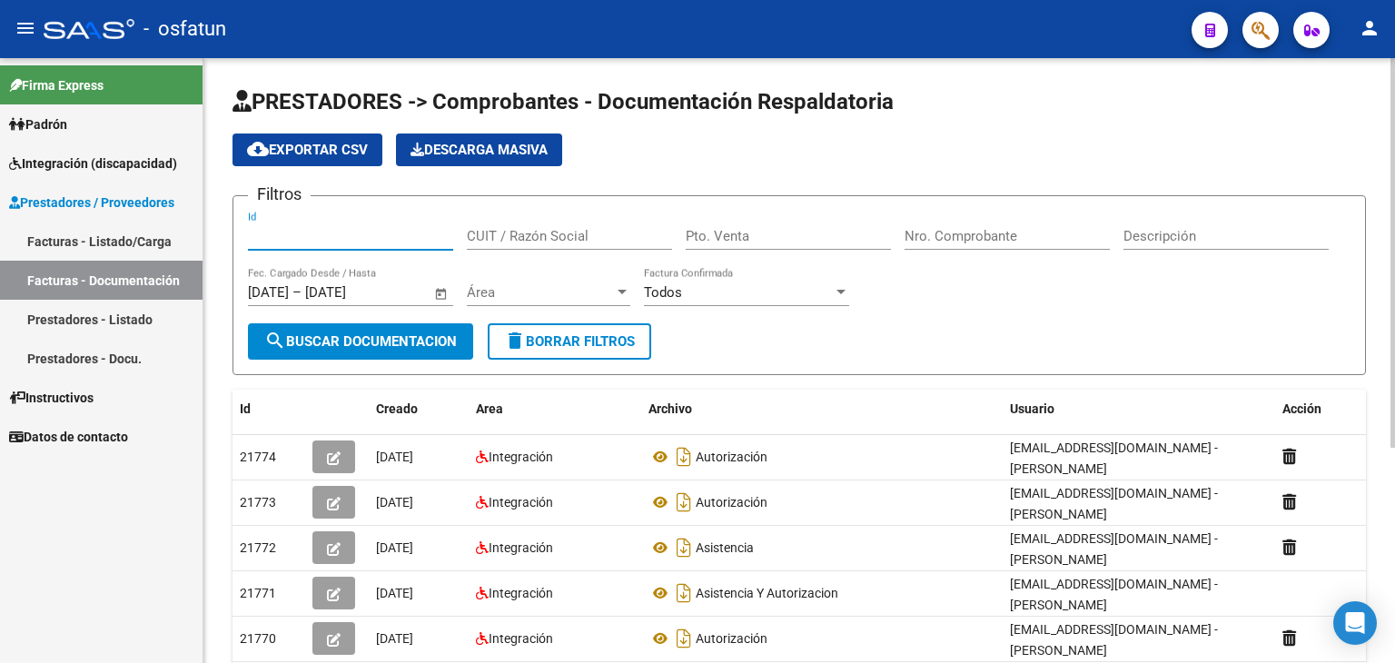
click at [366, 233] on input "Id" at bounding box center [350, 236] width 205 height 16
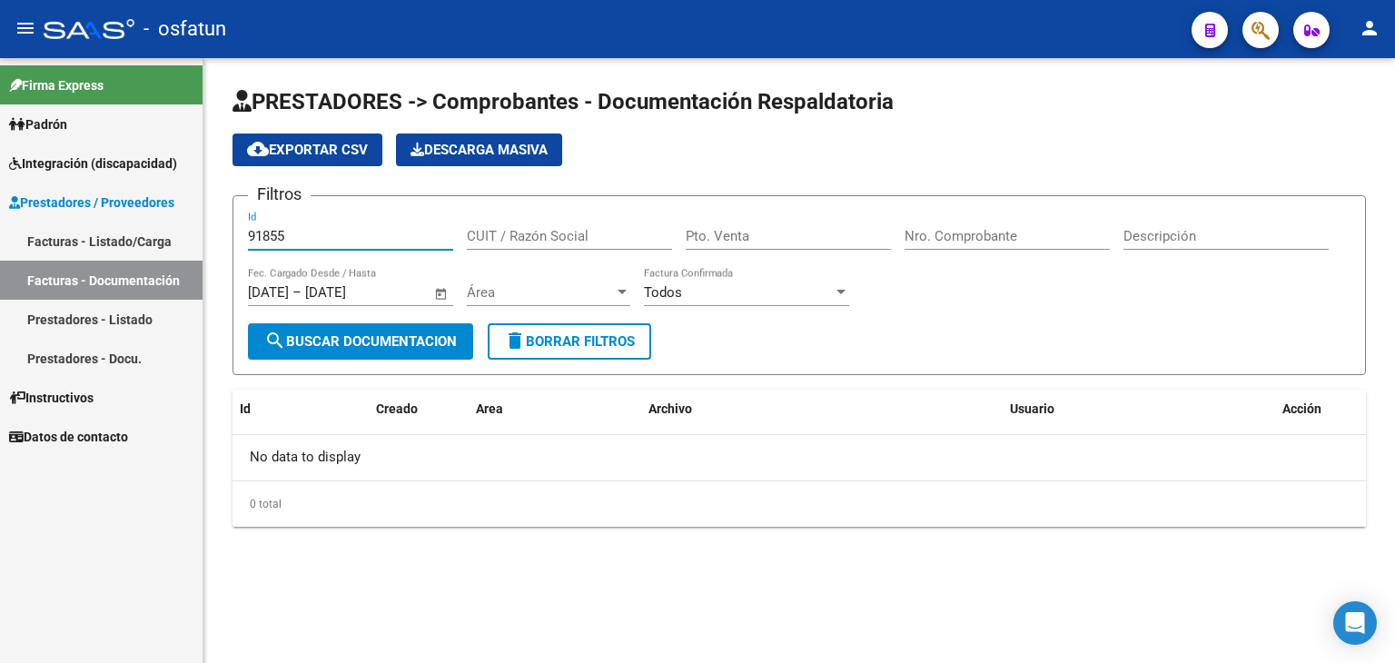
type input "91855"
